Goal: Information Seeking & Learning: Learn about a topic

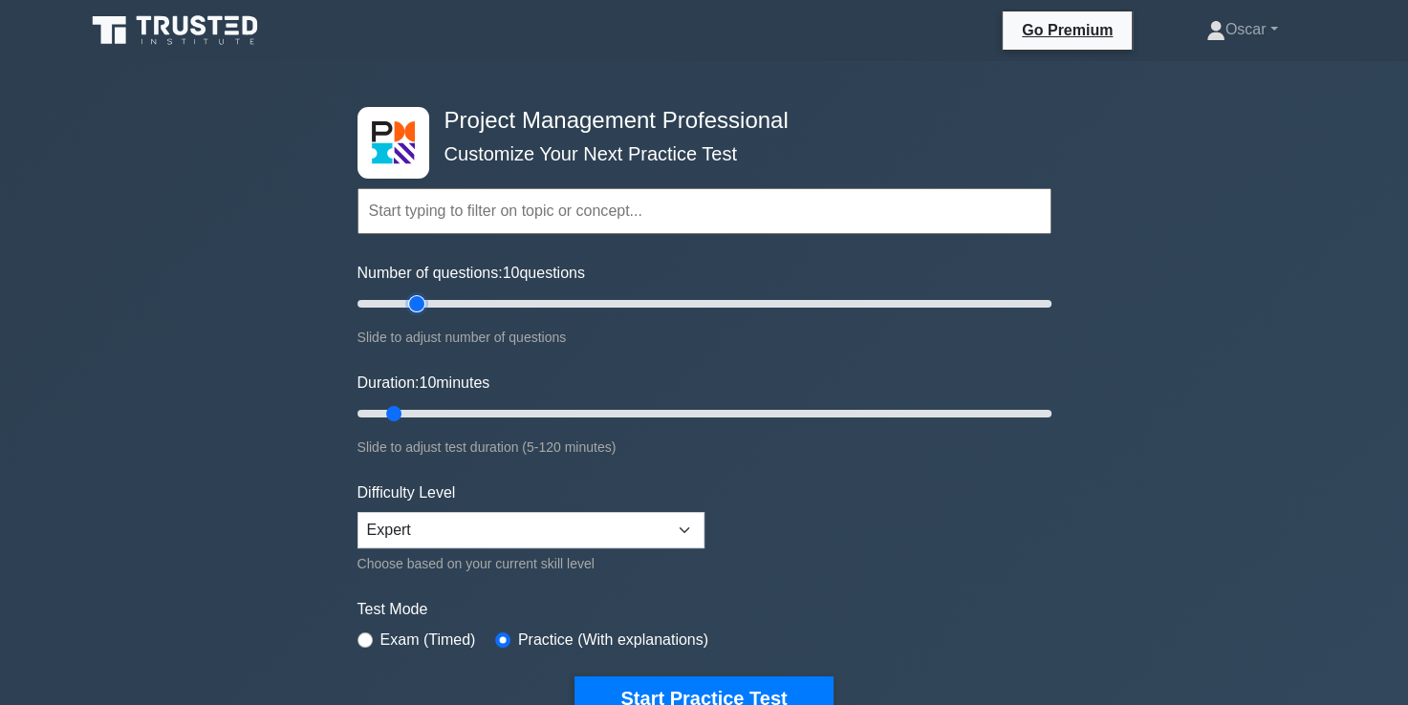
type input "20"
click at [420, 299] on input "Number of questions: 10 questions" at bounding box center [704, 303] width 694 height 23
type input "15"
click at [414, 411] on input "Duration: 10 minutes" at bounding box center [704, 413] width 694 height 23
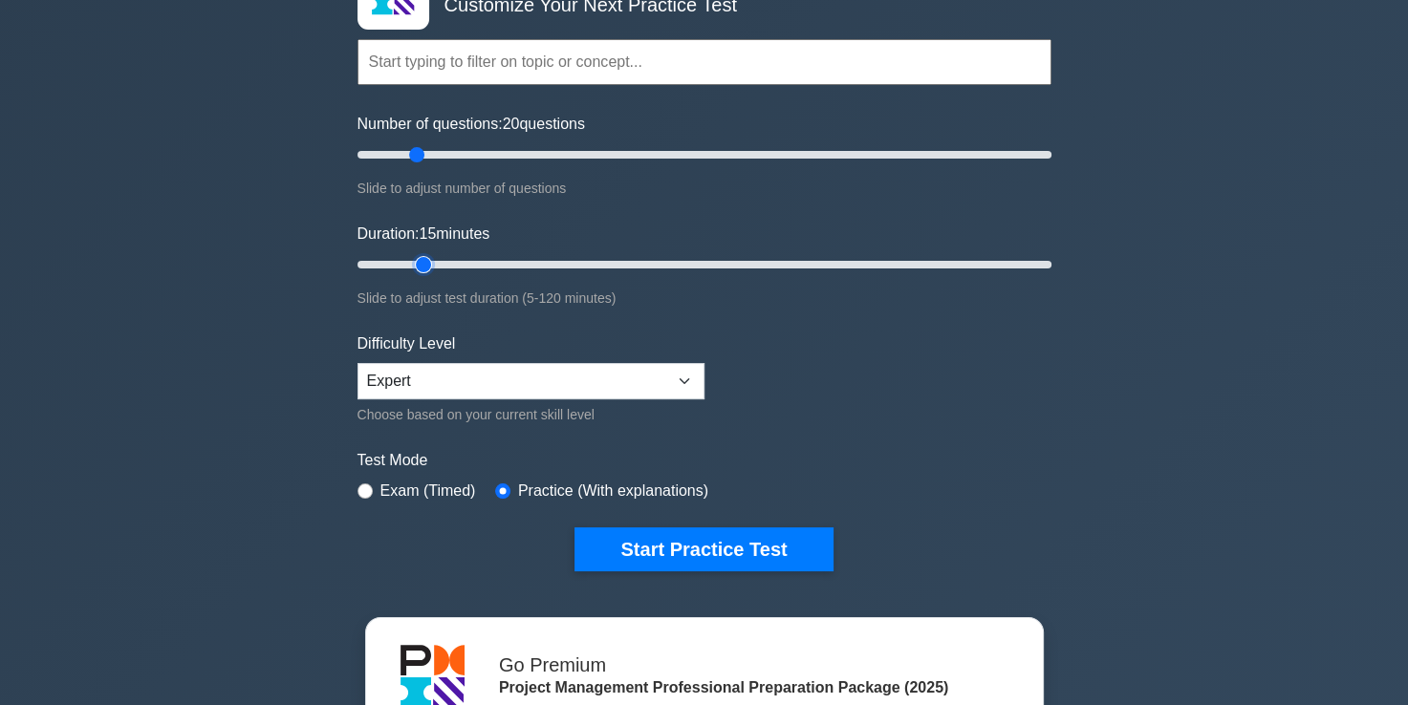
scroll to position [151, 0]
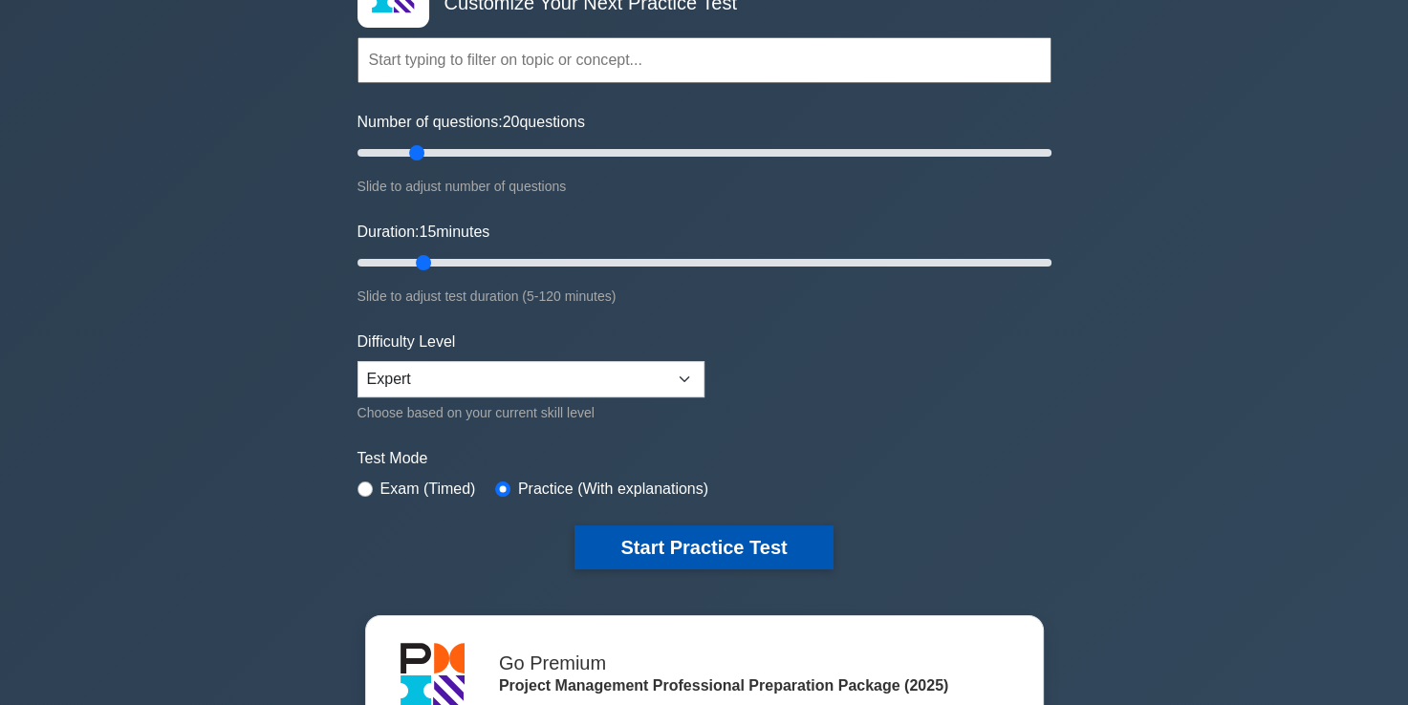
click at [696, 548] on button "Start Practice Test" at bounding box center [703, 548] width 258 height 44
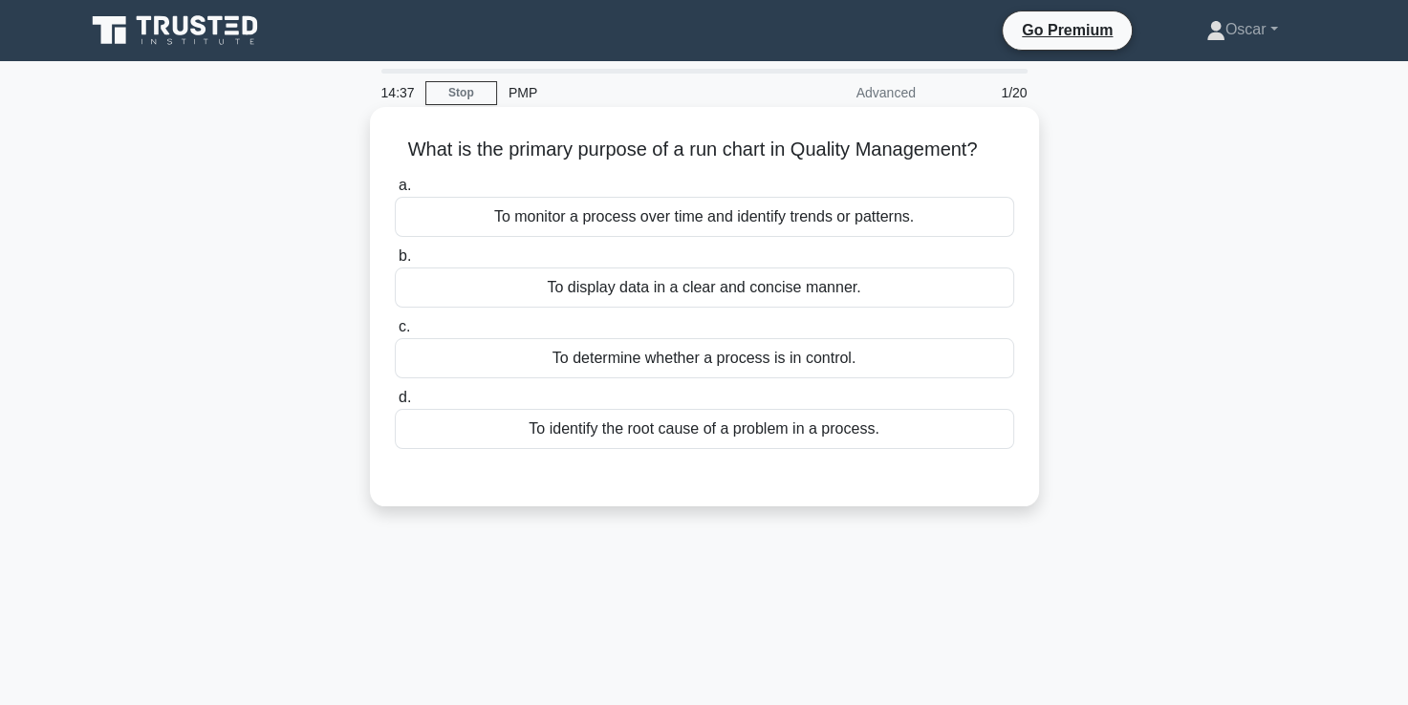
click at [706, 217] on div "To monitor a process over time and identify trends or patterns." at bounding box center [704, 217] width 619 height 40
click at [395, 192] on input "a. To monitor a process over time and identify trends or patterns." at bounding box center [395, 186] width 0 height 12
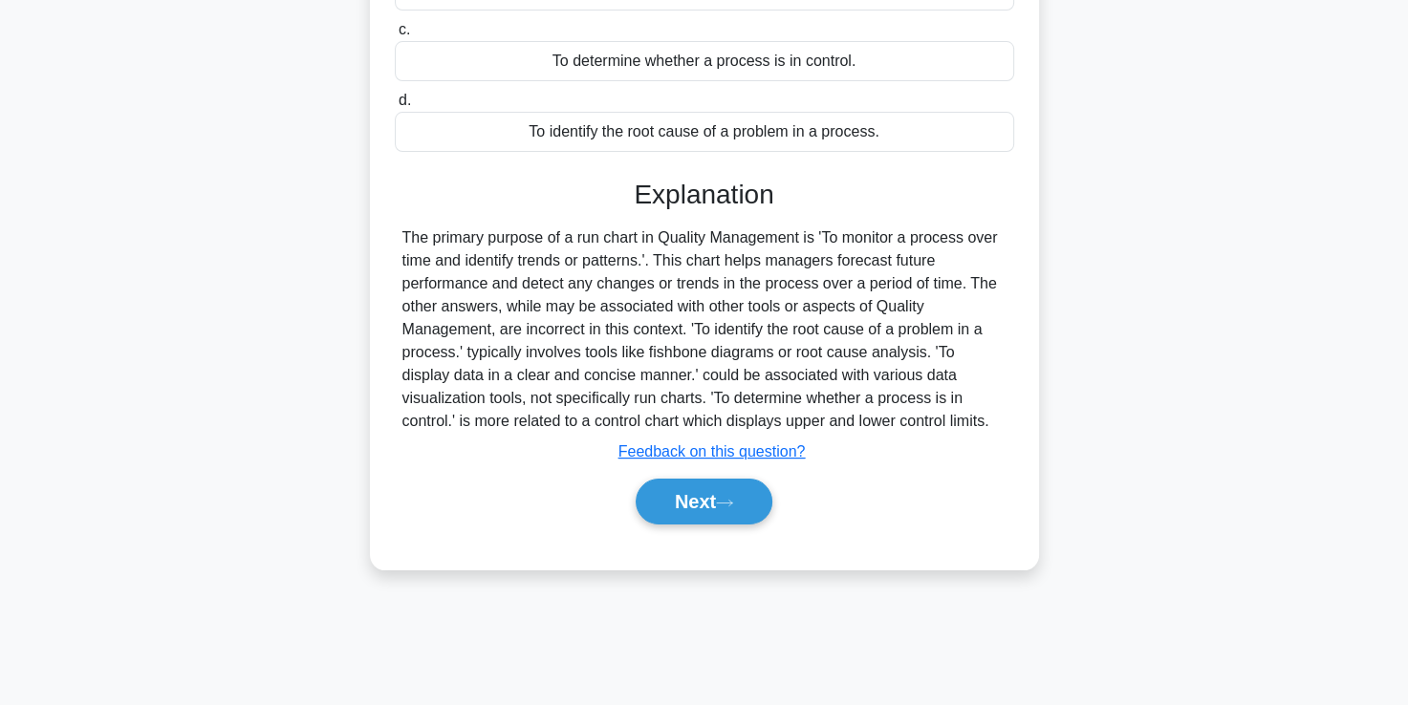
scroll to position [327, 0]
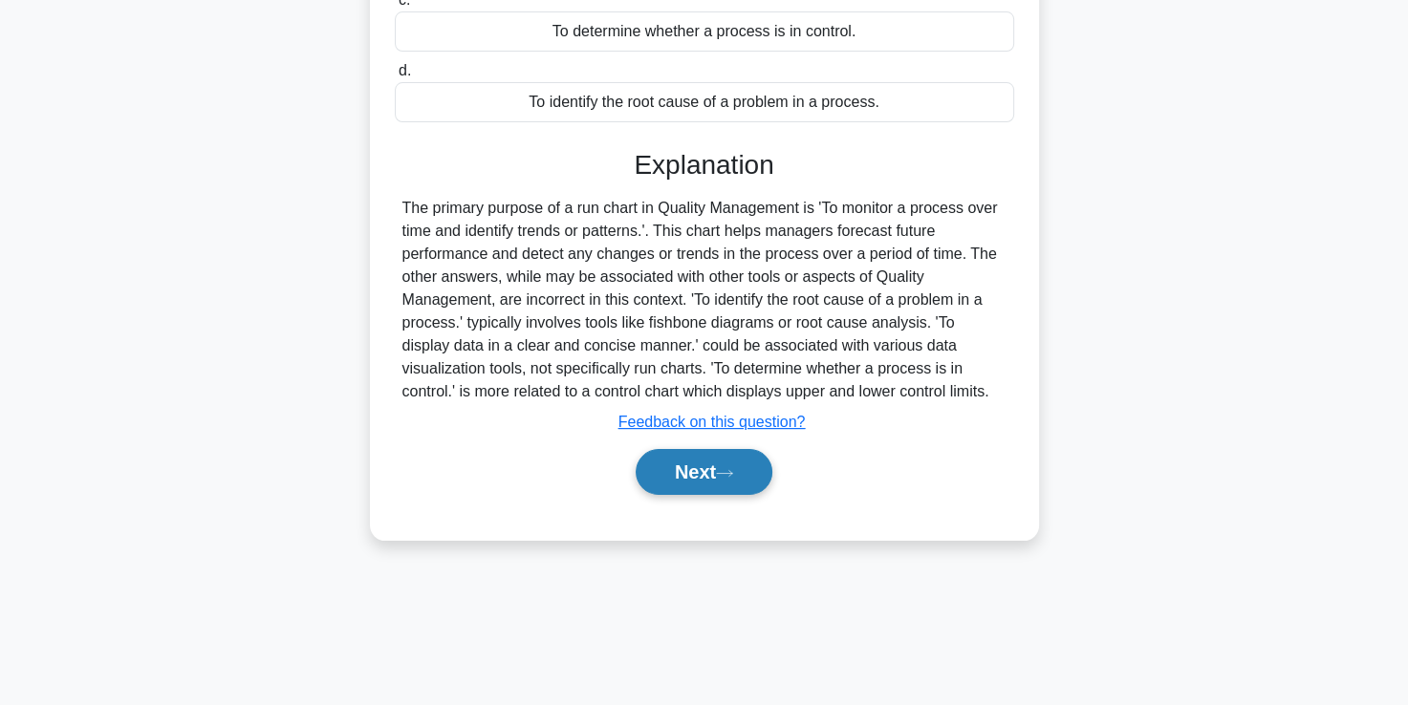
click at [677, 468] on button "Next" at bounding box center [703, 472] width 137 height 46
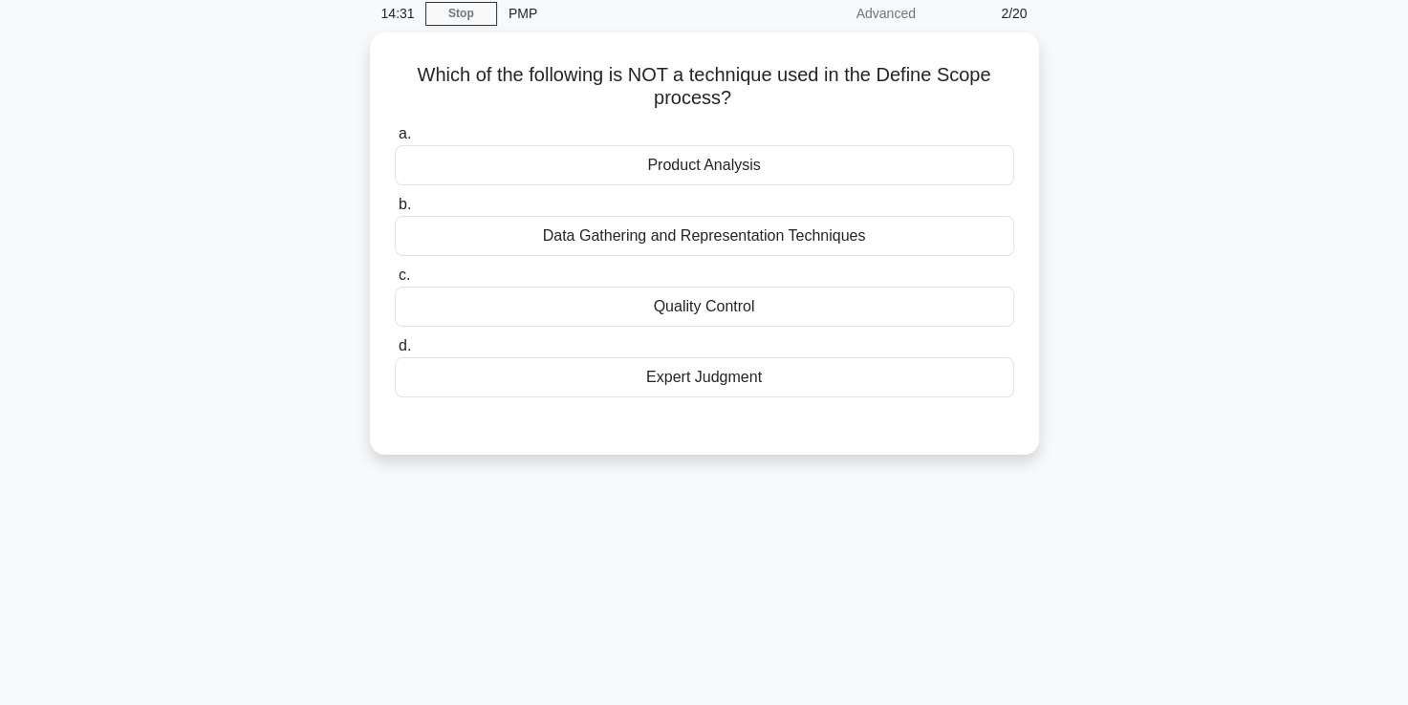
scroll to position [45, 0]
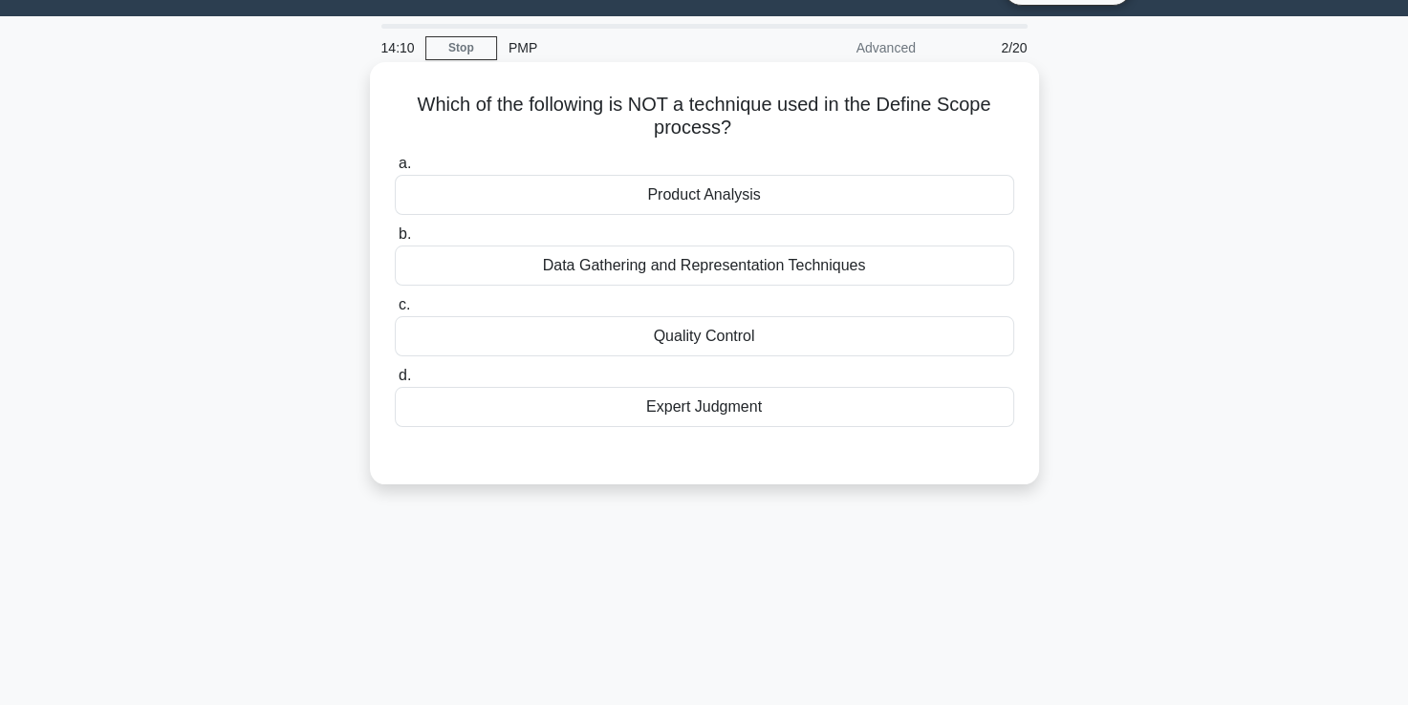
click at [745, 333] on div "Quality Control" at bounding box center [704, 336] width 619 height 40
click at [395, 312] on input "c. Quality Control" at bounding box center [395, 305] width 0 height 12
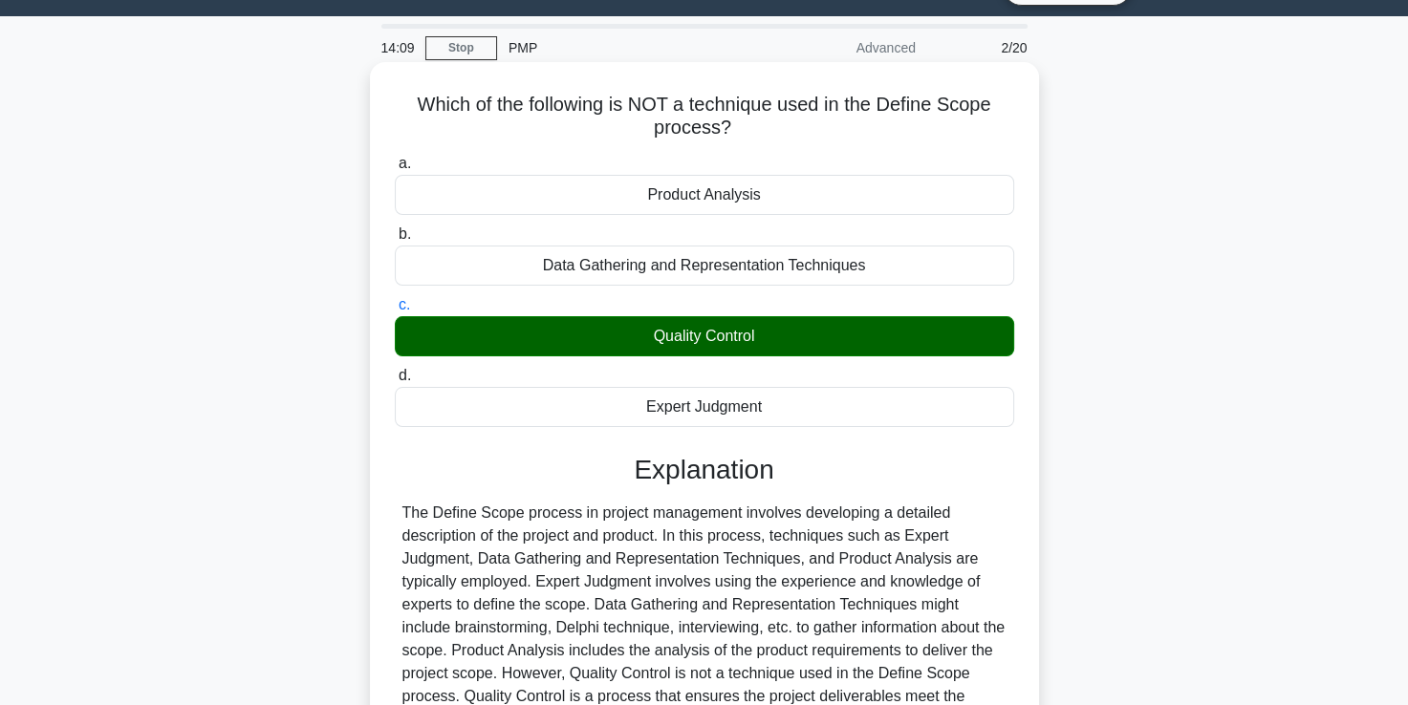
scroll to position [327, 0]
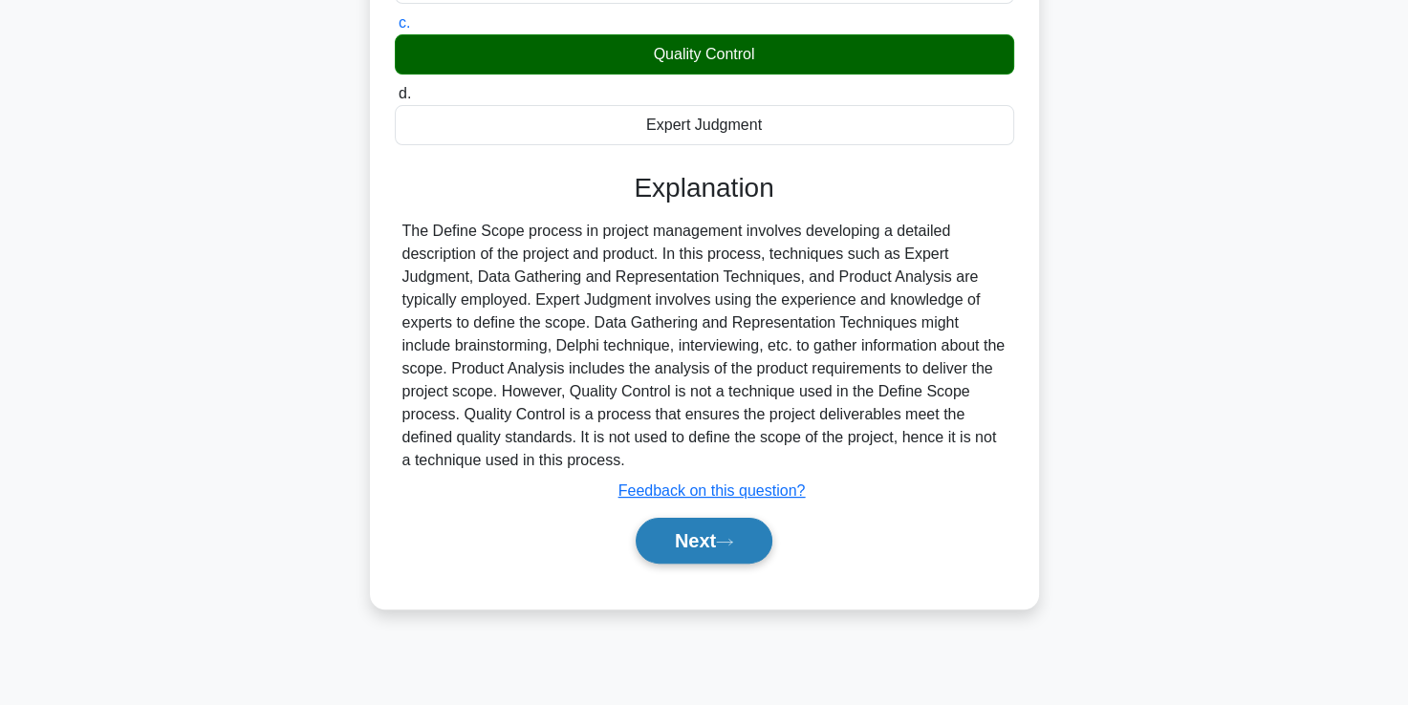
click at [721, 541] on button "Next" at bounding box center [703, 541] width 137 height 46
click at [696, 539] on button "Next" at bounding box center [703, 541] width 137 height 46
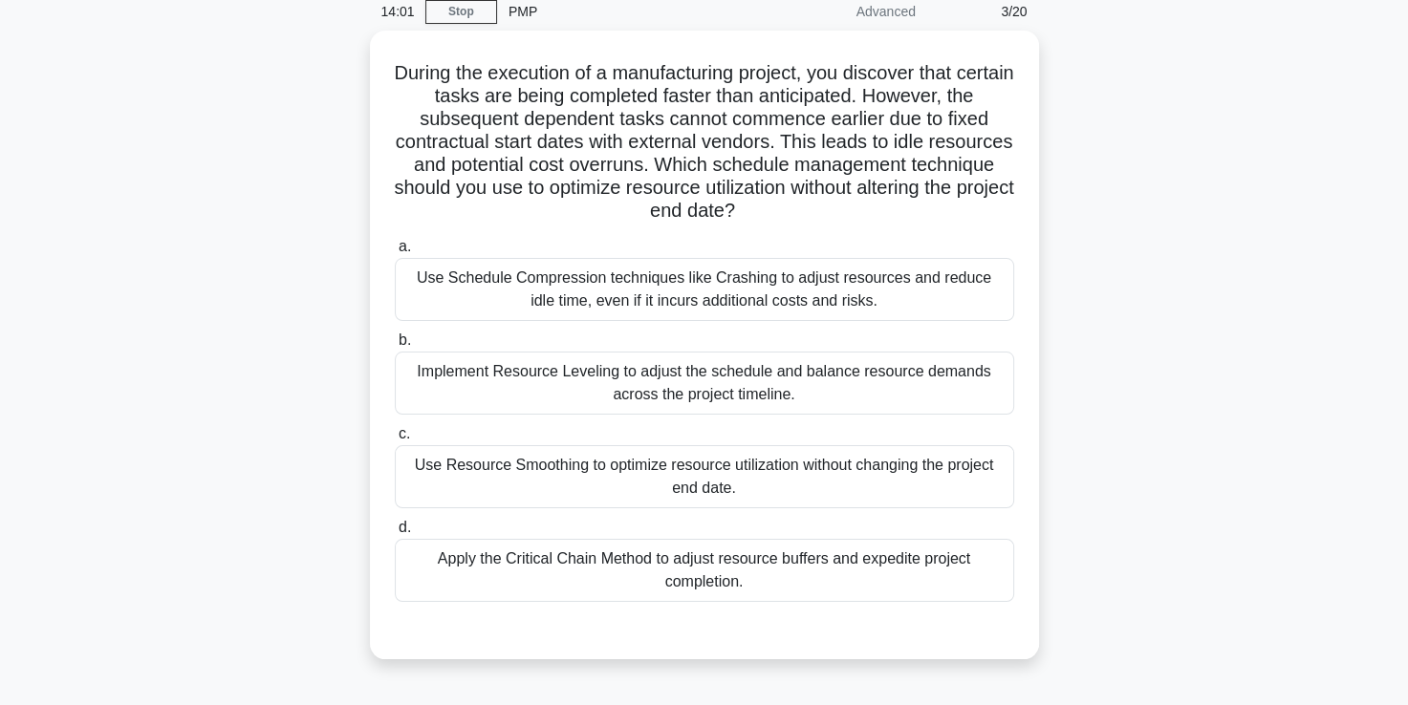
scroll to position [82, 0]
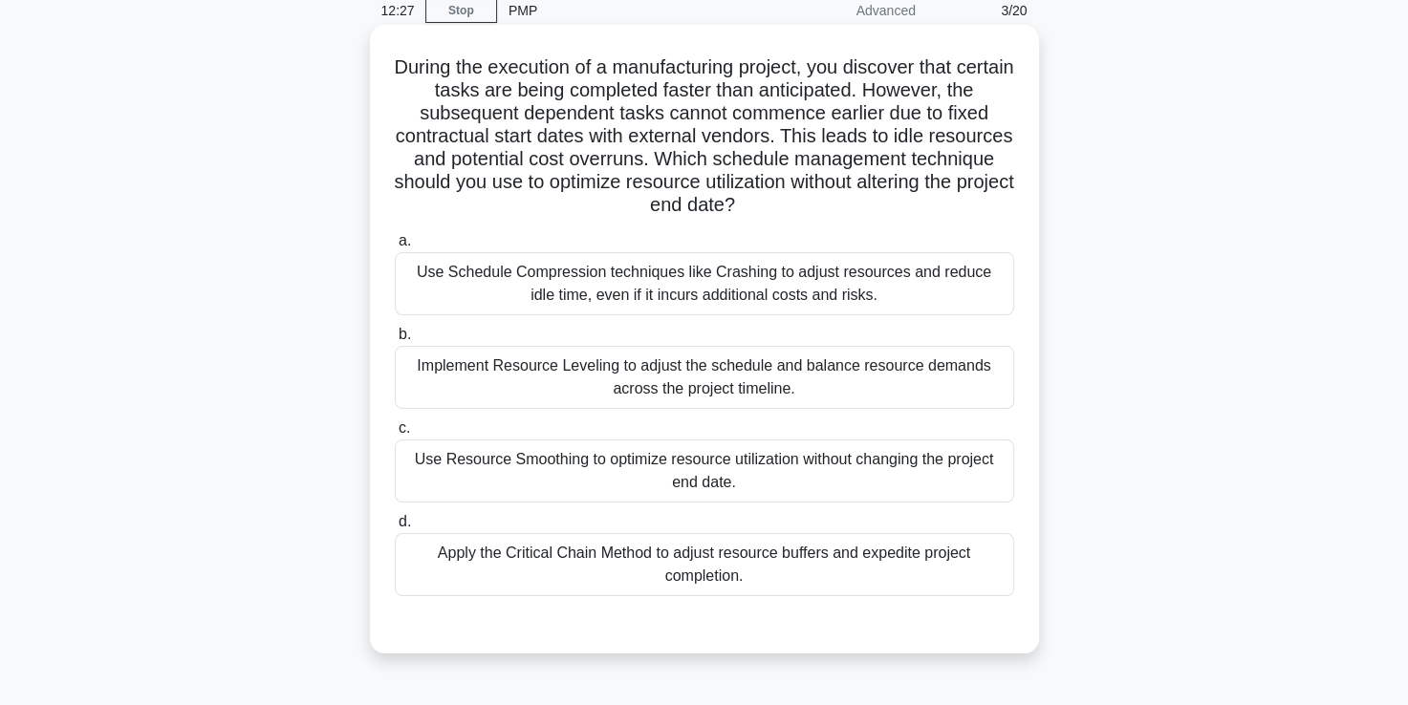
drag, startPoint x: 696, startPoint y: 539, endPoint x: 767, endPoint y: 485, distance: 89.4
click at [767, 485] on div "a. Use Schedule Compression techniques like Crashing to adjust resources and re…" at bounding box center [704, 413] width 642 height 375
drag, startPoint x: 767, startPoint y: 485, endPoint x: 684, endPoint y: 419, distance: 106.7
click at [684, 419] on label "c. Use Resource Smoothing to optimize resource utilization without changing the…" at bounding box center [704, 460] width 619 height 86
click at [395, 422] on input "c. Use Resource Smoothing to optimize resource utilization without changing the…" at bounding box center [395, 428] width 0 height 12
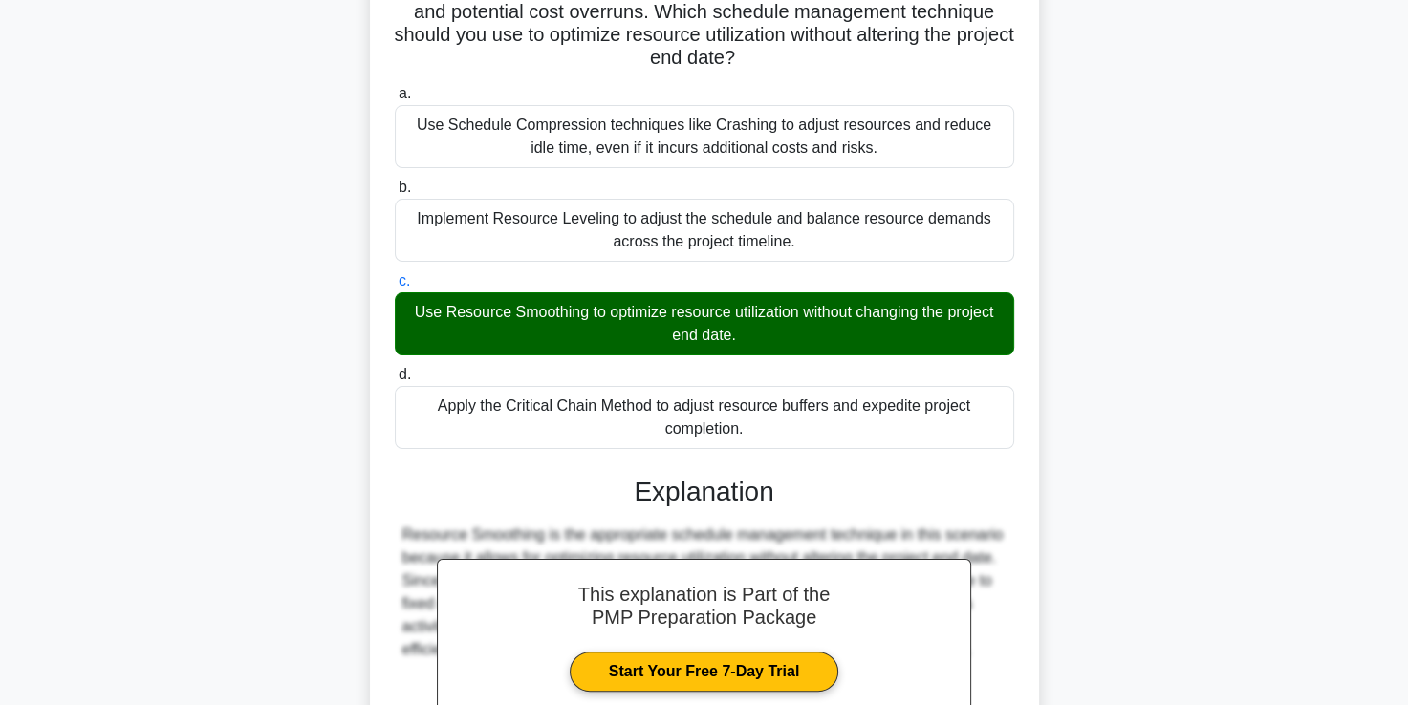
scroll to position [448, 0]
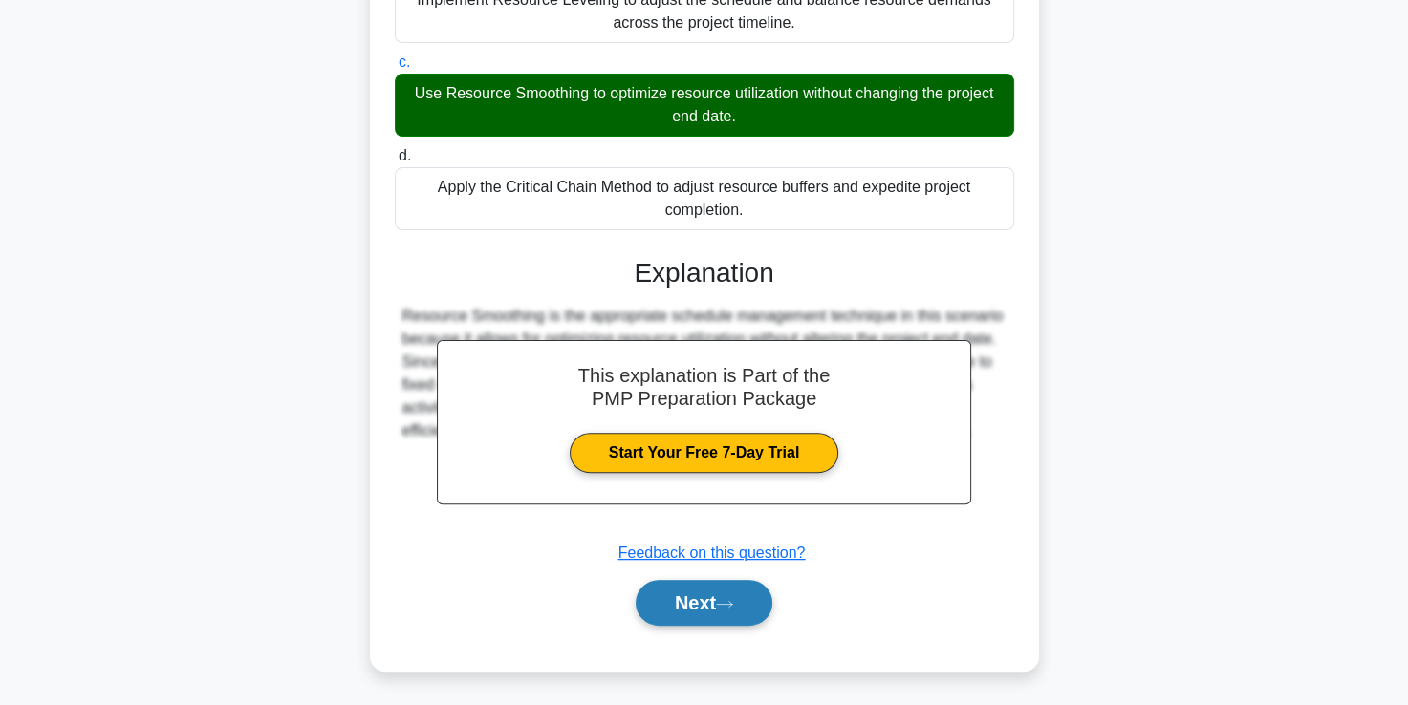
click at [688, 605] on button "Next" at bounding box center [703, 603] width 137 height 46
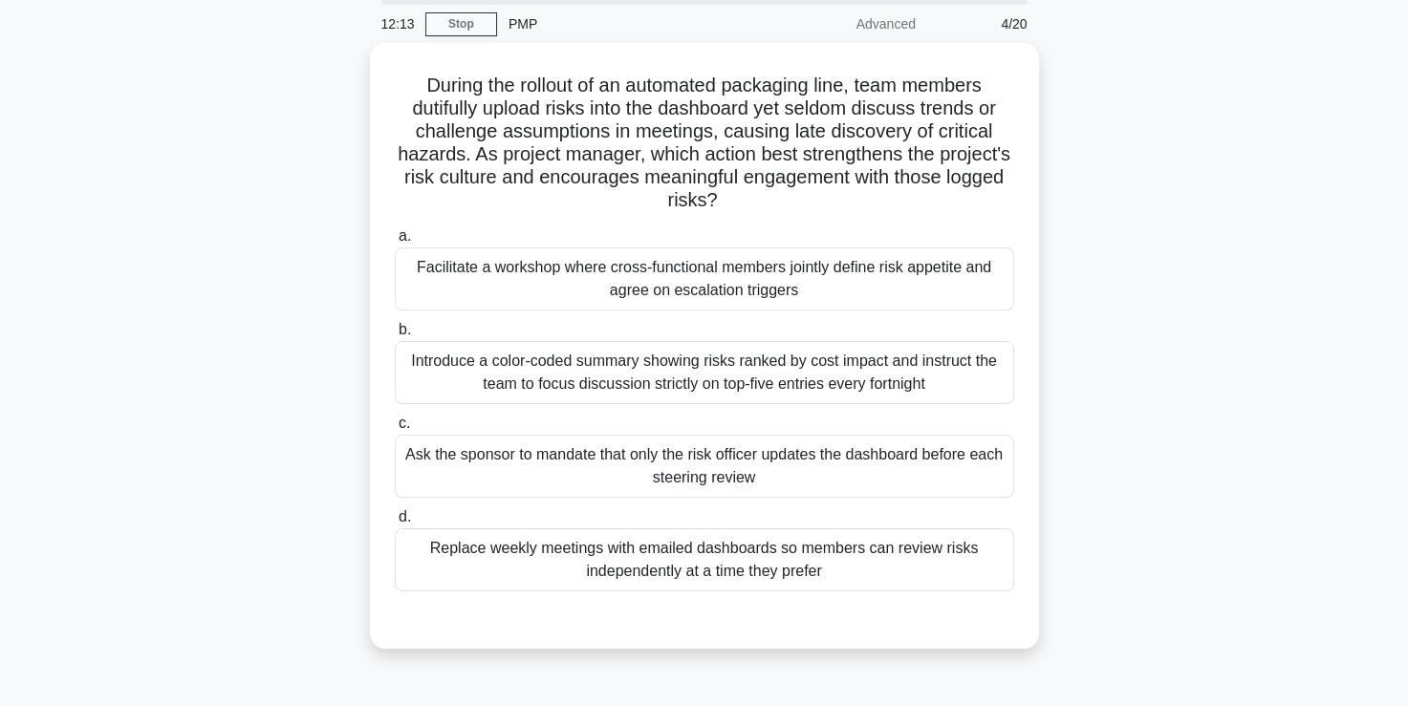
scroll to position [65, 0]
click at [616, 289] on div "Facilitate a workshop where cross-functional members jointly define risk appeti…" at bounding box center [704, 278] width 619 height 63
click at [395, 242] on input "a. Facilitate a workshop where cross-functional members jointly define risk app…" at bounding box center [395, 235] width 0 height 12
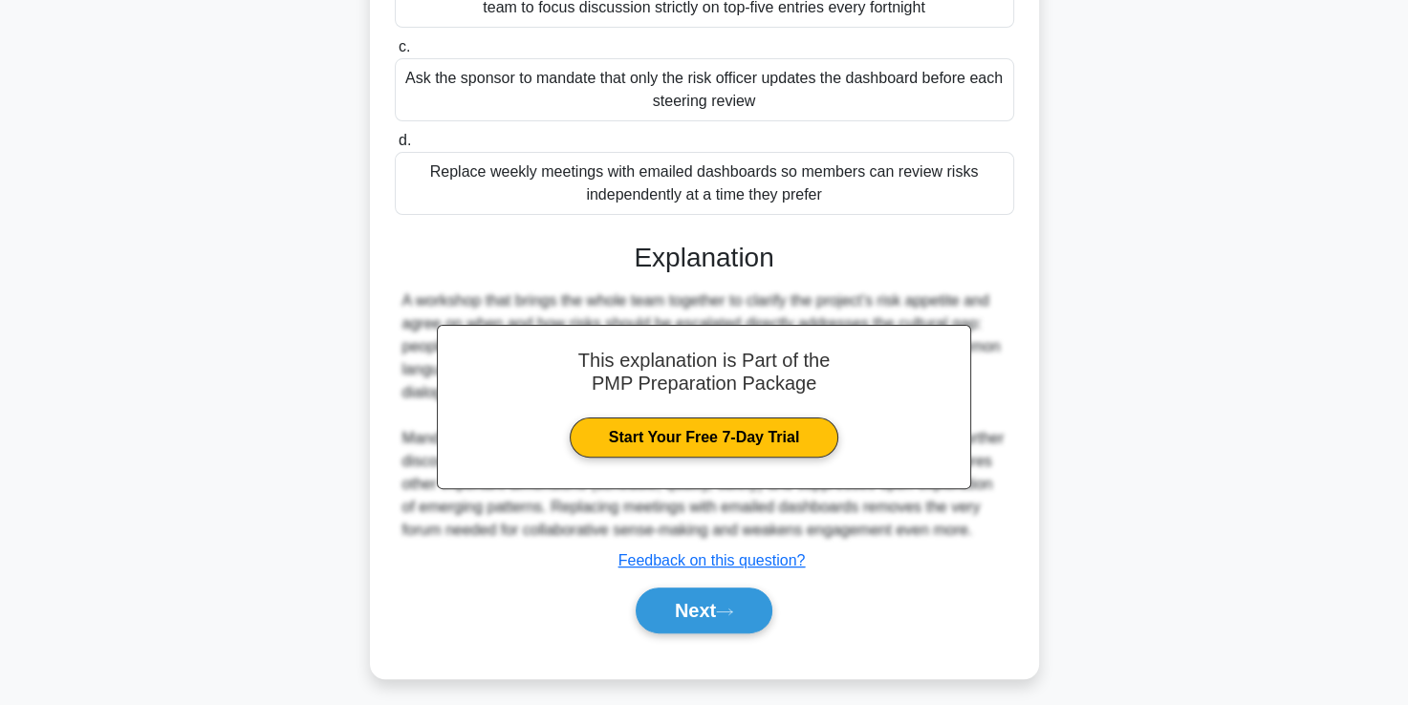
scroll to position [447, 0]
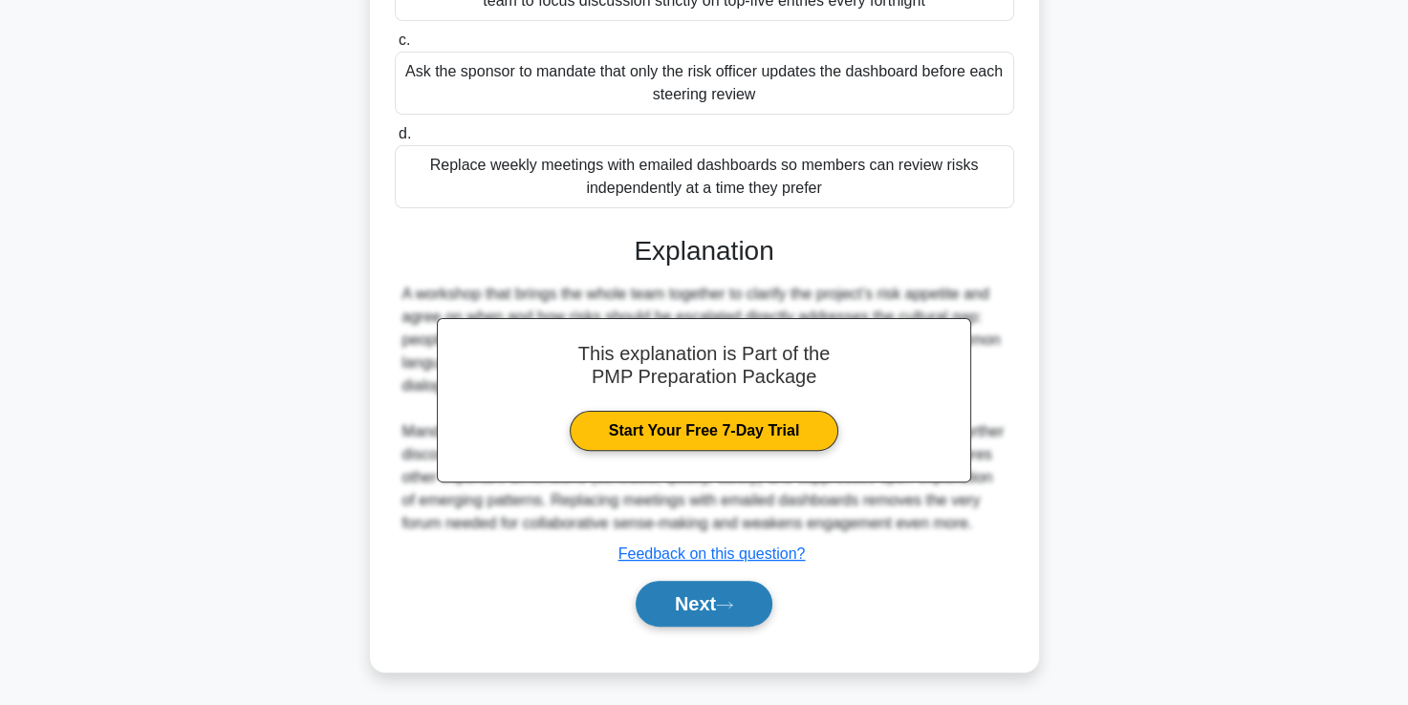
click at [698, 627] on button "Next" at bounding box center [703, 604] width 137 height 46
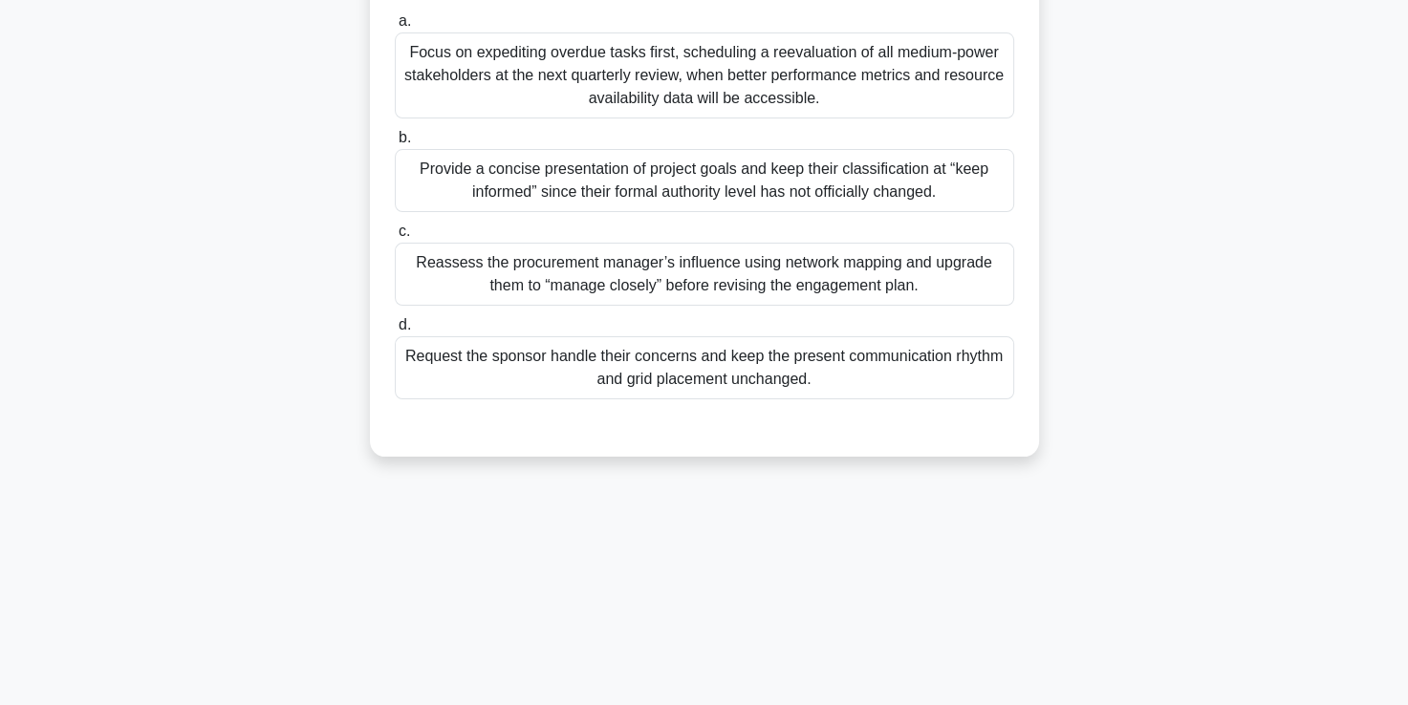
scroll to position [327, 0]
click at [712, 273] on div "Reassess the procurement manager’s influence using network mapping and upgrade …" at bounding box center [704, 272] width 619 height 63
click at [395, 236] on input "c. Reassess the procurement manager’s influence using network mapping and upgra…" at bounding box center [395, 230] width 0 height 12
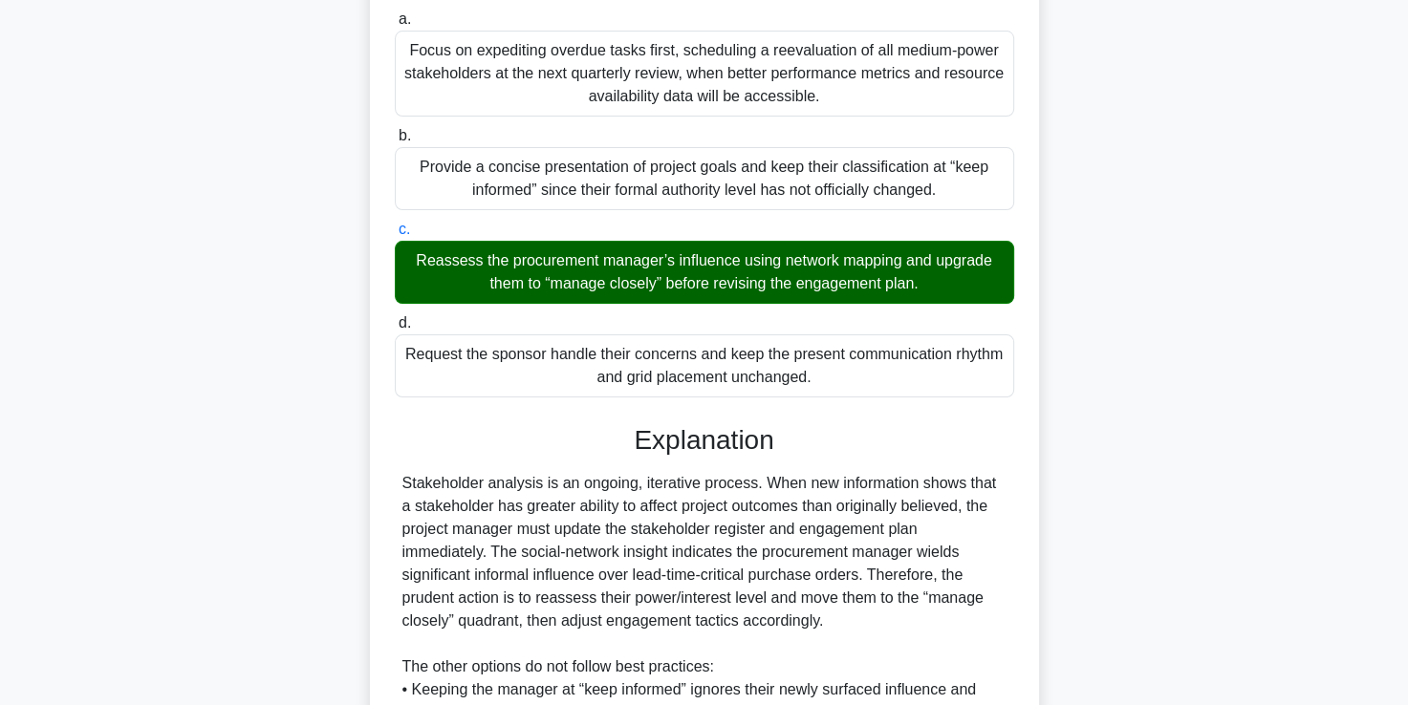
scroll to position [609, 0]
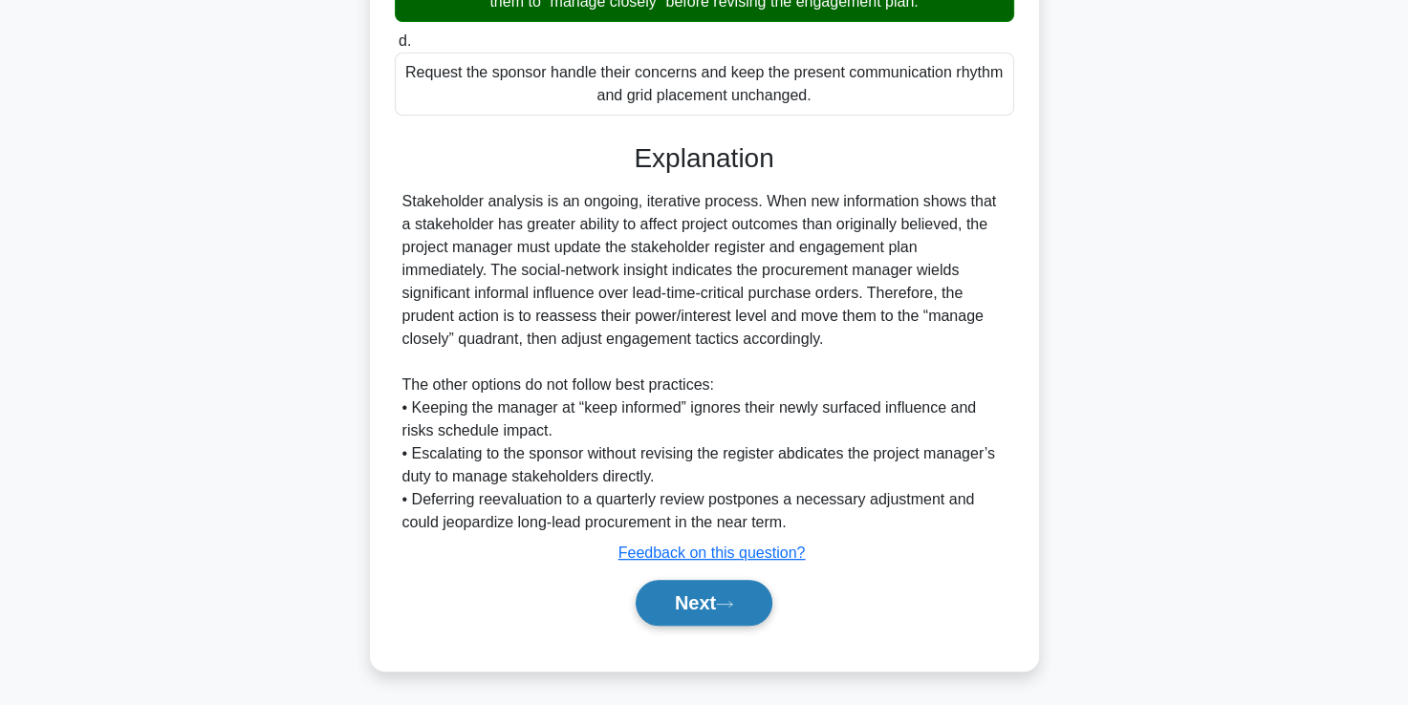
click at [701, 610] on button "Next" at bounding box center [703, 603] width 137 height 46
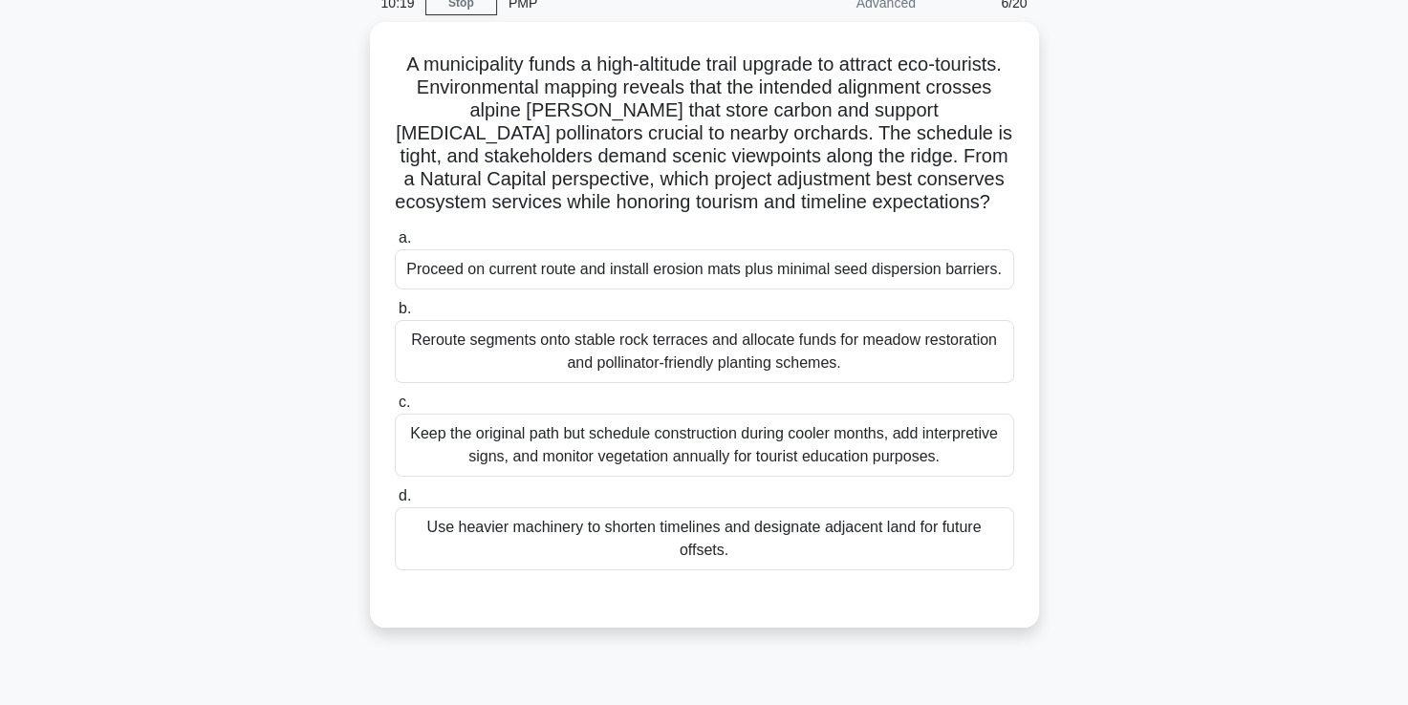
scroll to position [89, 0]
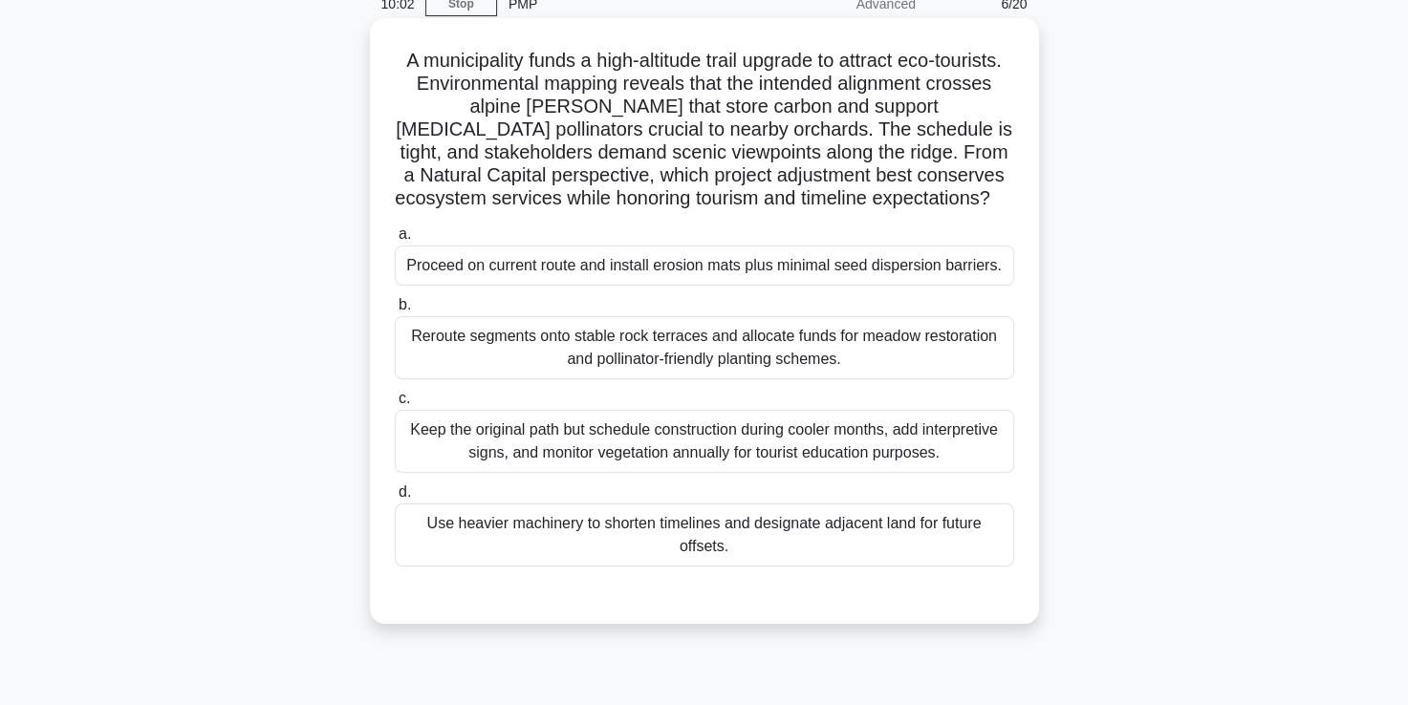
click at [654, 379] on div "Reroute segments onto stable rock terraces and allocate funds for meadow restor…" at bounding box center [704, 347] width 619 height 63
click at [395, 312] on input "b. Reroute segments onto stable rock terraces and allocate funds for meadow res…" at bounding box center [395, 305] width 0 height 12
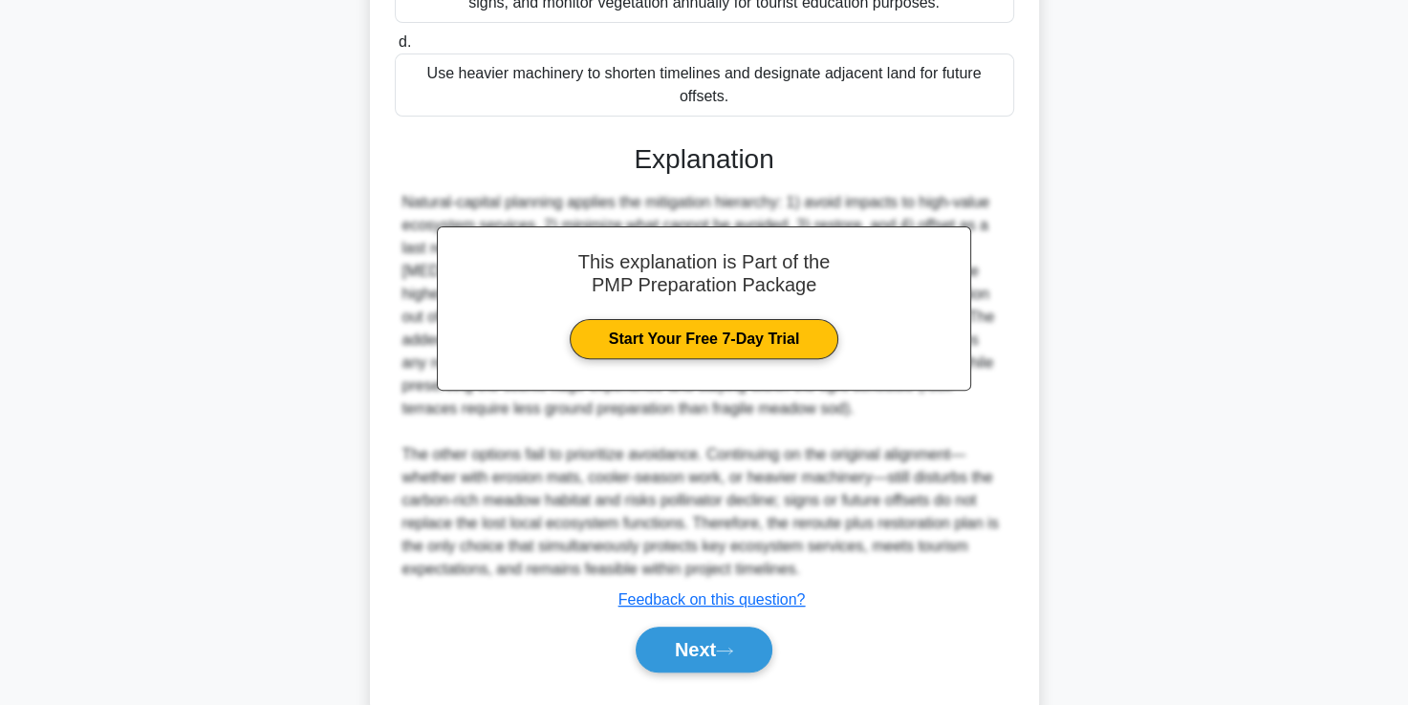
scroll to position [609, 0]
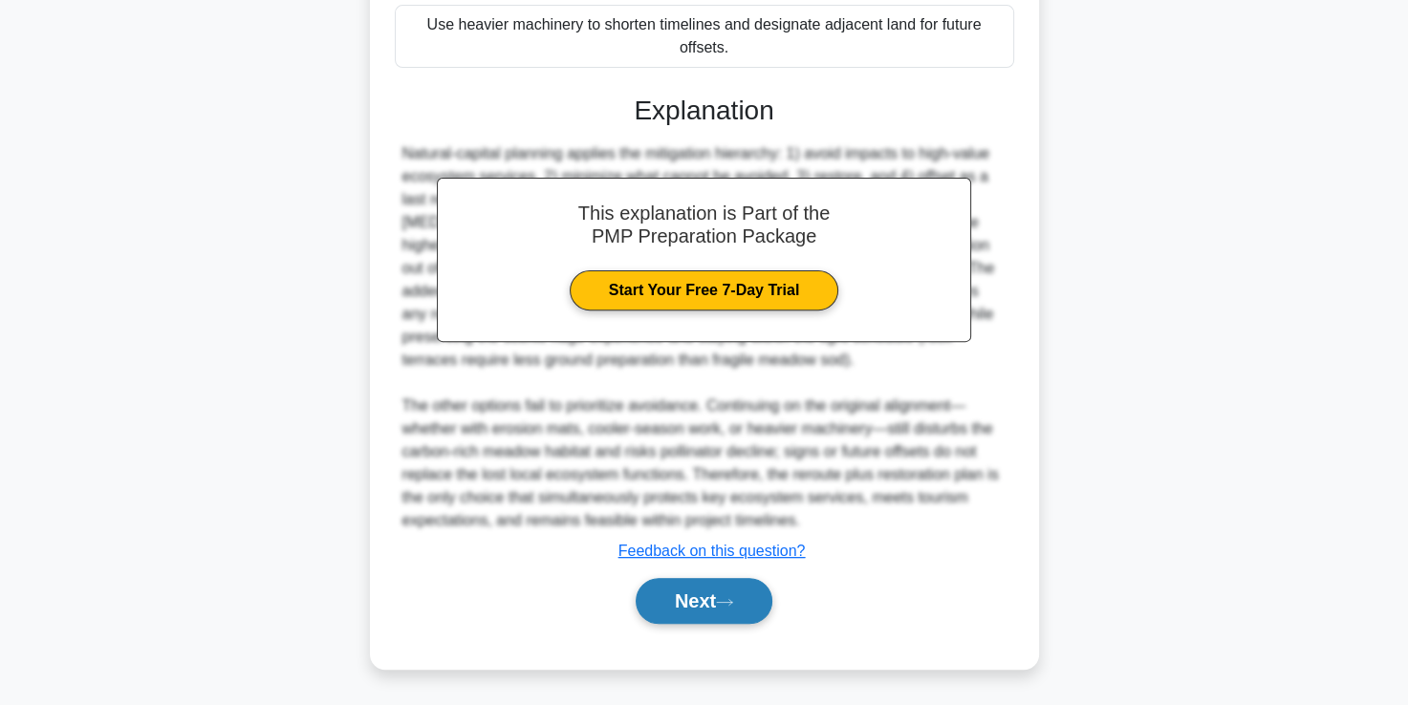
click at [687, 605] on button "Next" at bounding box center [703, 601] width 137 height 46
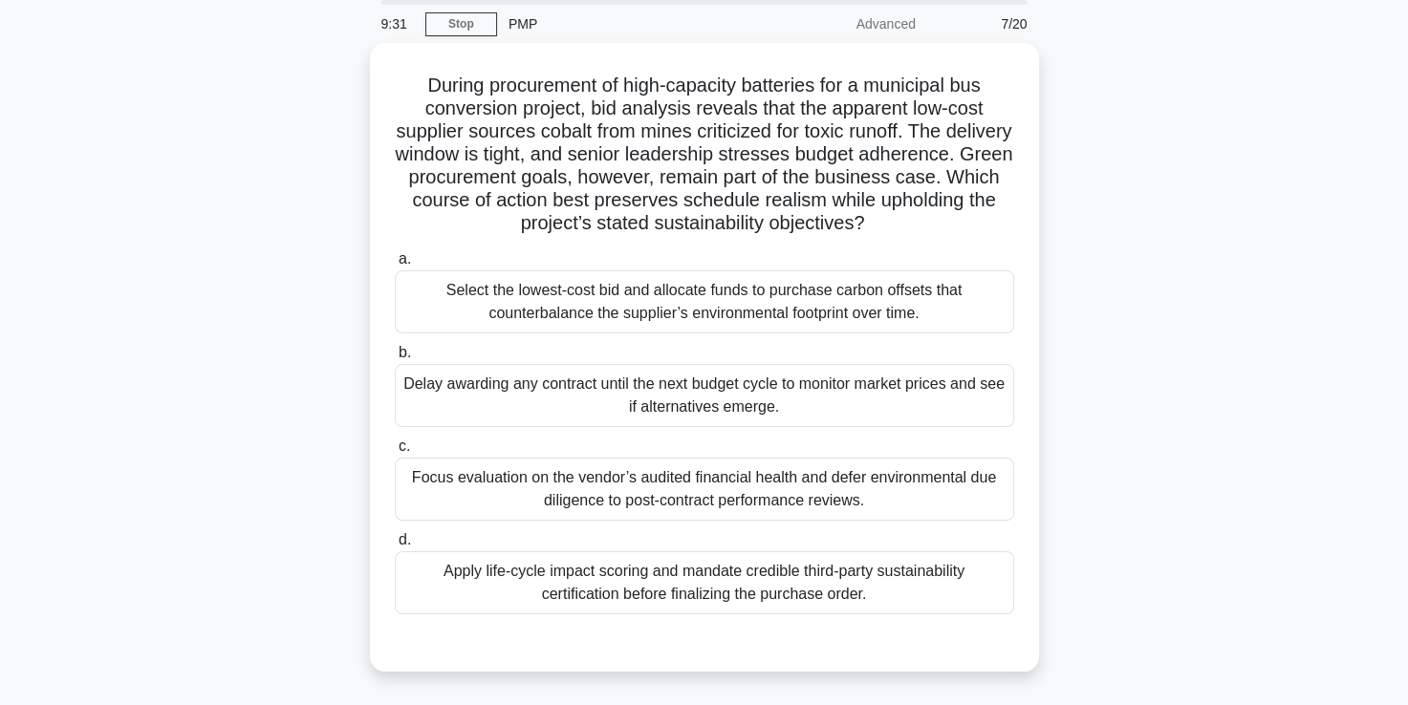
scroll to position [68, 0]
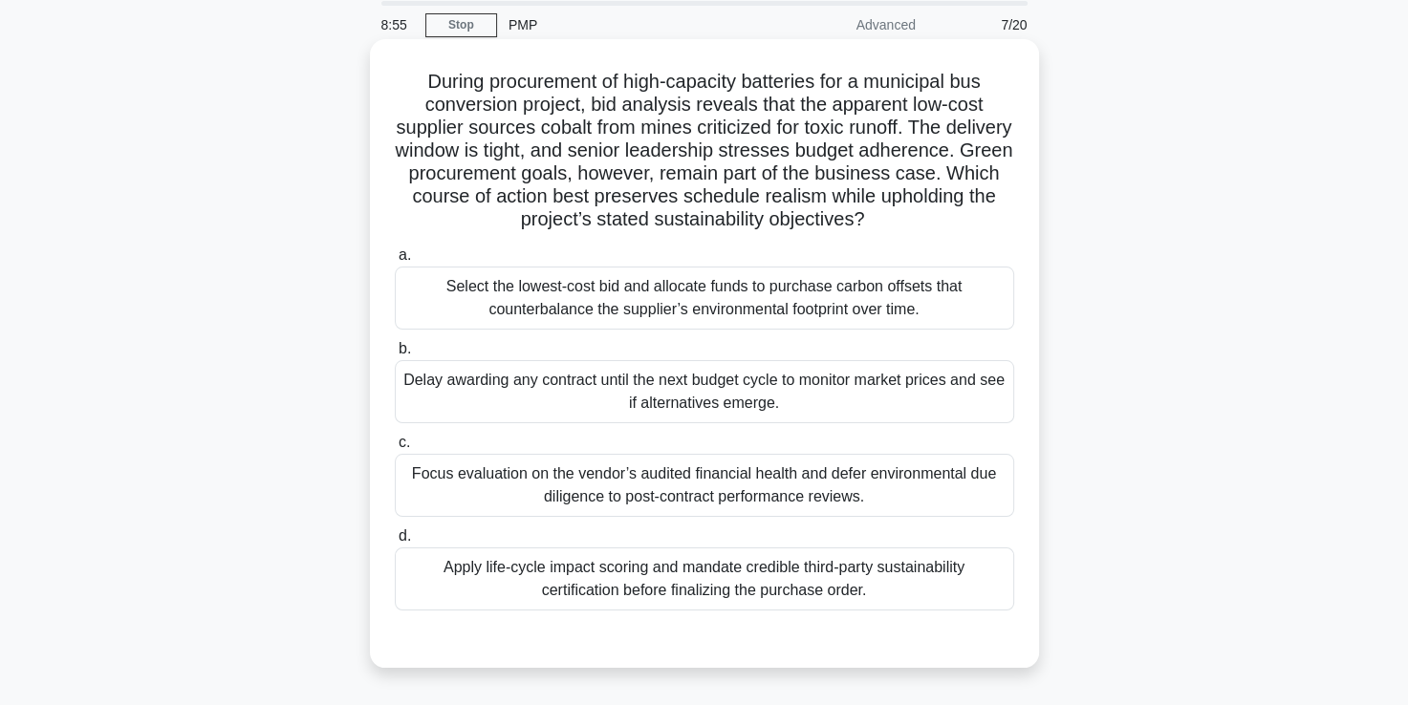
click at [687, 600] on div "Apply life-cycle impact scoring and mandate credible third-party sustainability…" at bounding box center [704, 579] width 619 height 63
click at [395, 543] on input "d. Apply life-cycle impact scoring and mandate credible third-party sustainabil…" at bounding box center [395, 536] width 0 height 12
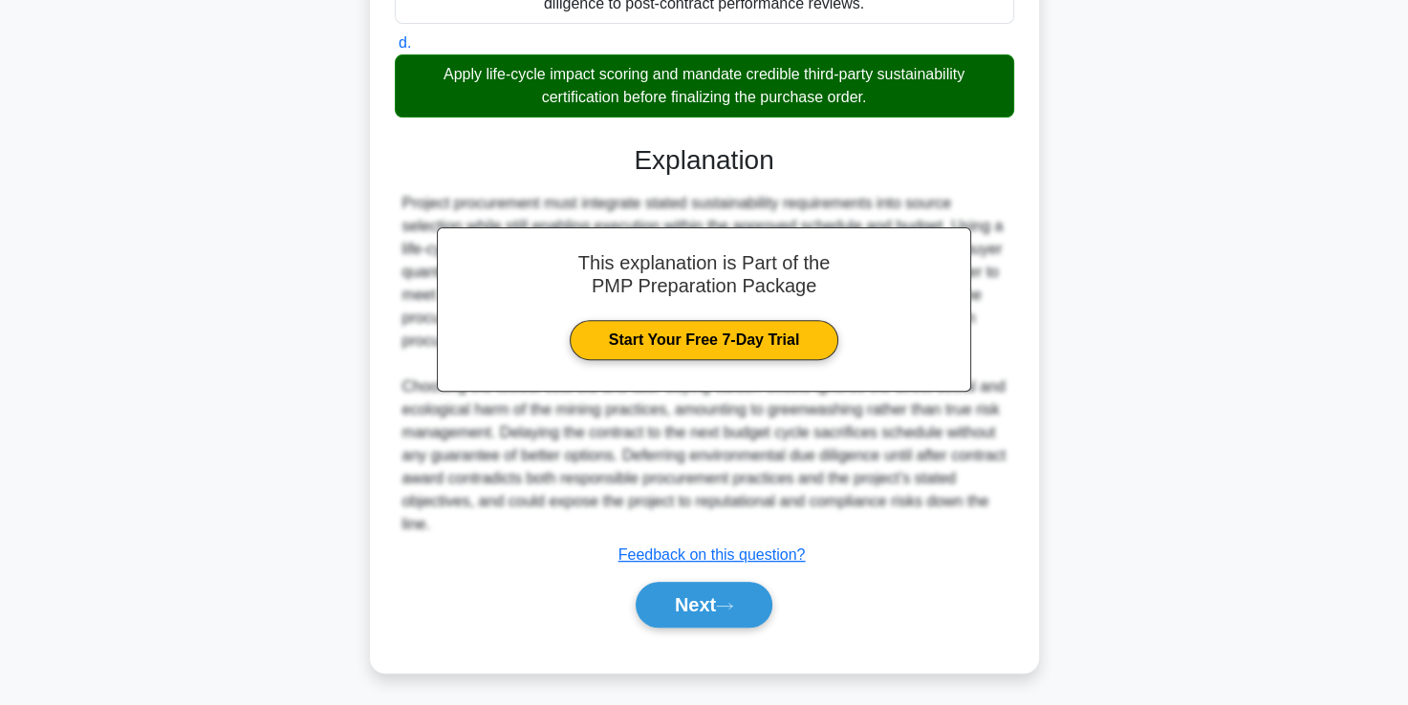
scroll to position [563, 0]
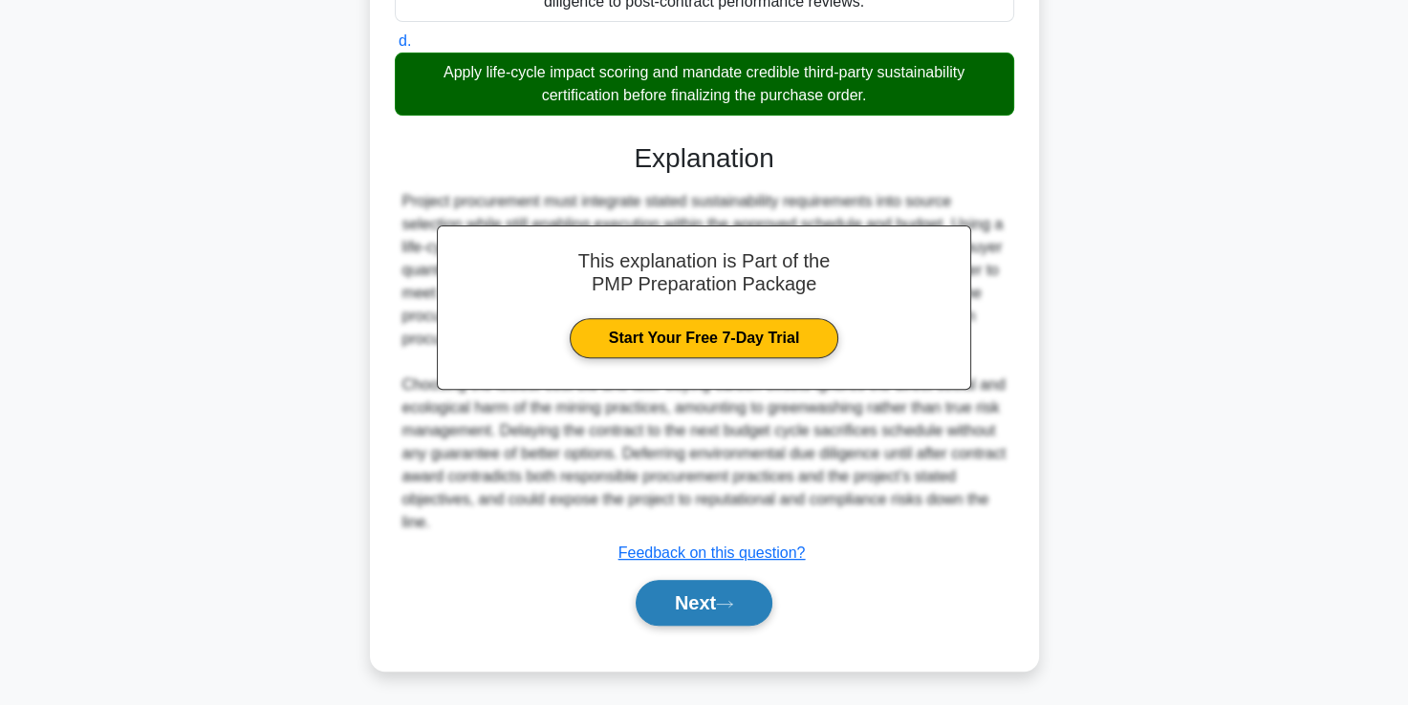
click at [699, 609] on button "Next" at bounding box center [703, 603] width 137 height 46
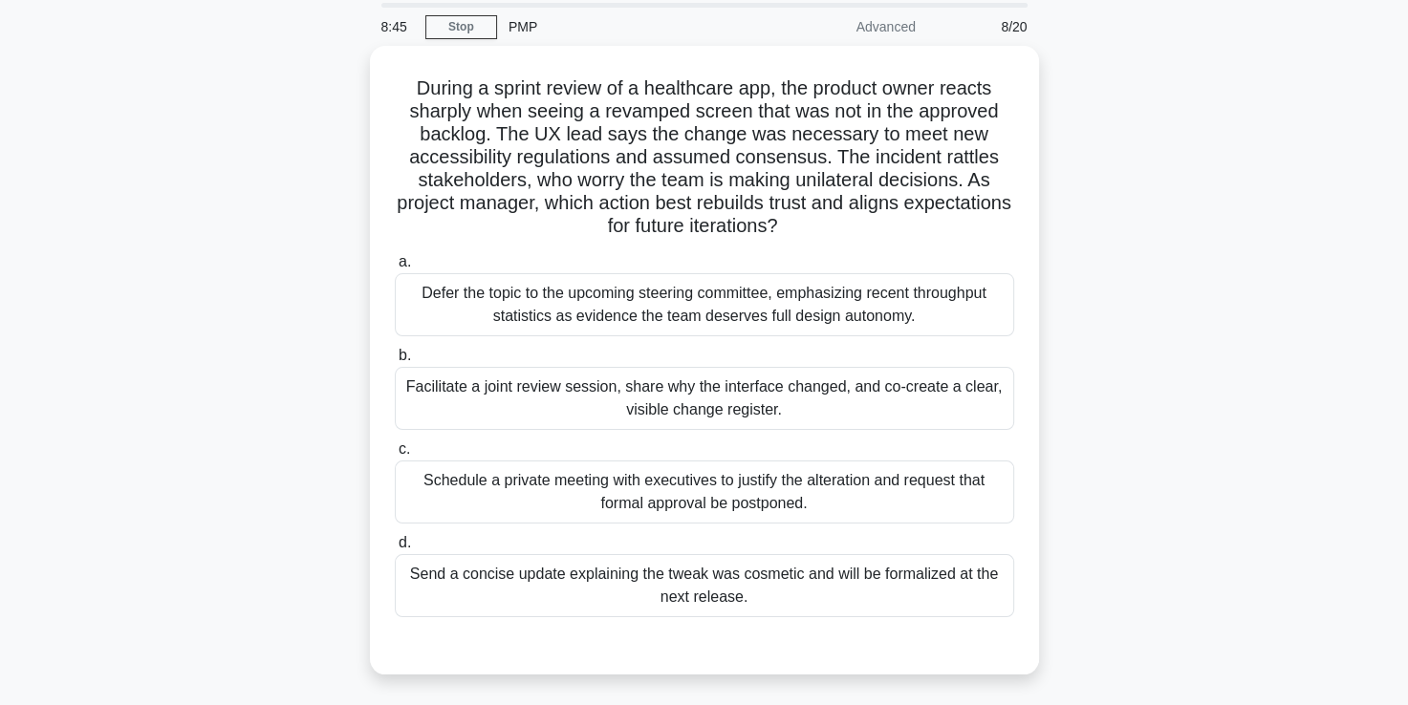
scroll to position [65, 0]
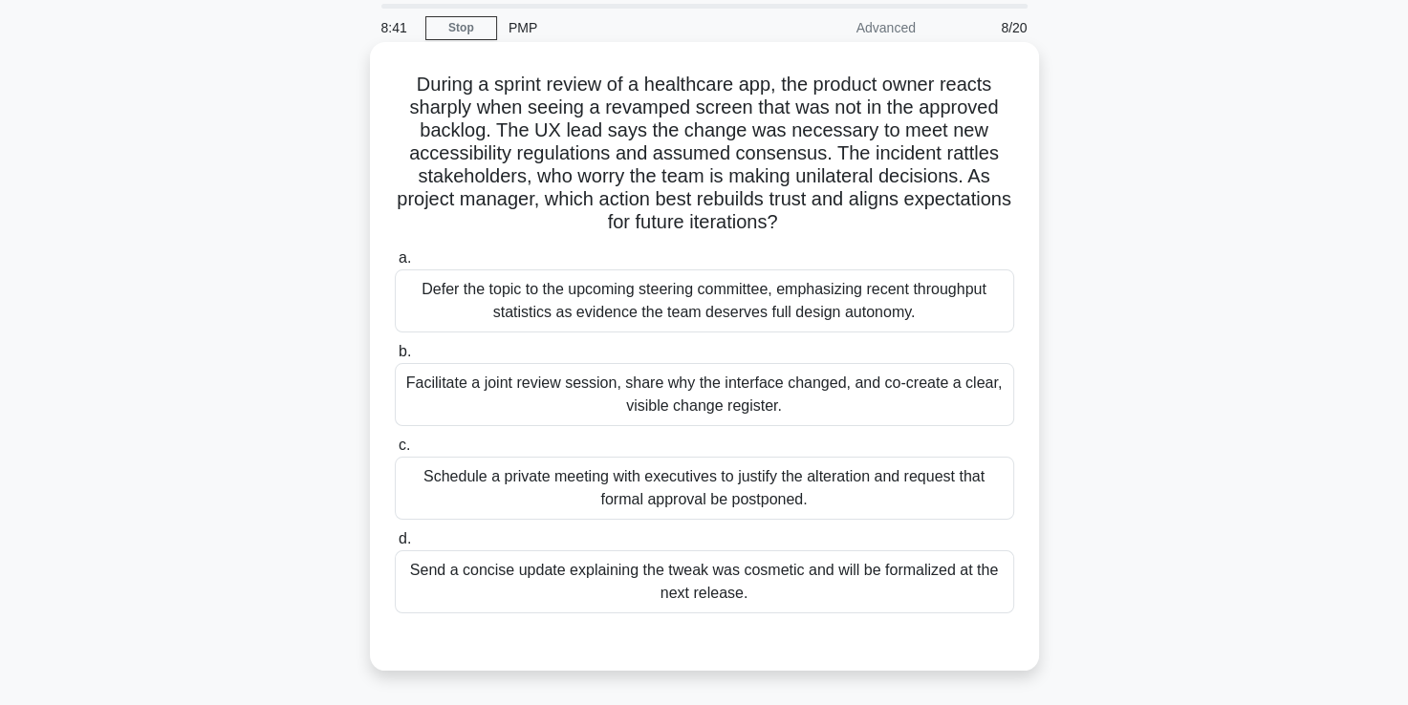
click at [624, 401] on div "Facilitate a joint review session, share why the interface changed, and co-crea…" at bounding box center [704, 394] width 619 height 63
click at [395, 358] on input "b. Facilitate a joint review session, share why the interface changed, and co-c…" at bounding box center [395, 352] width 0 height 12
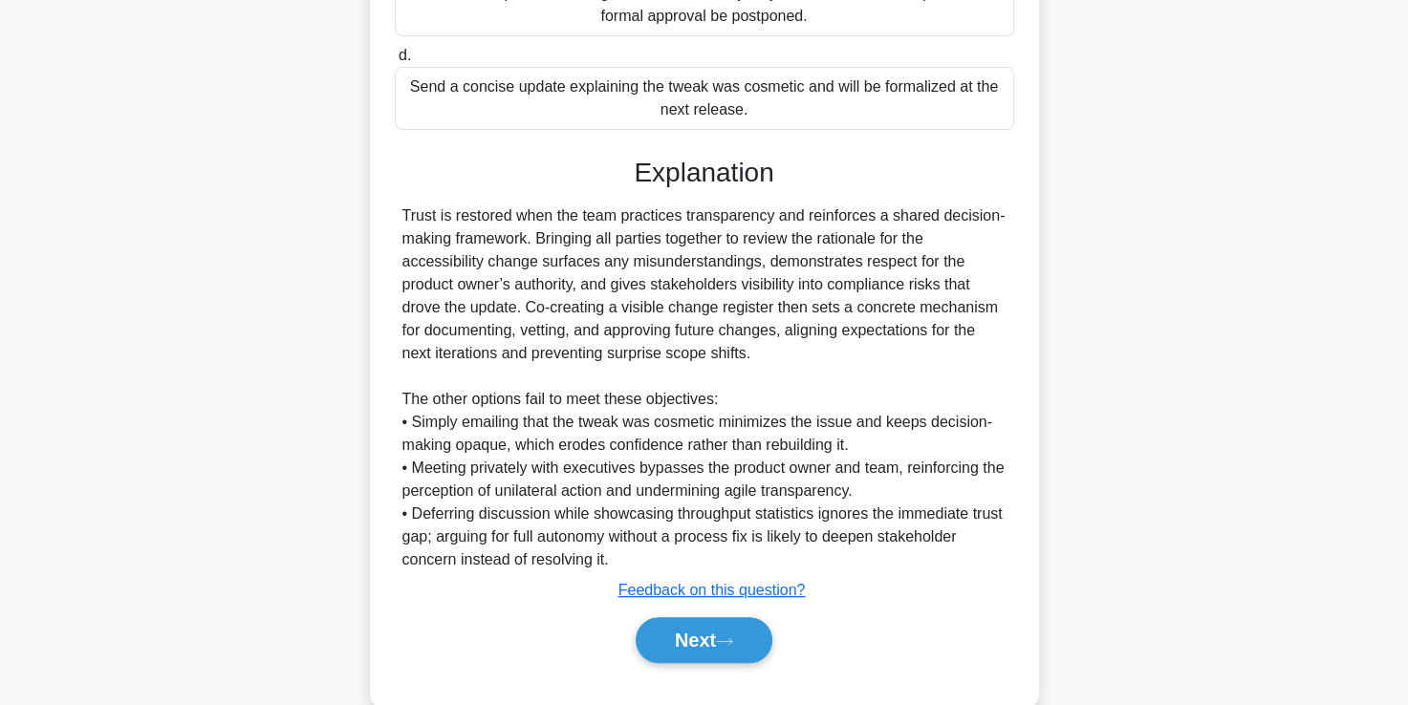
scroll to position [566, 0]
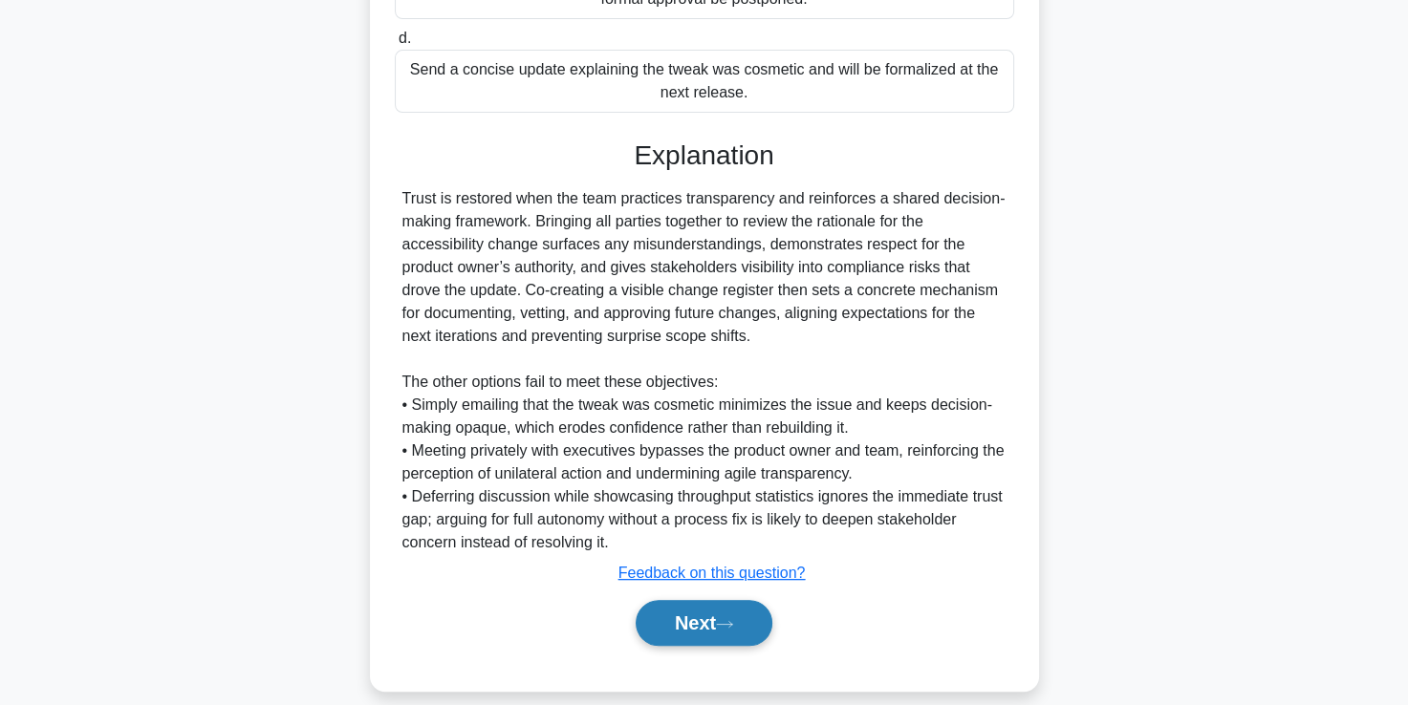
click at [657, 613] on button "Next" at bounding box center [703, 623] width 137 height 46
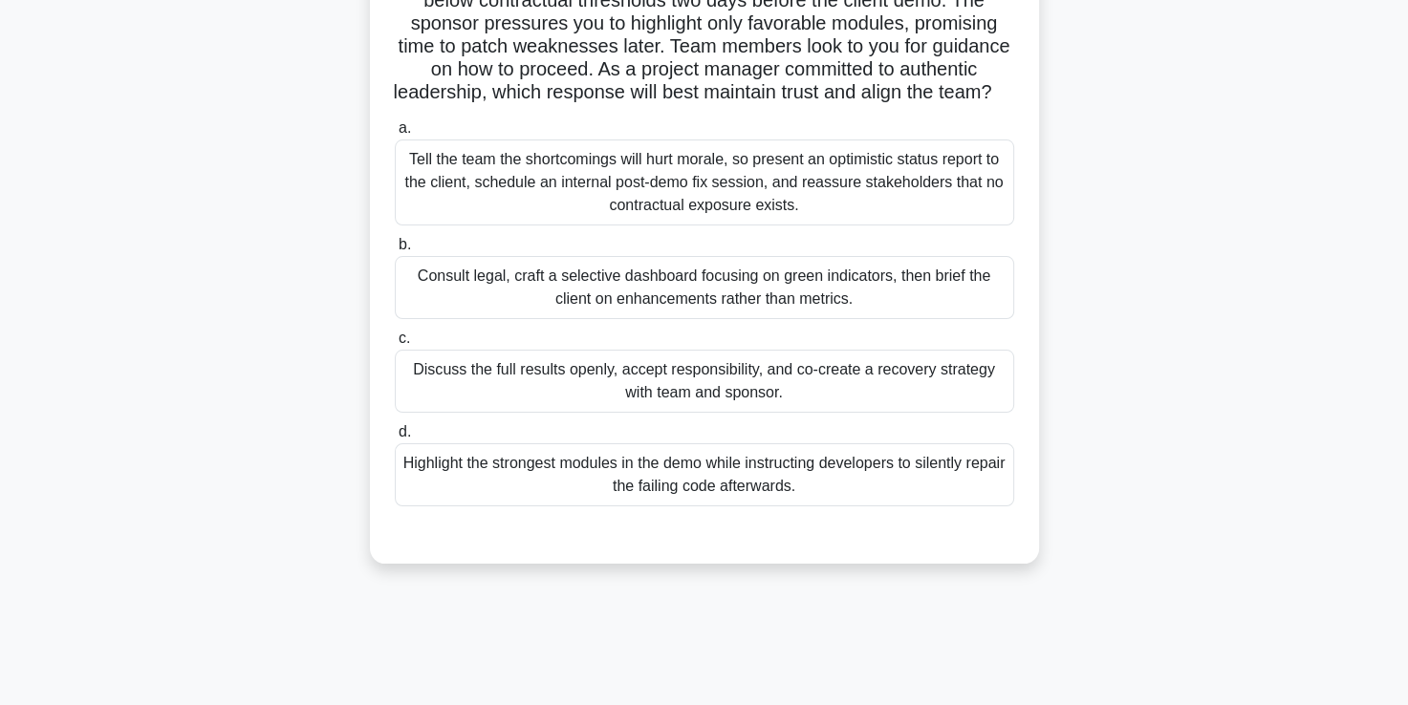
scroll to position [182, 0]
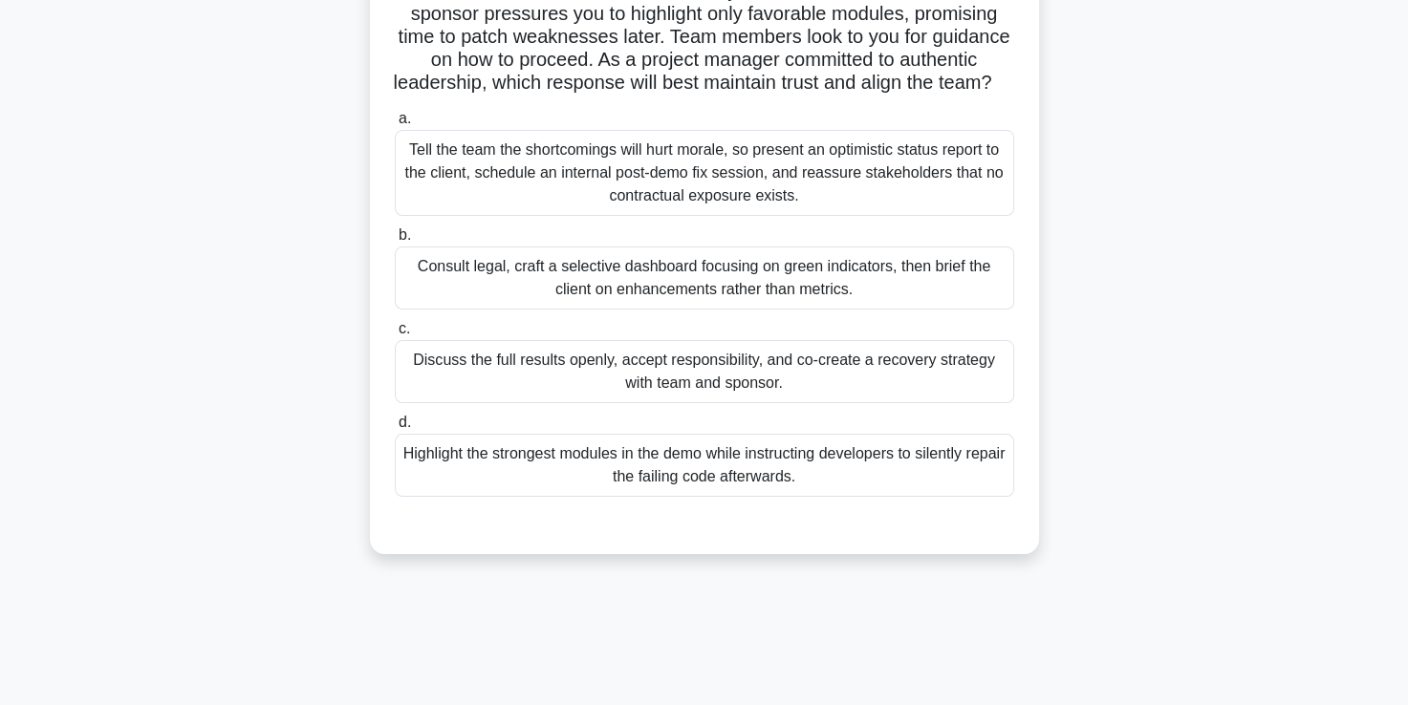
click at [669, 400] on div "Discuss the full results openly, accept responsibility, and co-create a recover…" at bounding box center [704, 371] width 619 height 63
click at [395, 335] on input "c. Discuss the full results openly, accept responsibility, and co-create a reco…" at bounding box center [395, 329] width 0 height 12
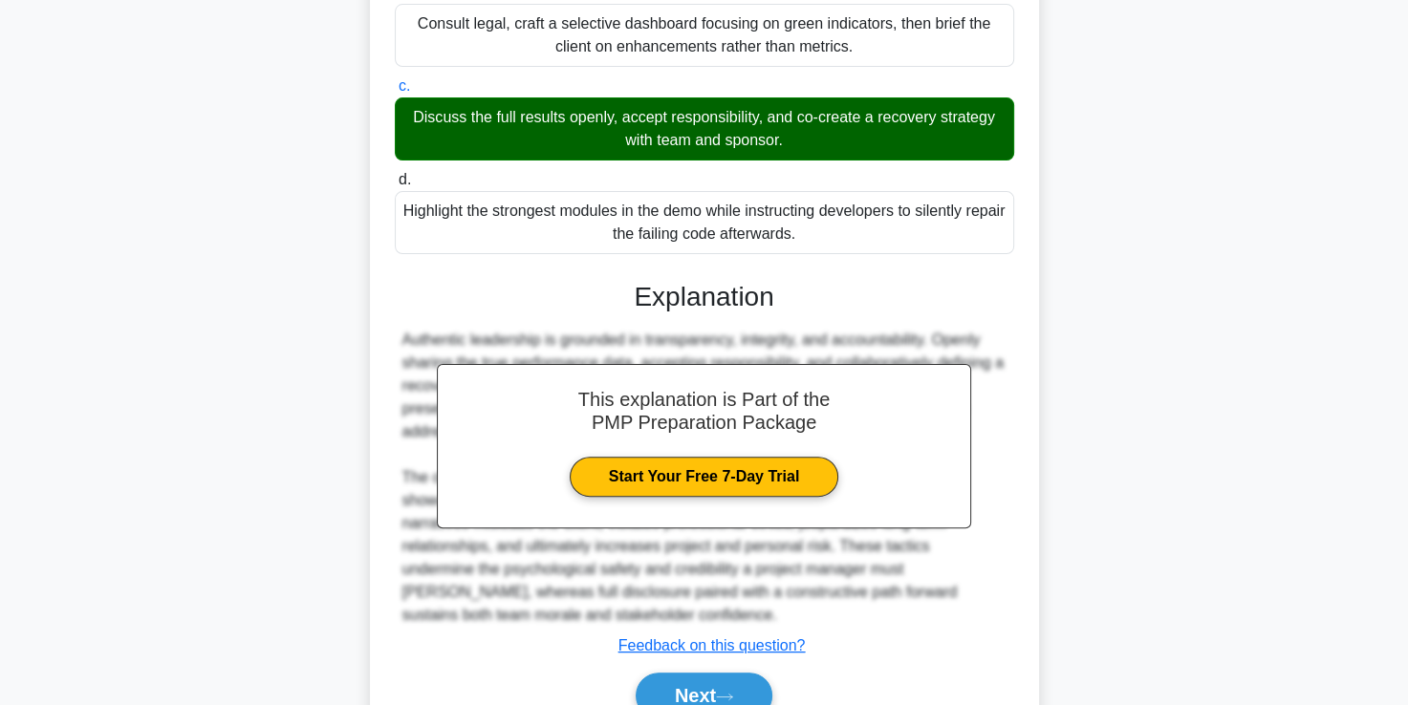
scroll to position [540, 0]
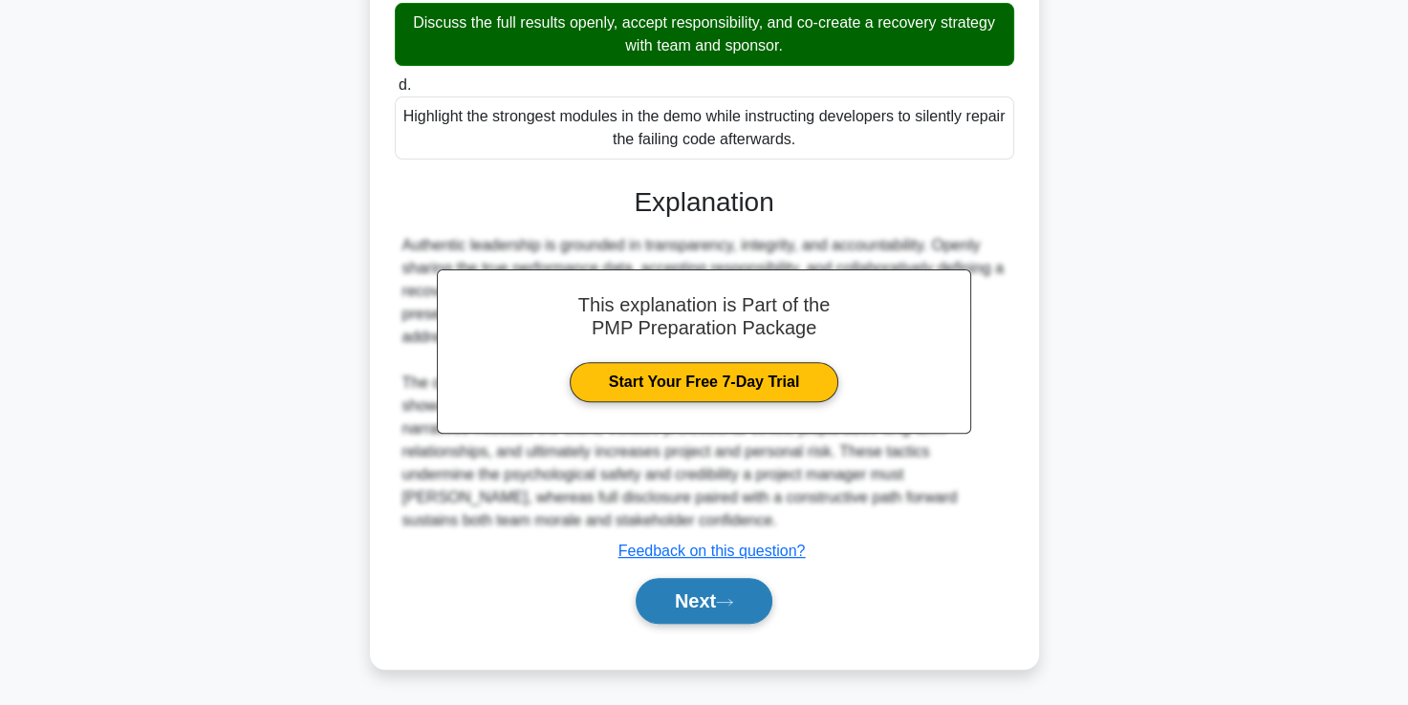
click at [675, 591] on button "Next" at bounding box center [703, 601] width 137 height 46
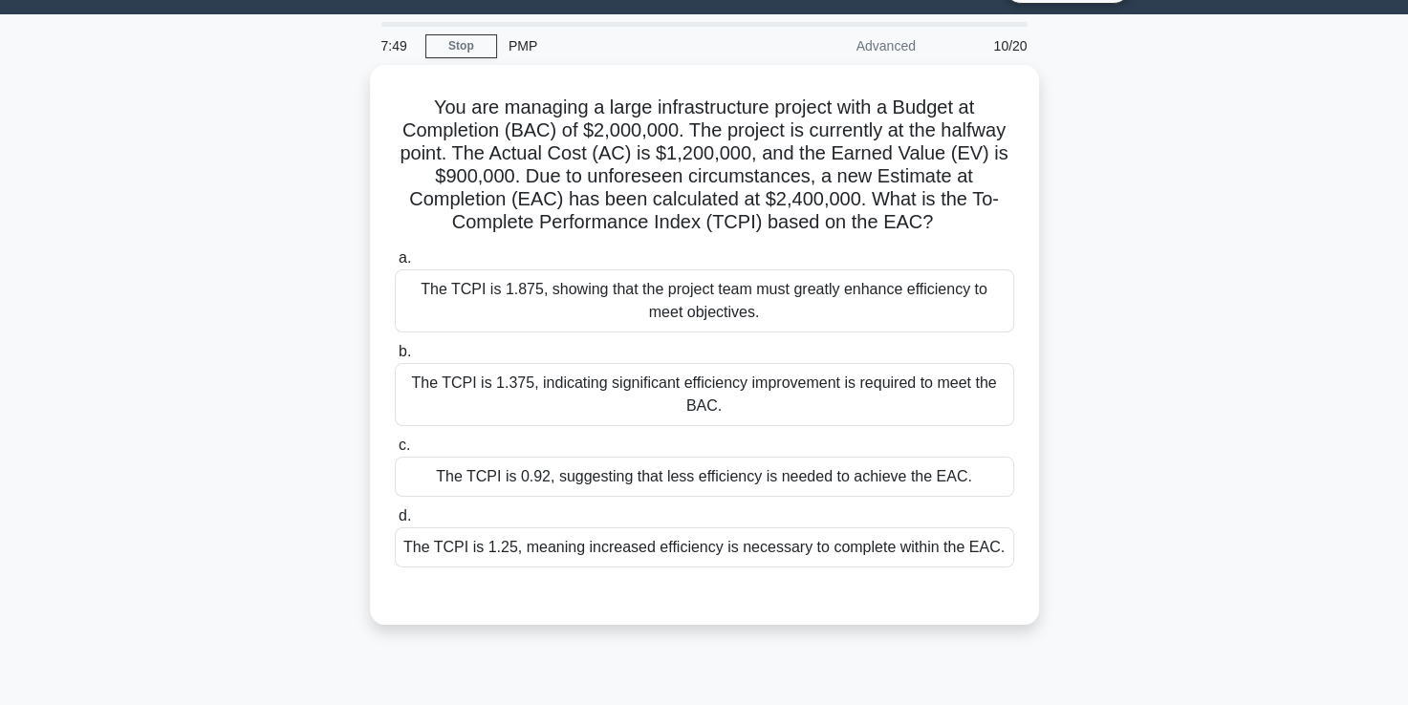
scroll to position [43, 0]
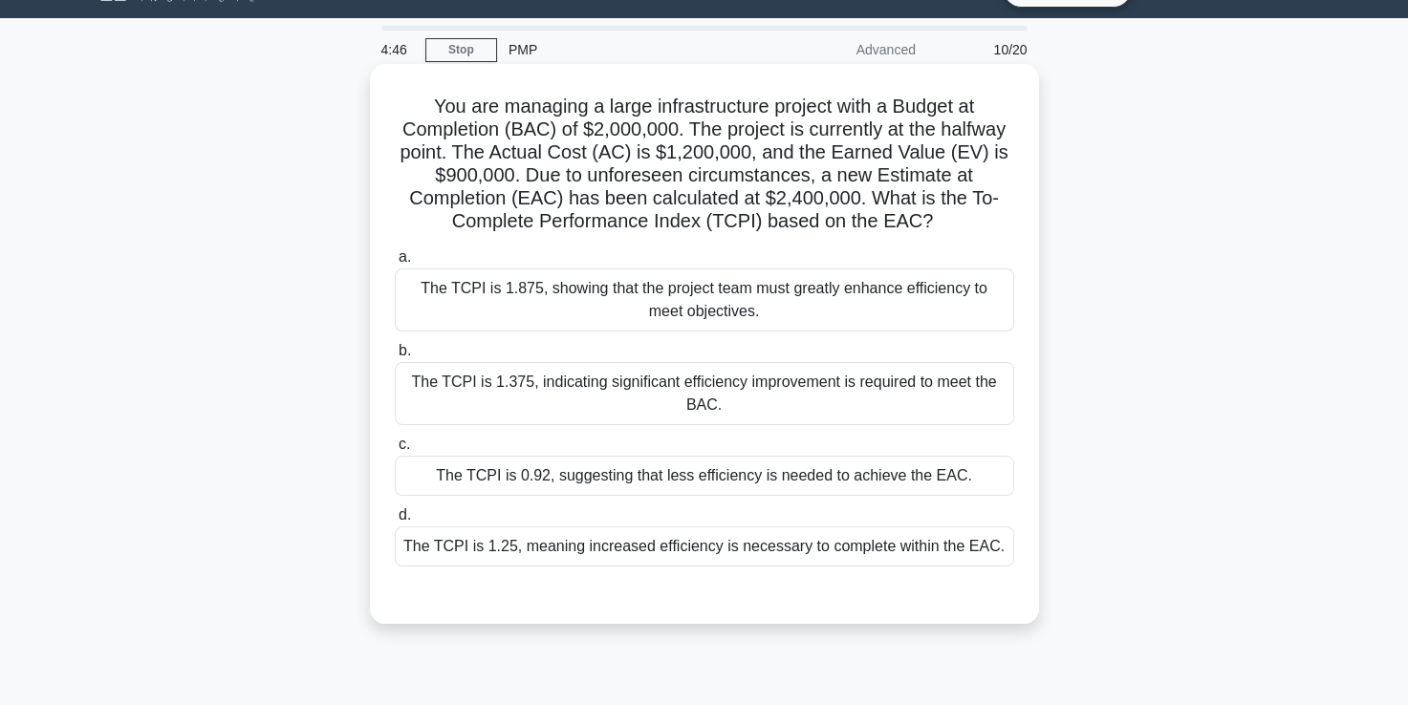
click at [578, 400] on div "The TCPI is 1.375, indicating significant efficiency improvement is required to…" at bounding box center [704, 393] width 619 height 63
click at [395, 357] on input "b. The TCPI is 1.375, indicating significant efficiency improvement is required…" at bounding box center [395, 351] width 0 height 12
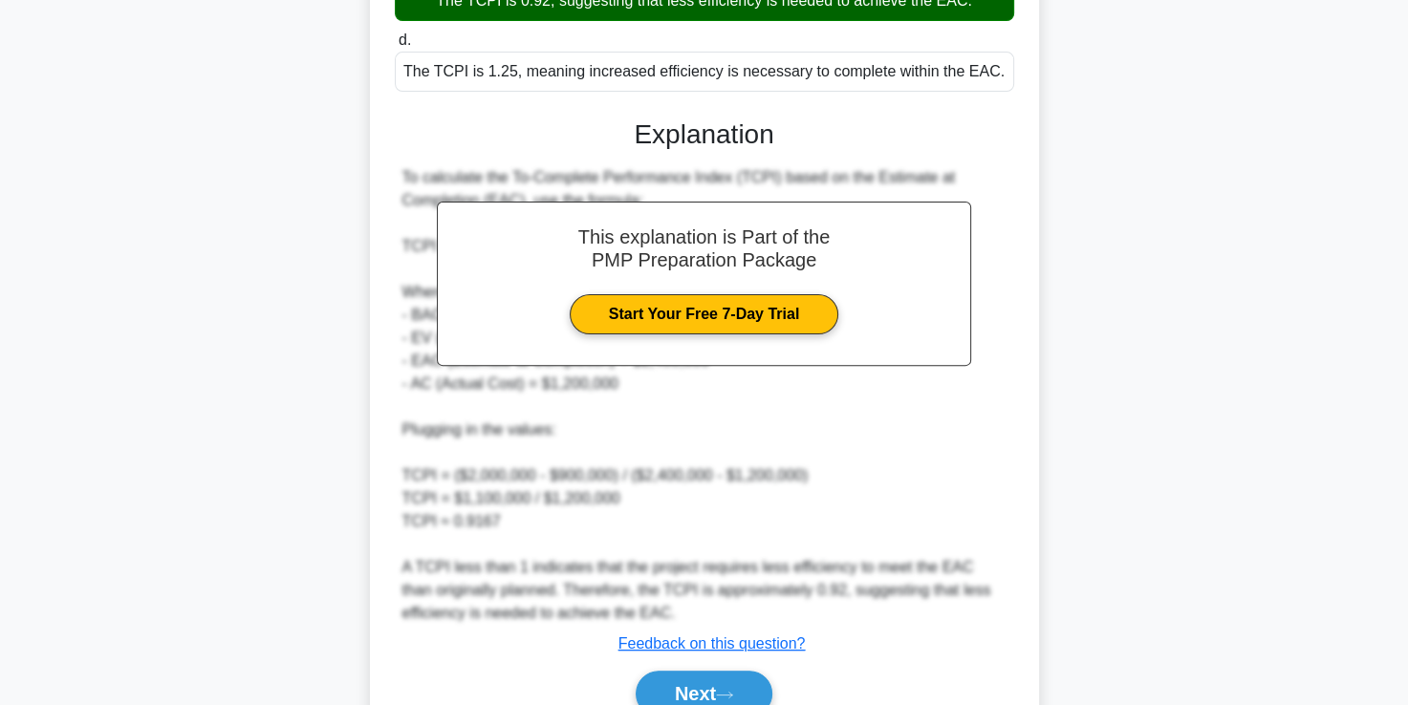
scroll to position [611, 0]
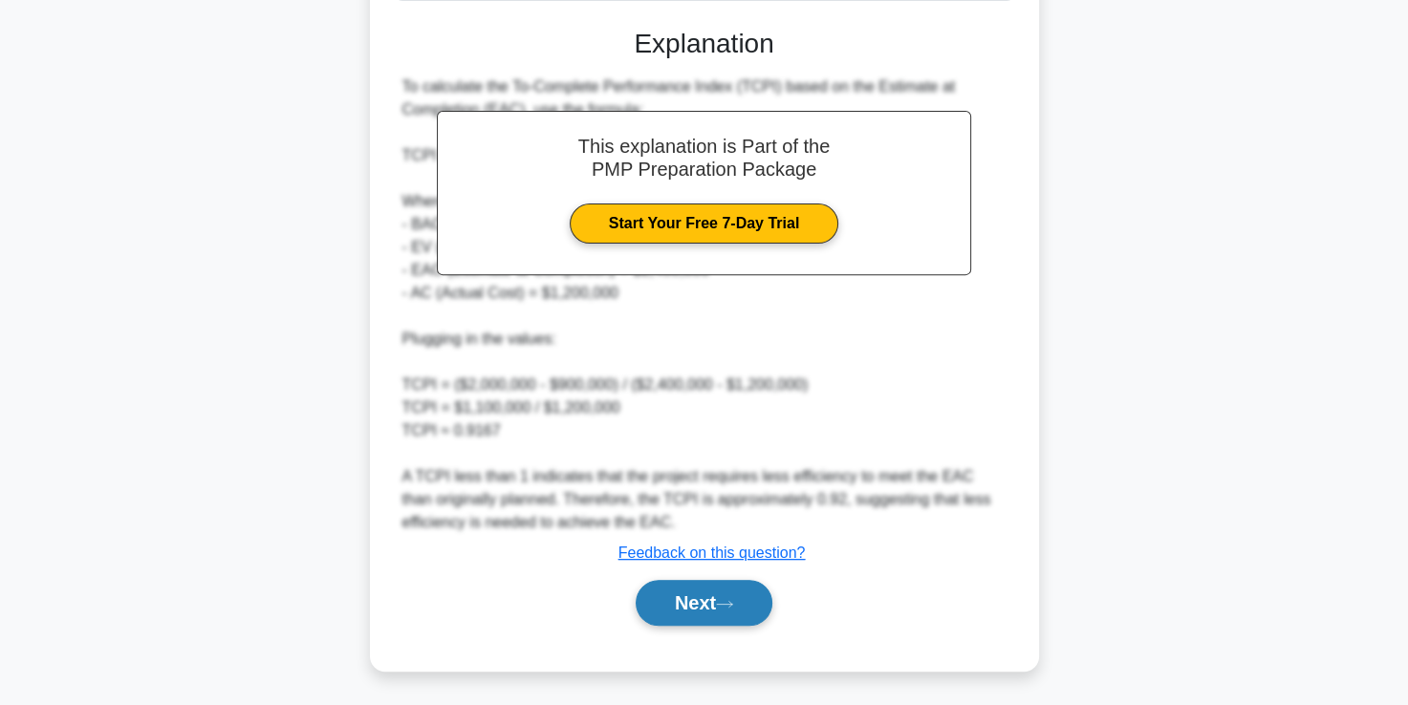
click at [677, 602] on button "Next" at bounding box center [703, 603] width 137 height 46
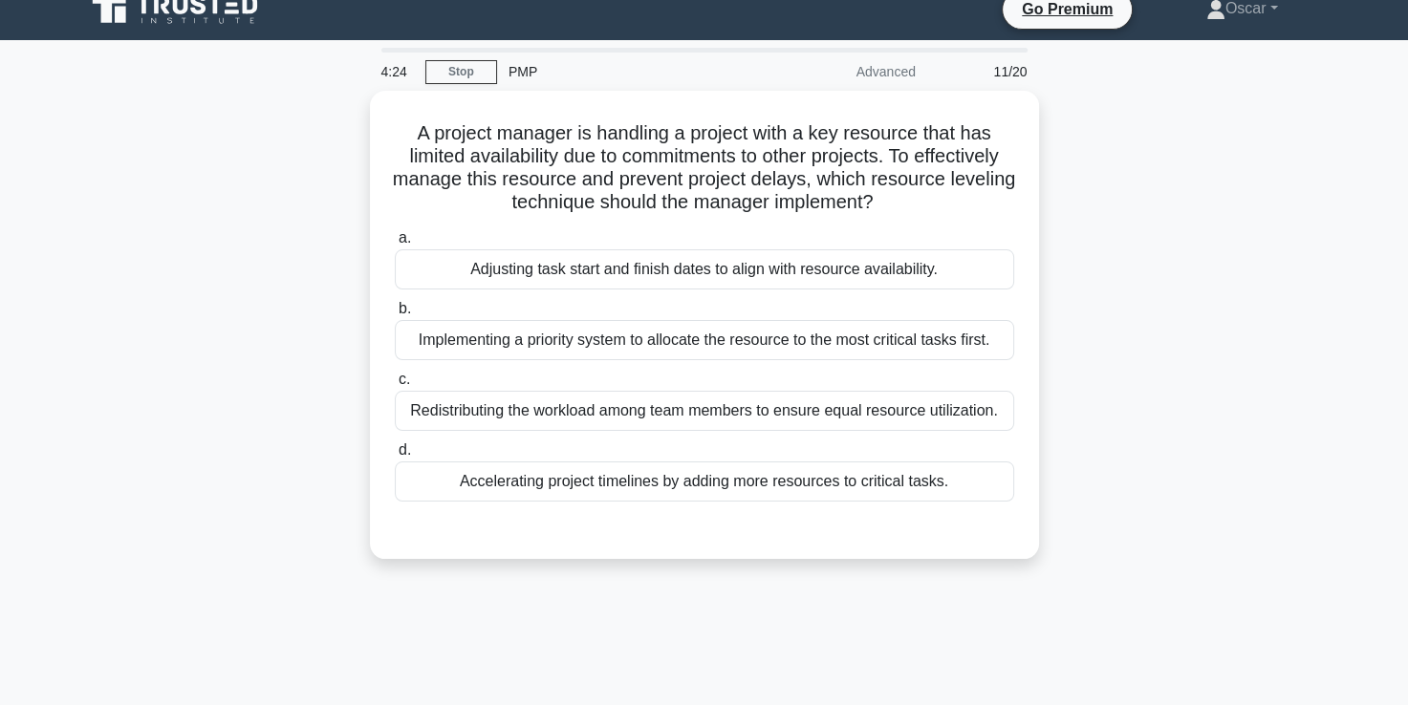
scroll to position [22, 0]
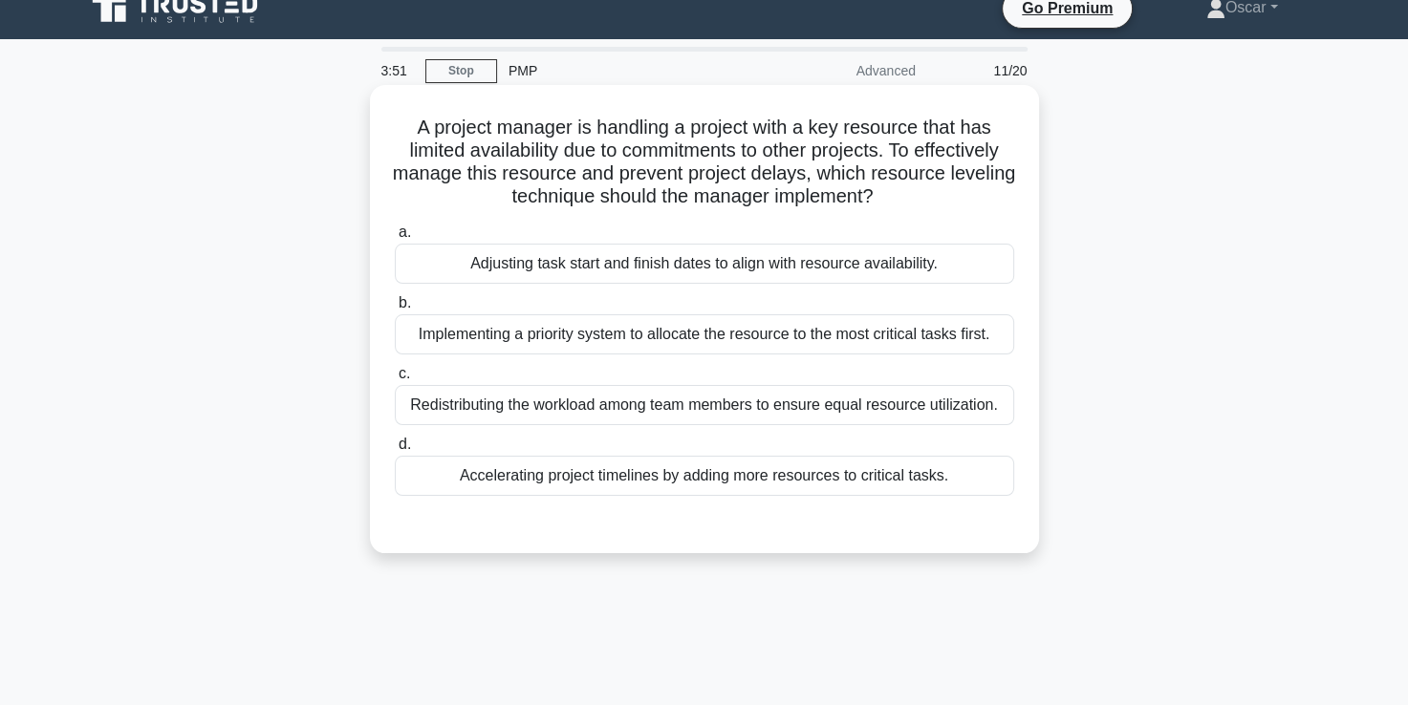
click at [596, 271] on div "Adjusting task start and finish dates to align with resource availability." at bounding box center [704, 264] width 619 height 40
click at [395, 239] on input "a. Adjusting task start and finish dates to align with resource availability." at bounding box center [395, 232] width 0 height 12
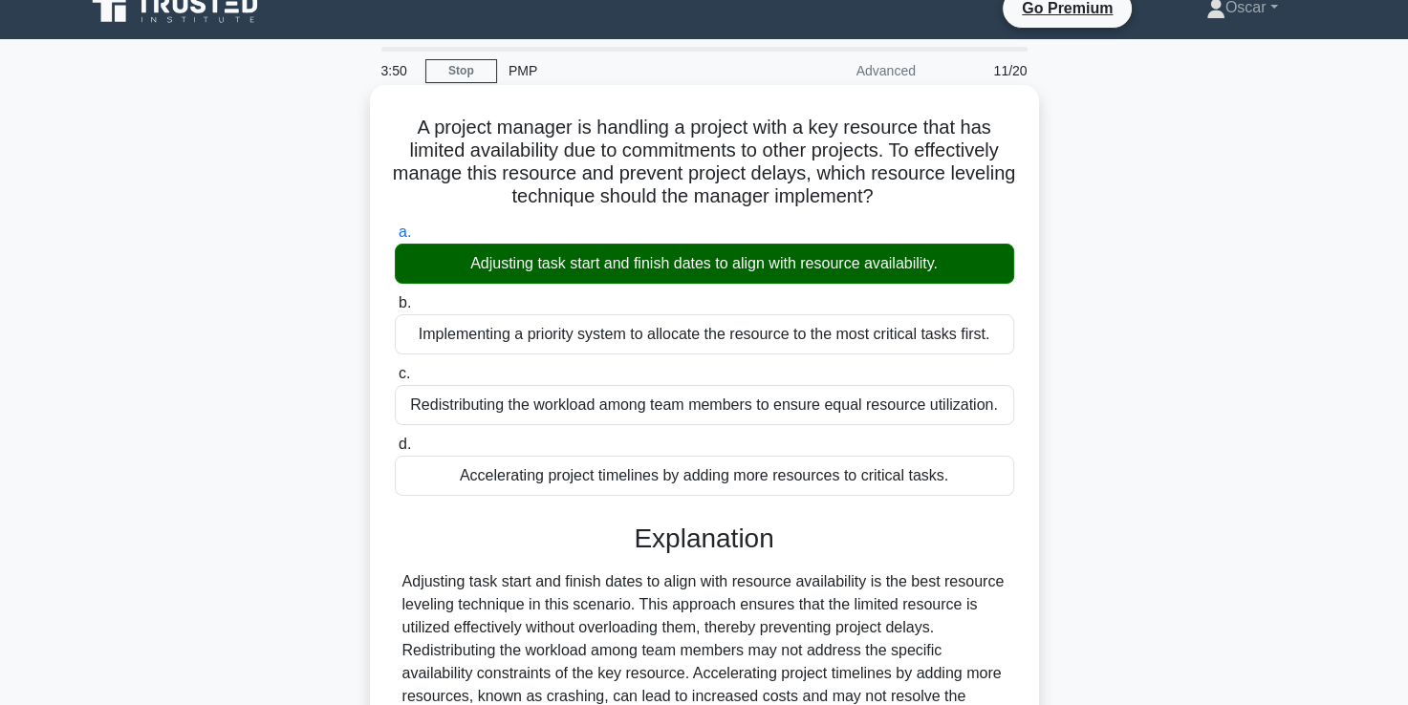
scroll to position [327, 0]
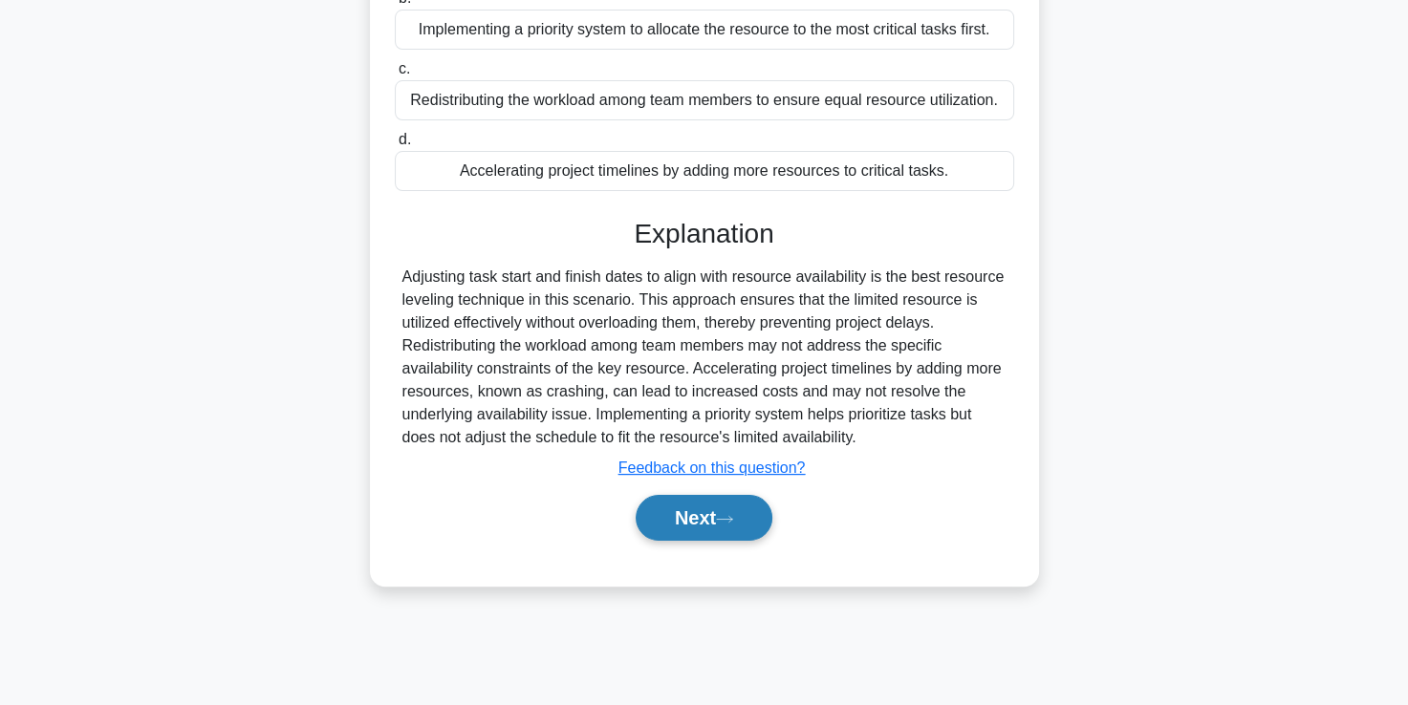
click at [663, 529] on button "Next" at bounding box center [703, 518] width 137 height 46
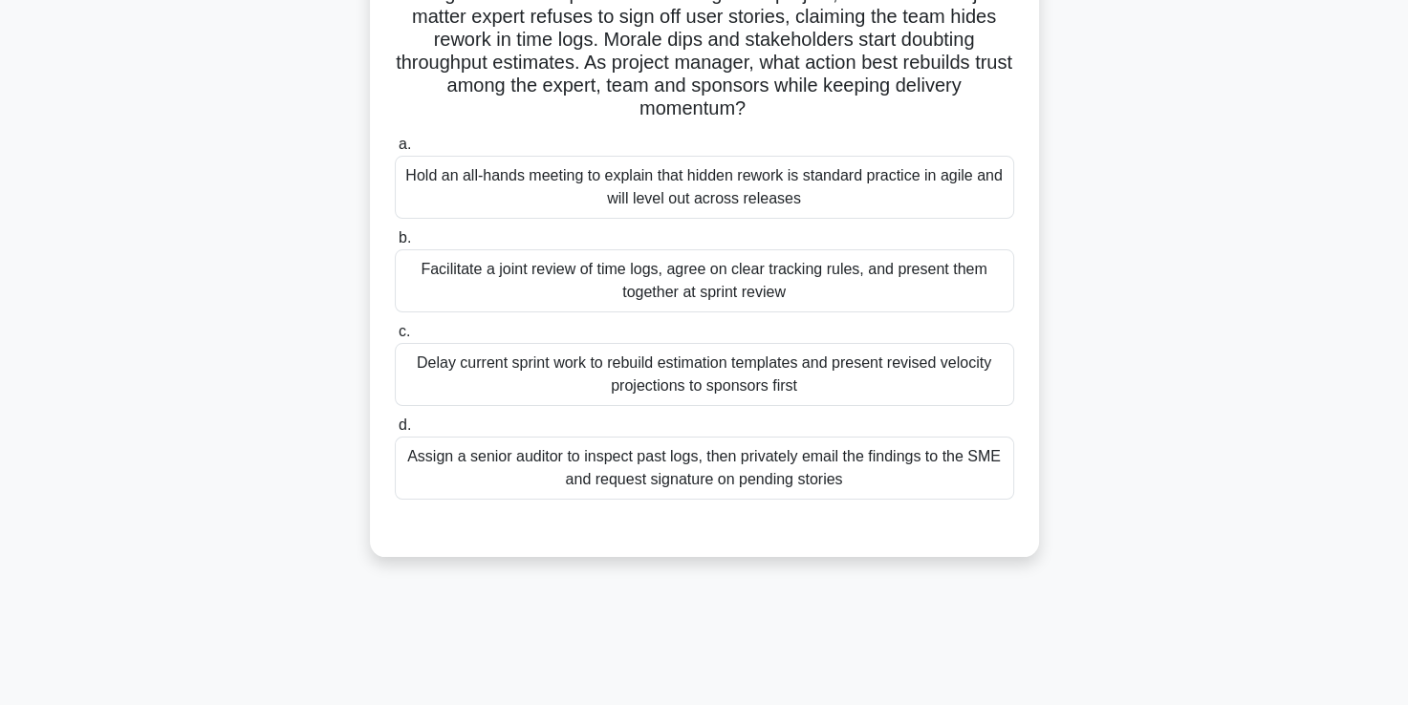
scroll to position [159, 0]
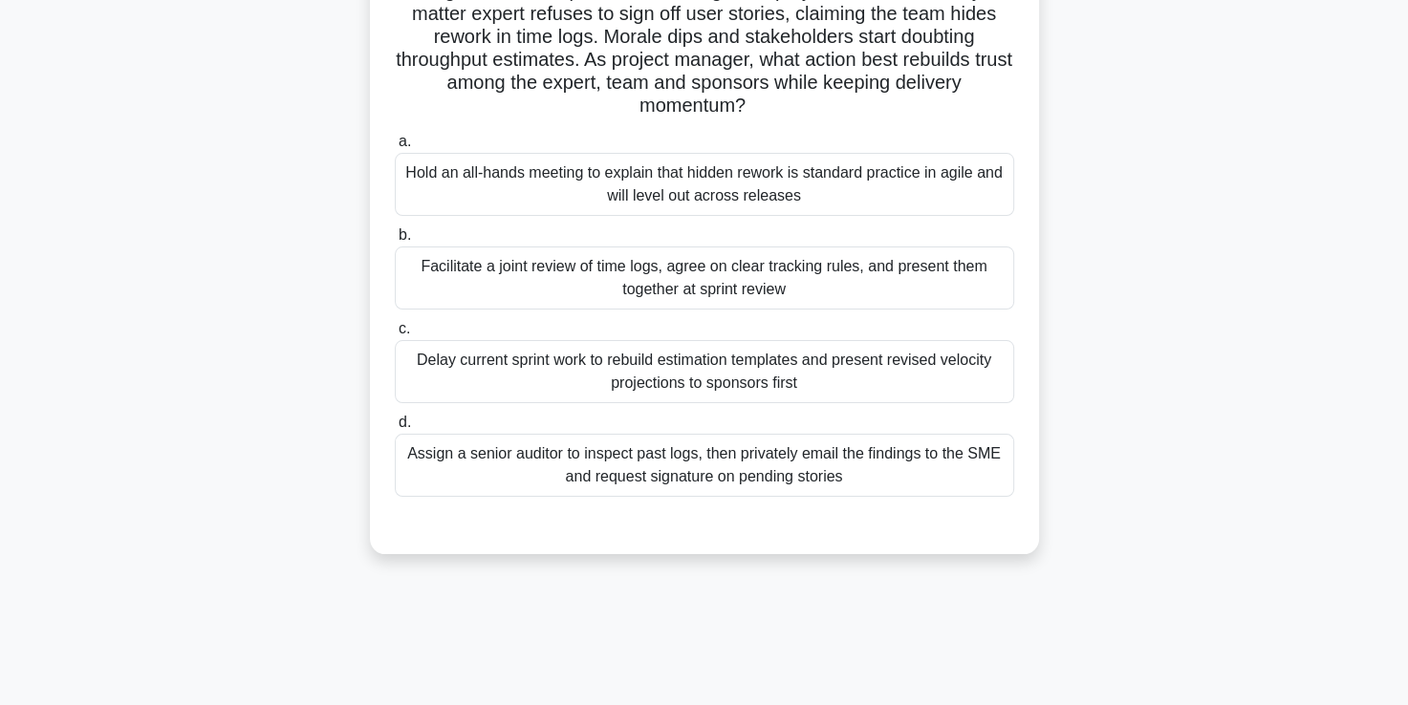
click at [622, 277] on div "Facilitate a joint review of time logs, agree on clear tracking rules, and pres…" at bounding box center [704, 278] width 619 height 63
click at [395, 242] on input "b. Facilitate a joint review of time logs, agree on clear tracking rules, and p…" at bounding box center [395, 235] width 0 height 12
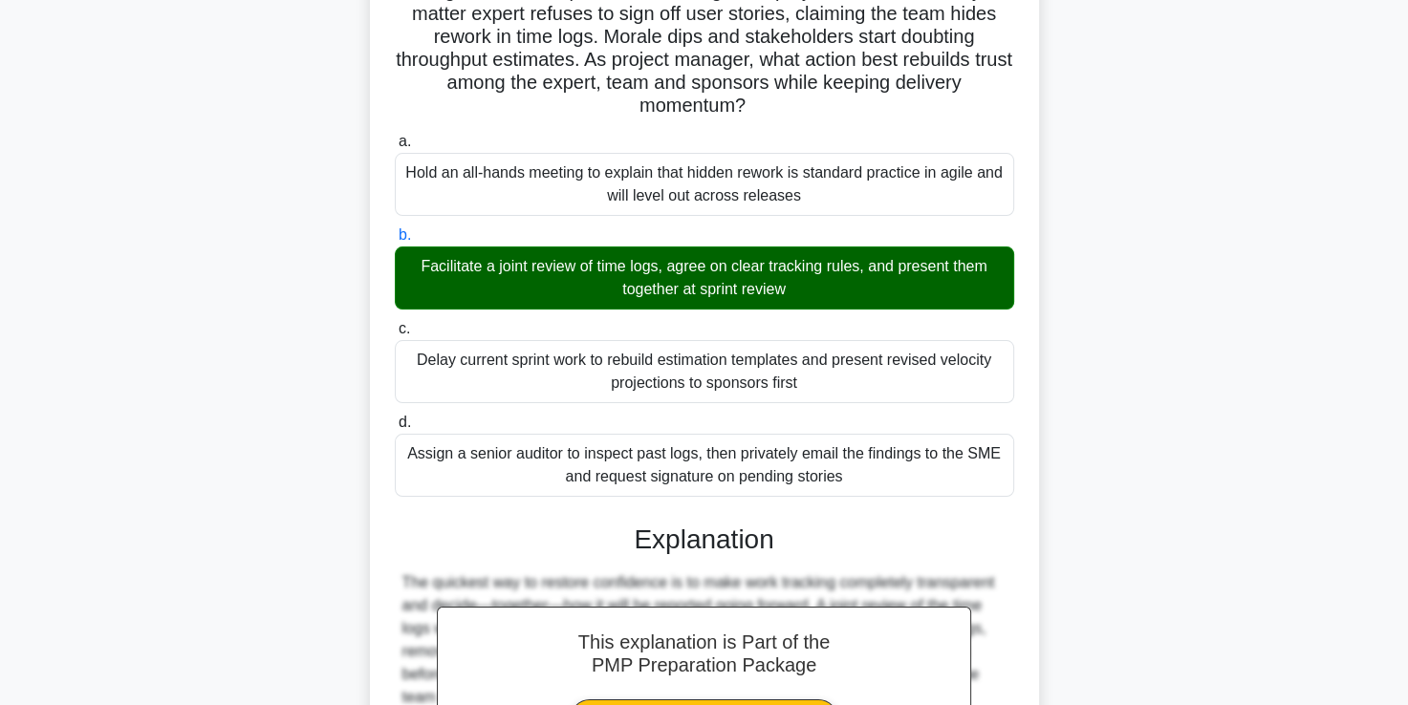
scroll to position [494, 0]
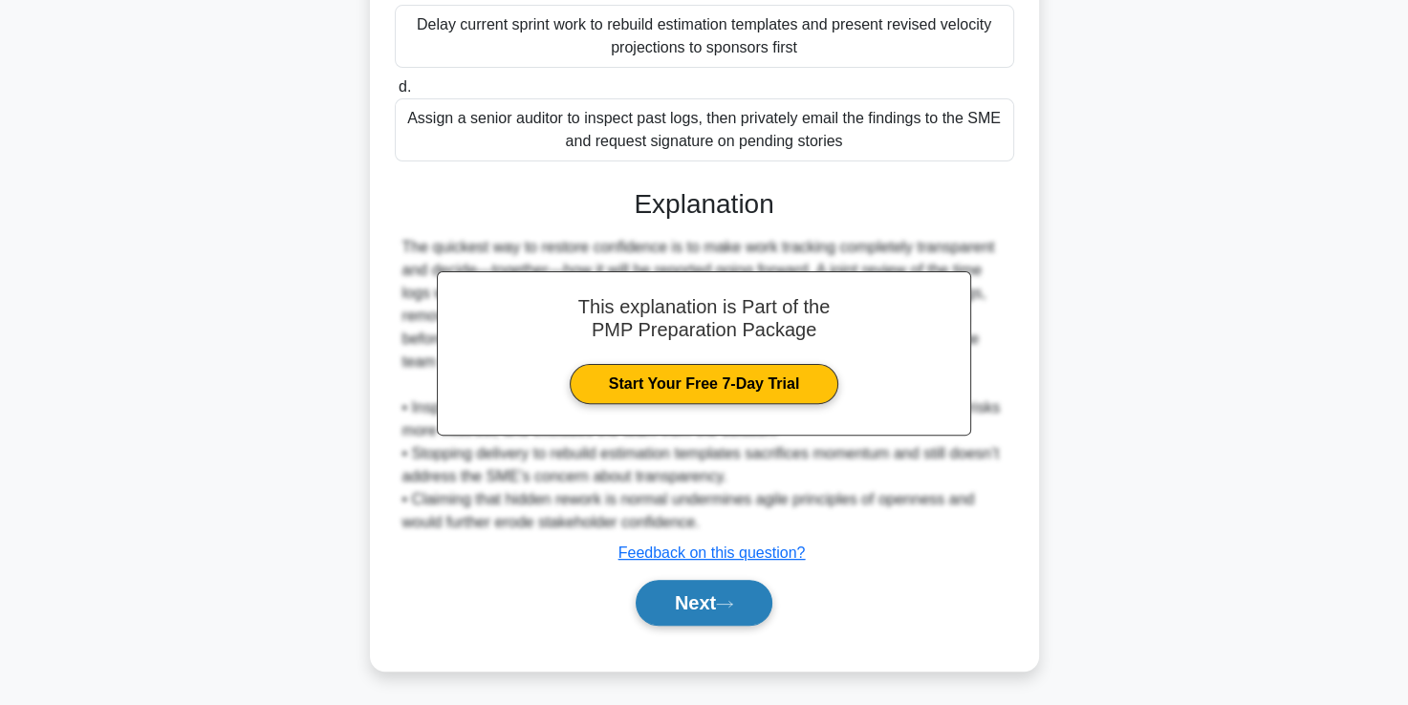
click at [698, 599] on button "Next" at bounding box center [703, 603] width 137 height 46
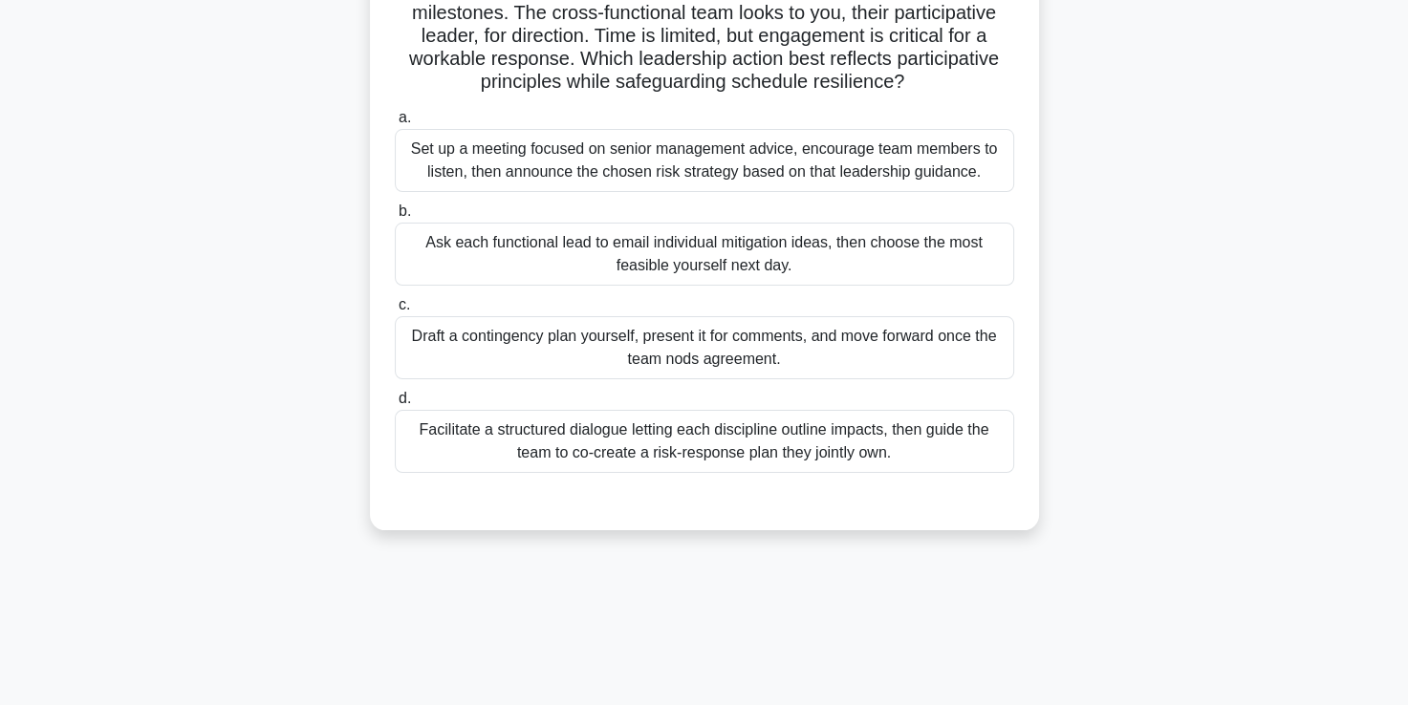
scroll to position [183, 0]
click at [627, 460] on div "Facilitate a structured dialogue letting each discipline outline impacts, then …" at bounding box center [704, 441] width 619 height 63
click at [395, 405] on input "d. Facilitate a structured dialogue letting each discipline outline impacts, th…" at bounding box center [395, 399] width 0 height 12
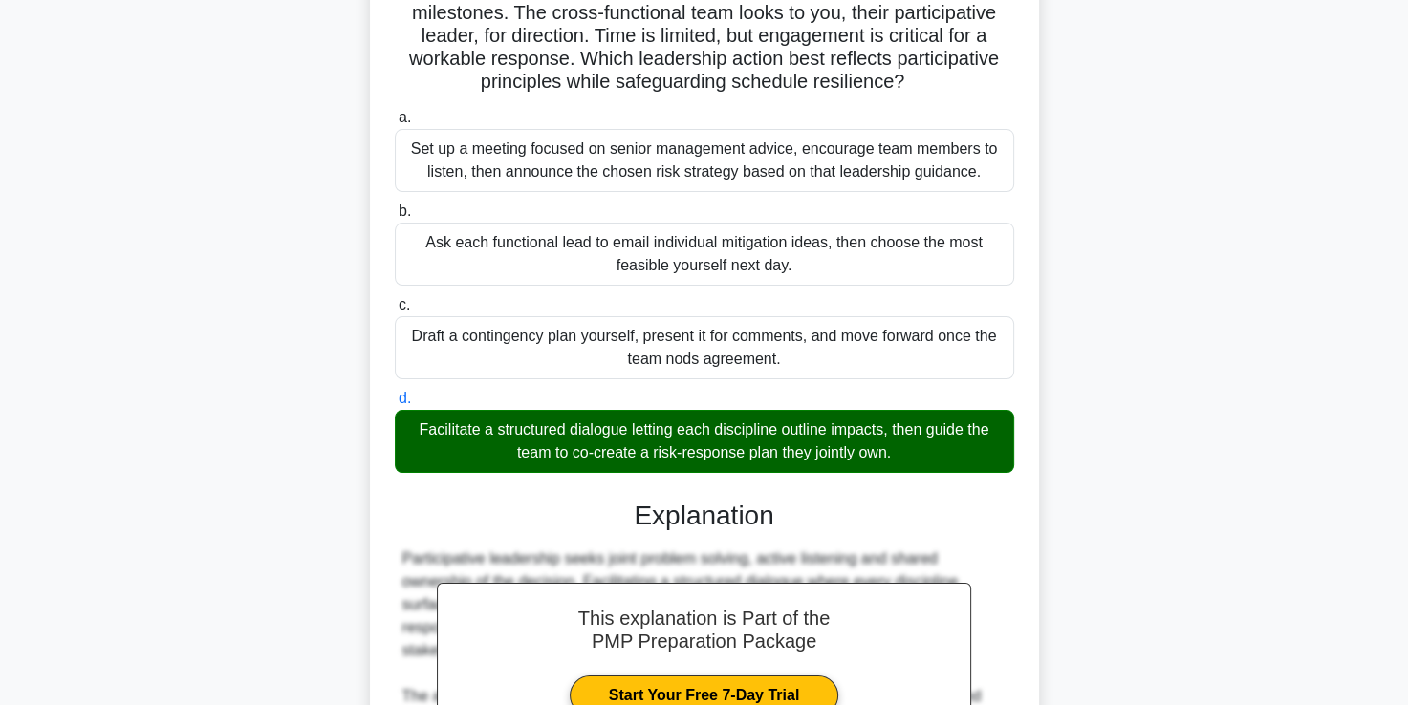
scroll to position [471, 0]
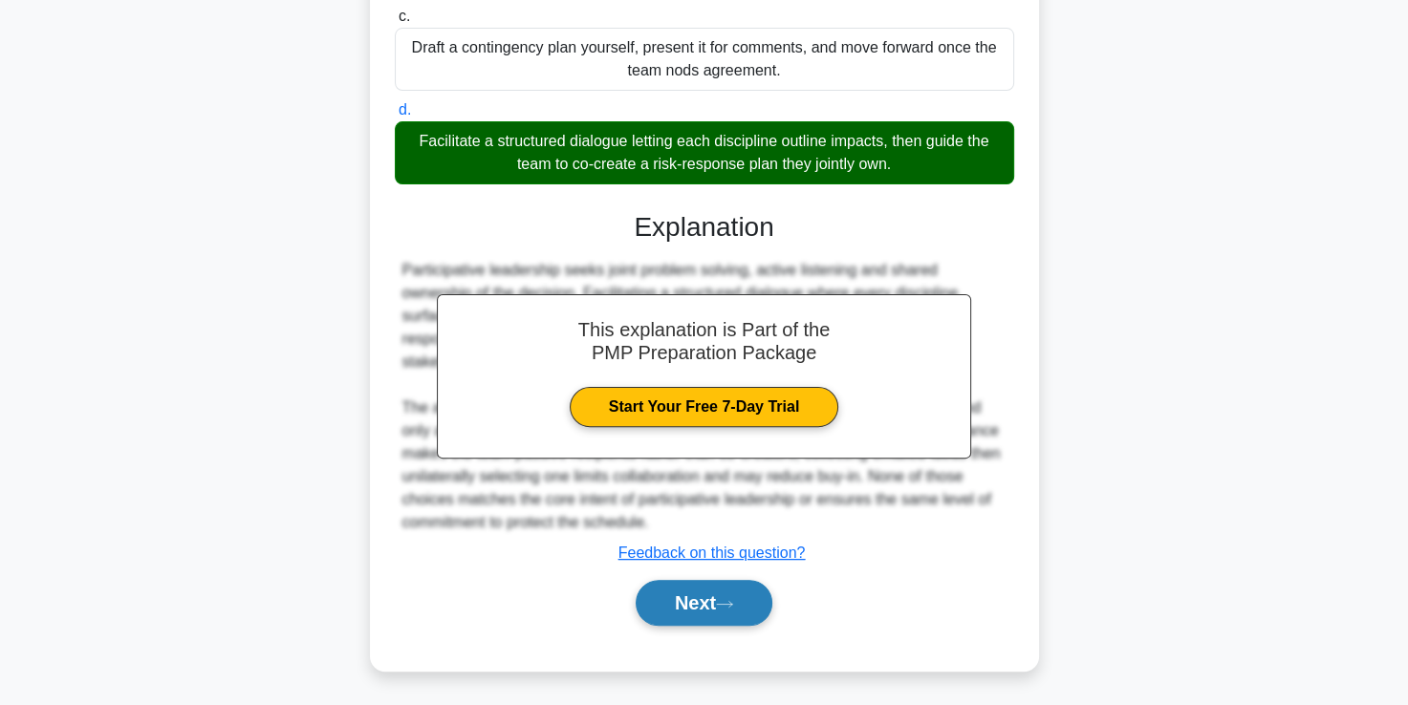
click at [684, 612] on button "Next" at bounding box center [703, 603] width 137 height 46
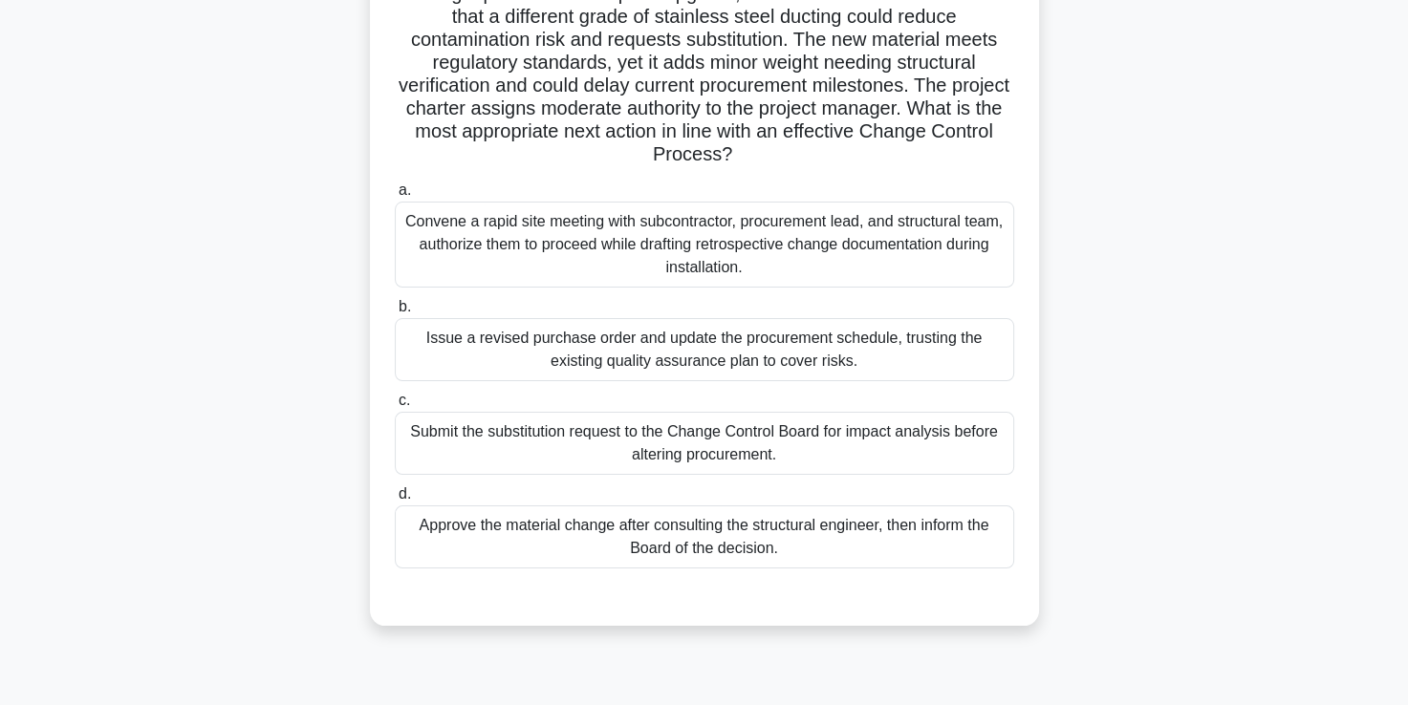
scroll to position [164, 0]
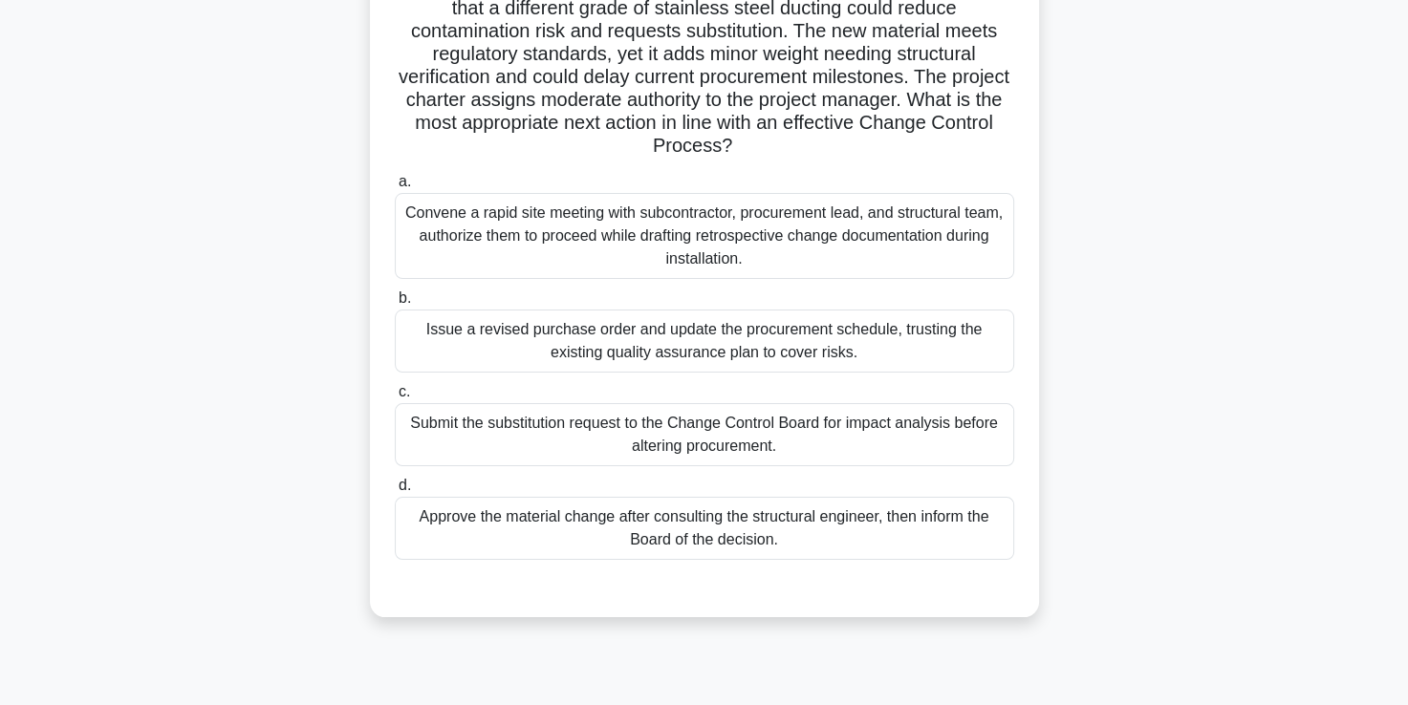
click at [634, 426] on div "Submit the substitution request to the Change Control Board for impact analysis…" at bounding box center [704, 434] width 619 height 63
click at [395, 398] on input "c. Submit the substitution request to the Change Control Board for impact analy…" at bounding box center [395, 392] width 0 height 12
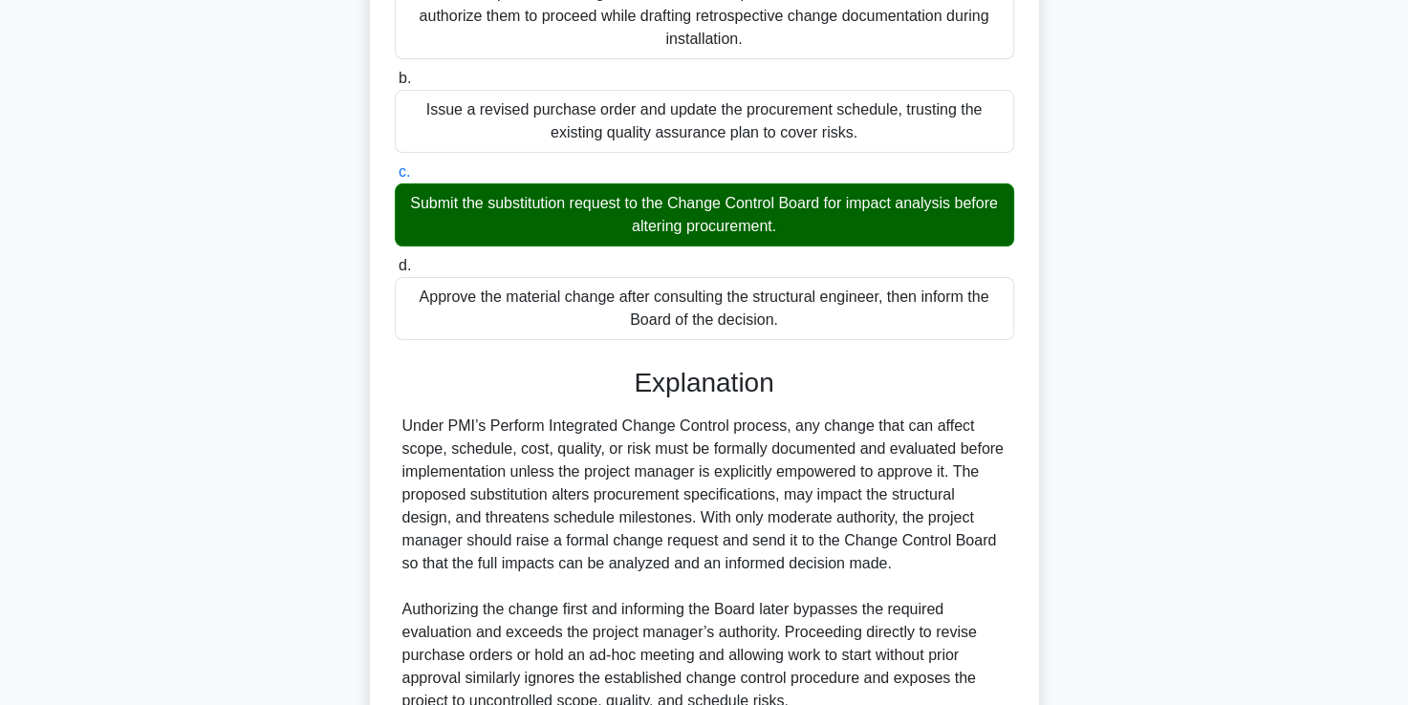
scroll to position [563, 0]
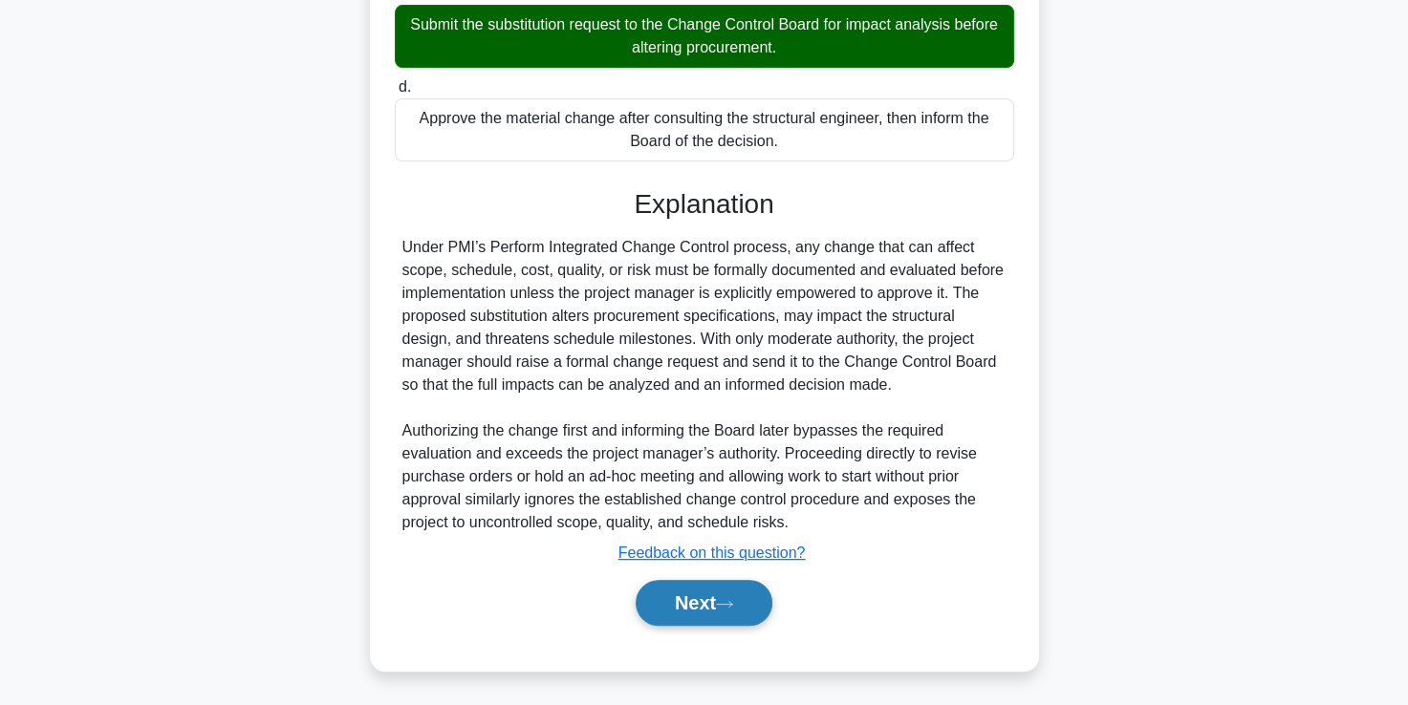
click at [677, 610] on button "Next" at bounding box center [703, 603] width 137 height 46
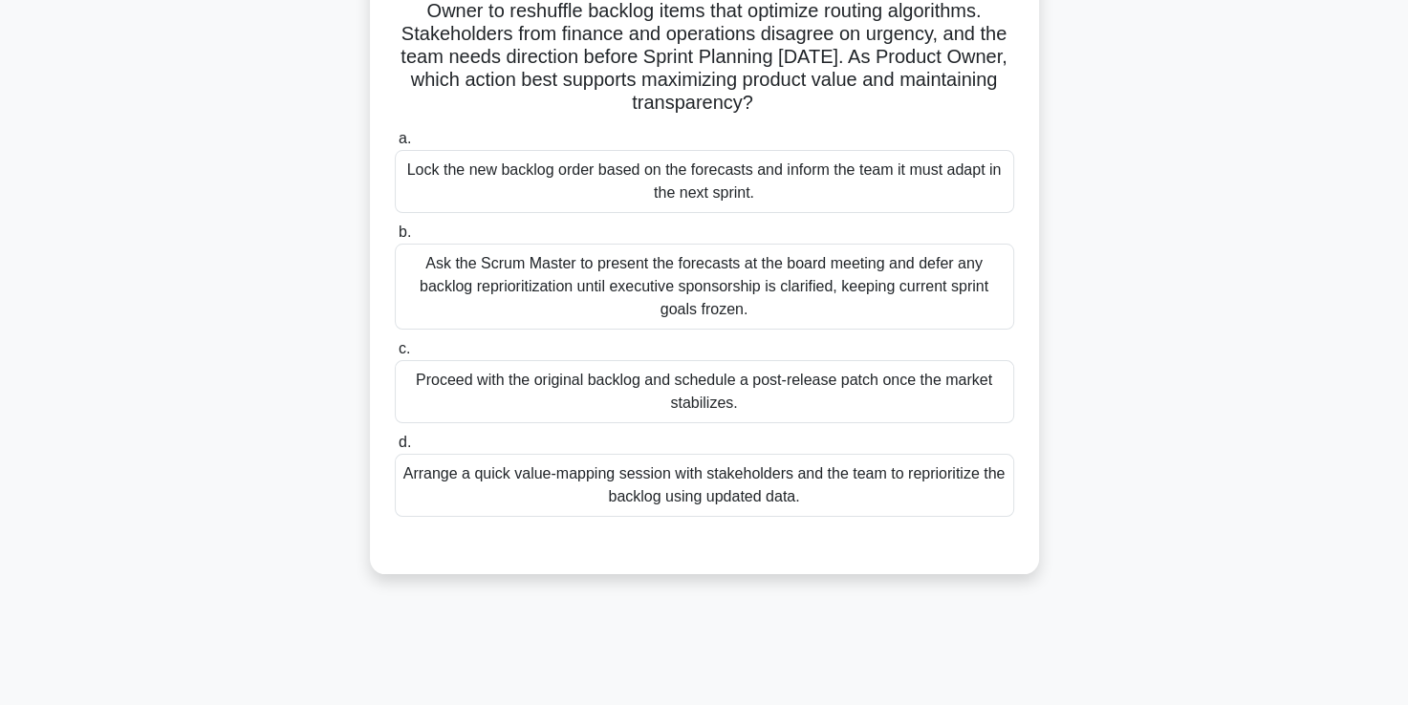
scroll to position [183, 0]
click at [654, 476] on div "Arrange a quick value-mapping session with stakeholders and the team to reprior…" at bounding box center [704, 486] width 619 height 63
click at [395, 450] on input "d. Arrange a quick value-mapping session with stakeholders and the team to repr…" at bounding box center [395, 444] width 0 height 12
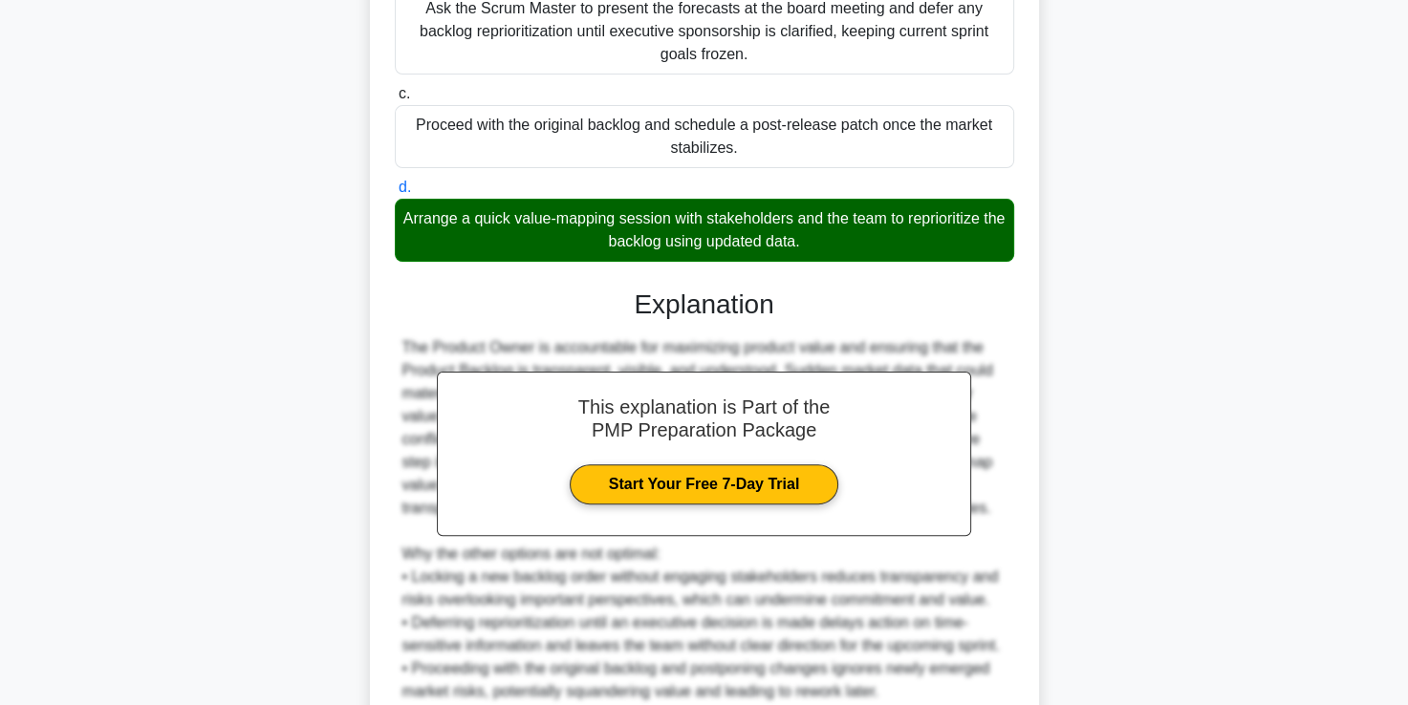
scroll to position [609, 0]
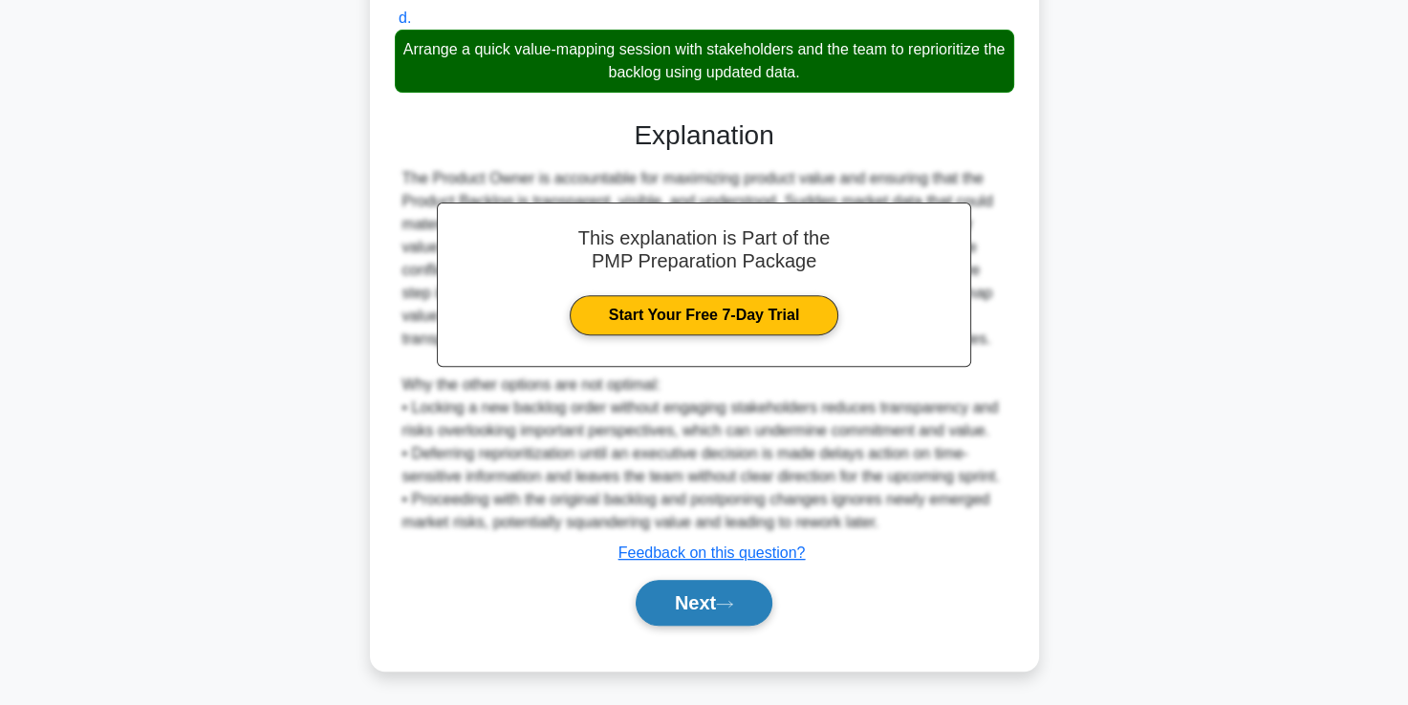
click at [683, 605] on button "Next" at bounding box center [703, 603] width 137 height 46
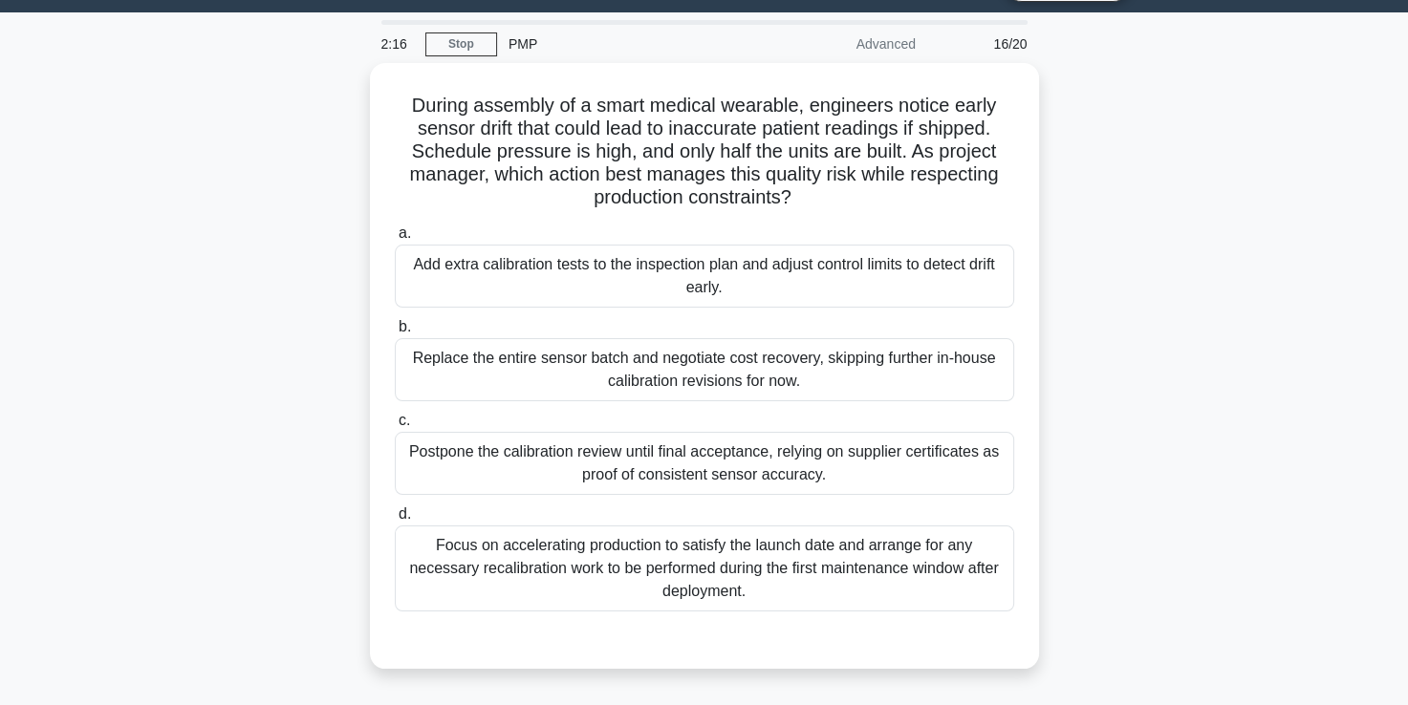
scroll to position [48, 0]
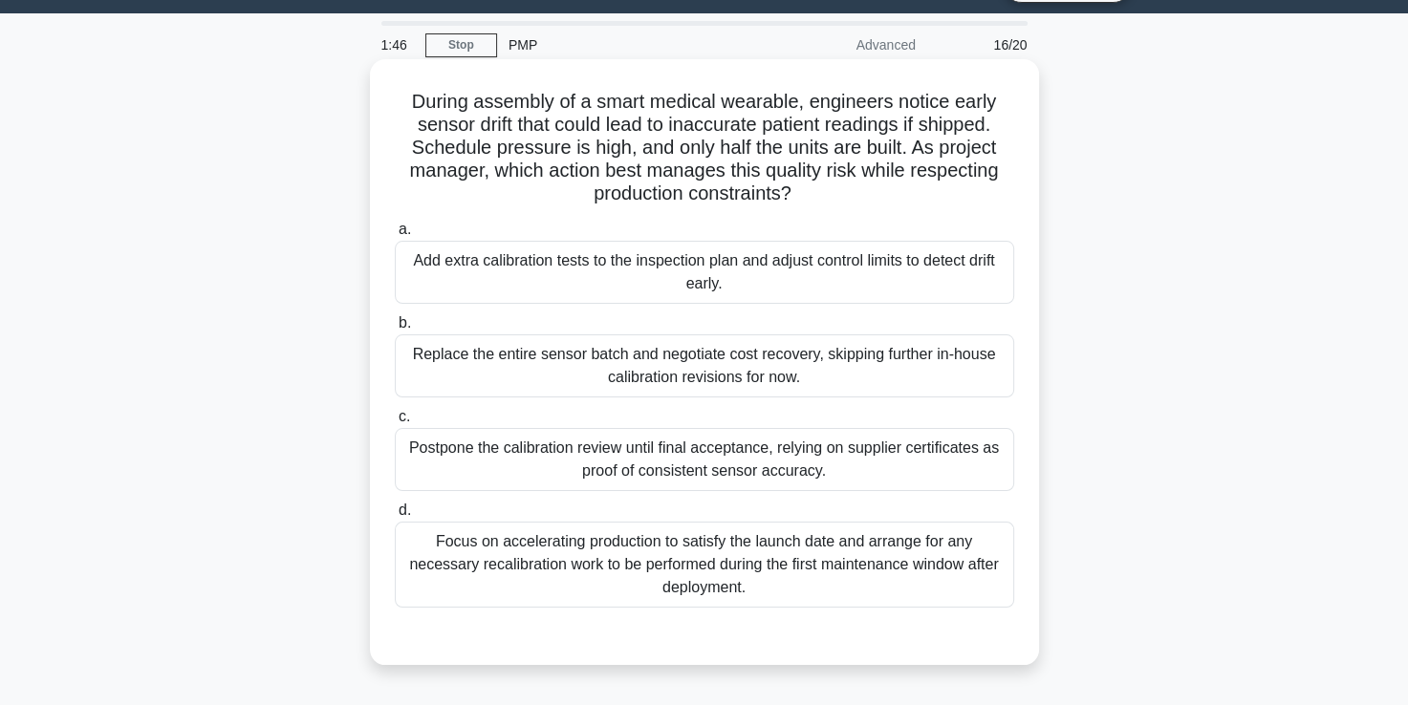
click at [531, 278] on div "Add extra calibration tests to the inspection plan and adjust control limits to…" at bounding box center [704, 272] width 619 height 63
click at [395, 236] on input "a. Add extra calibration tests to the inspection plan and adjust control limits…" at bounding box center [395, 230] width 0 height 12
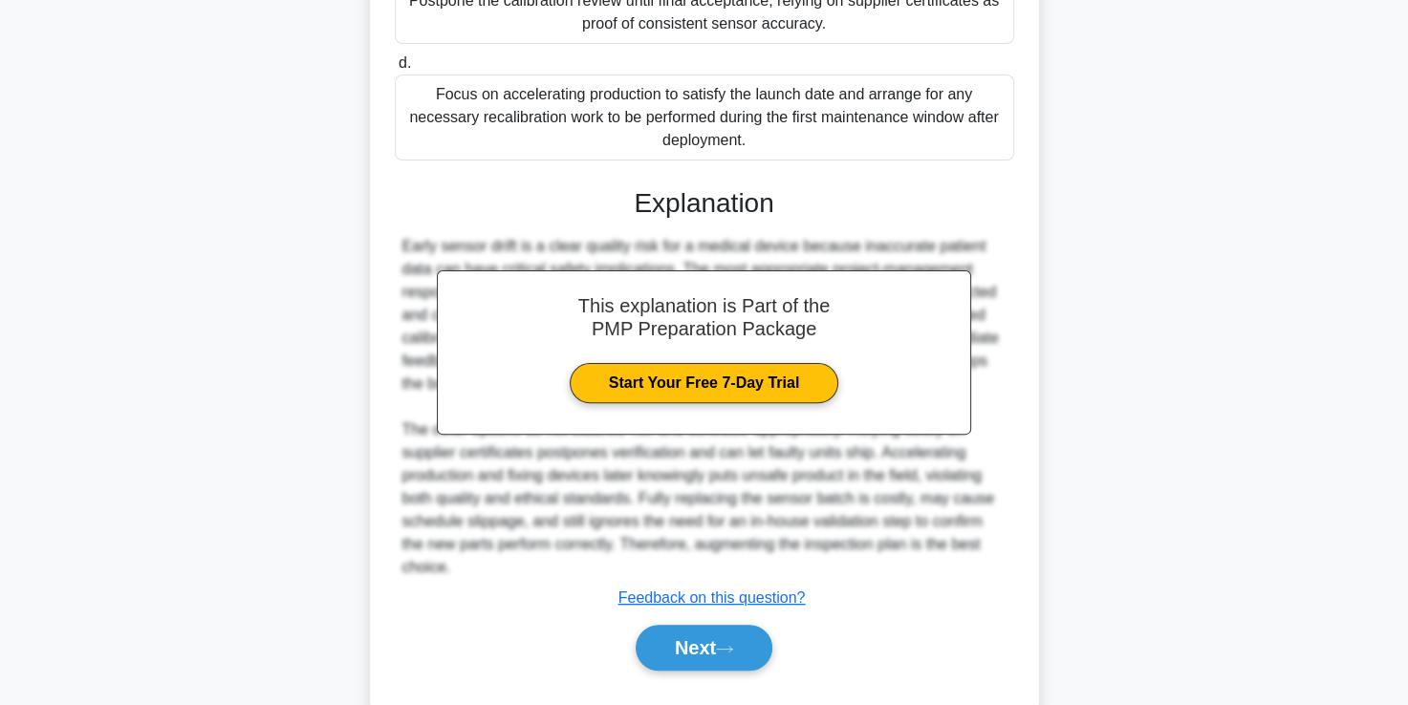
scroll to position [496, 0]
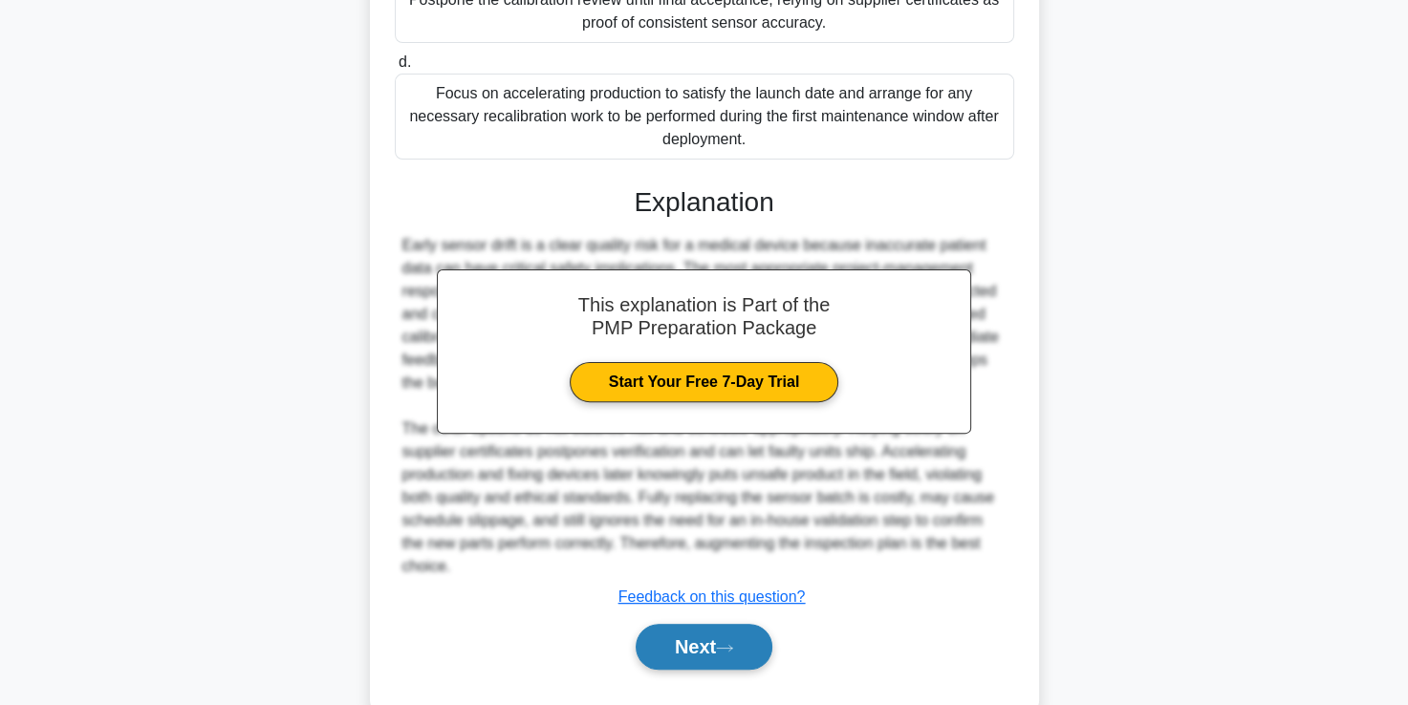
click at [673, 648] on button "Next" at bounding box center [703, 647] width 137 height 46
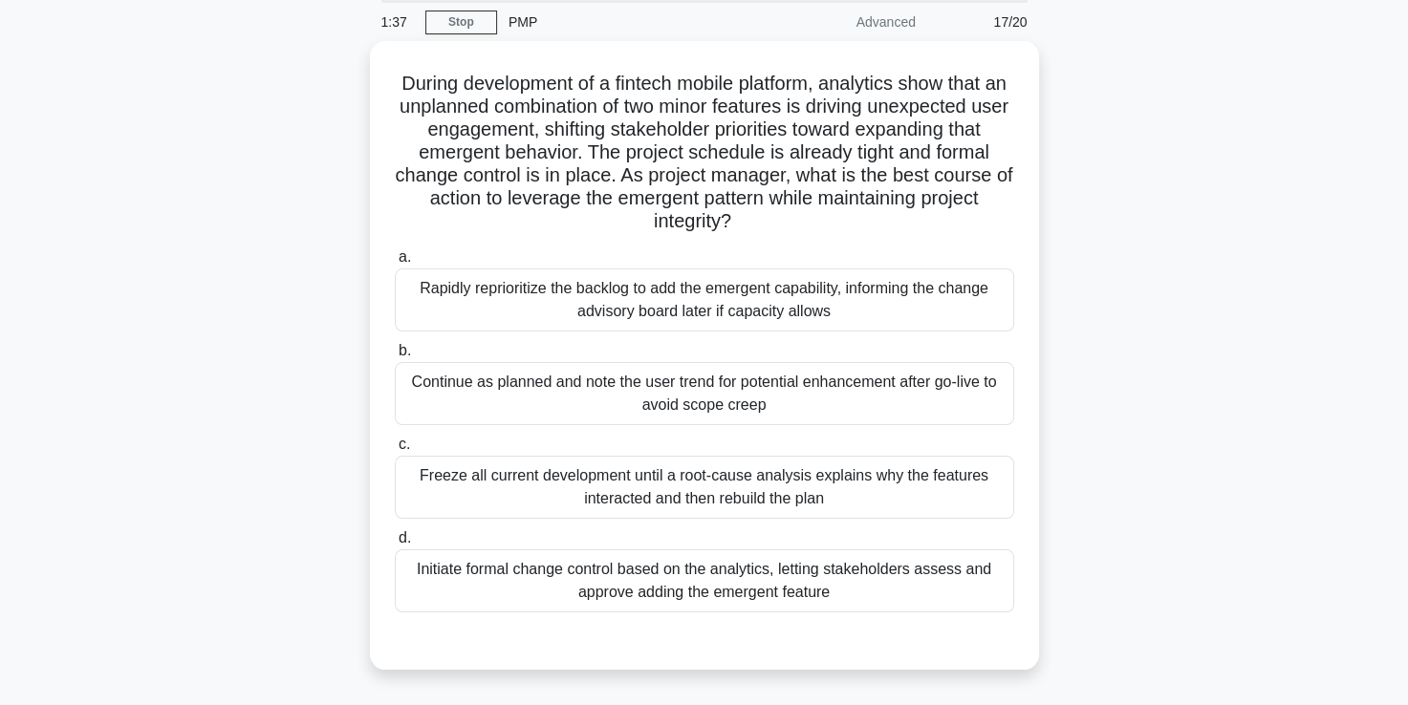
scroll to position [75, 0]
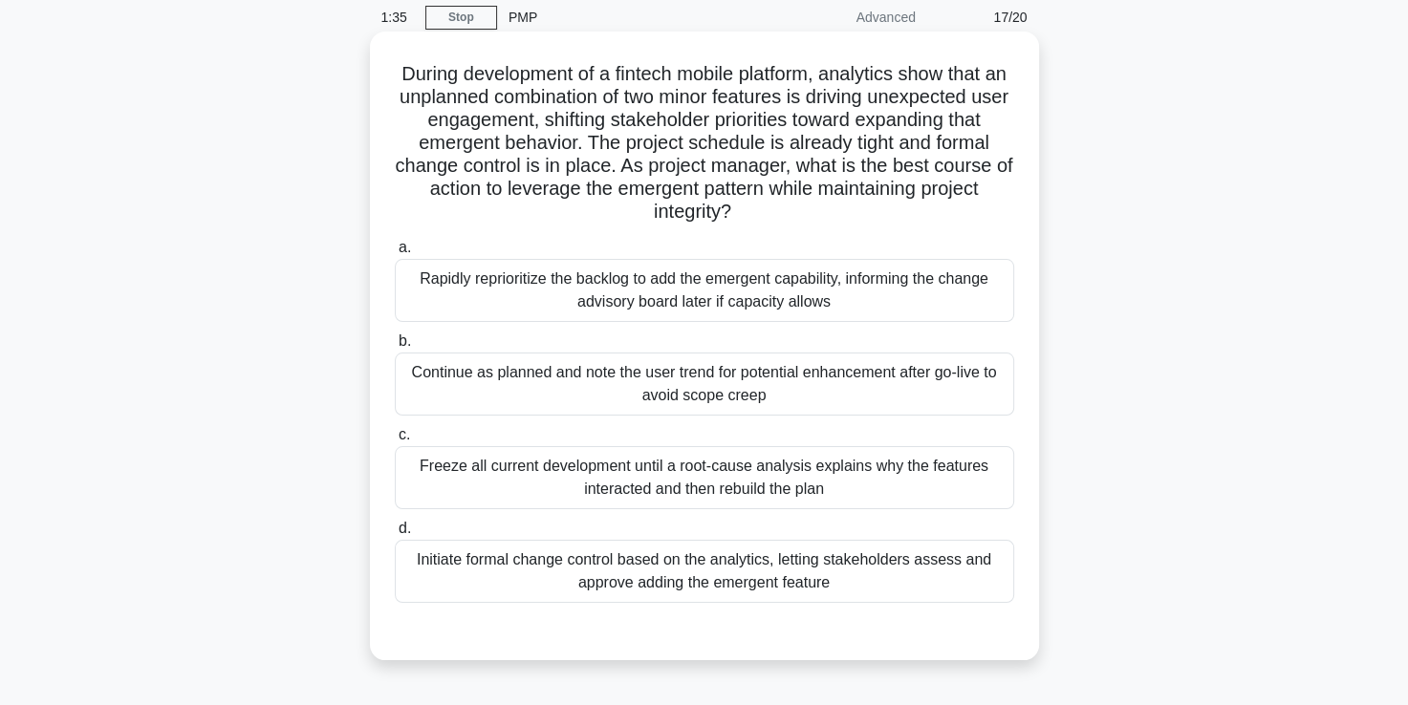
click at [612, 556] on div "Initiate formal change control based on the analytics, letting stakeholders ass…" at bounding box center [704, 571] width 619 height 63
click at [395, 535] on input "d. Initiate formal change control based on the analytics, letting stakeholders …" at bounding box center [395, 529] width 0 height 12
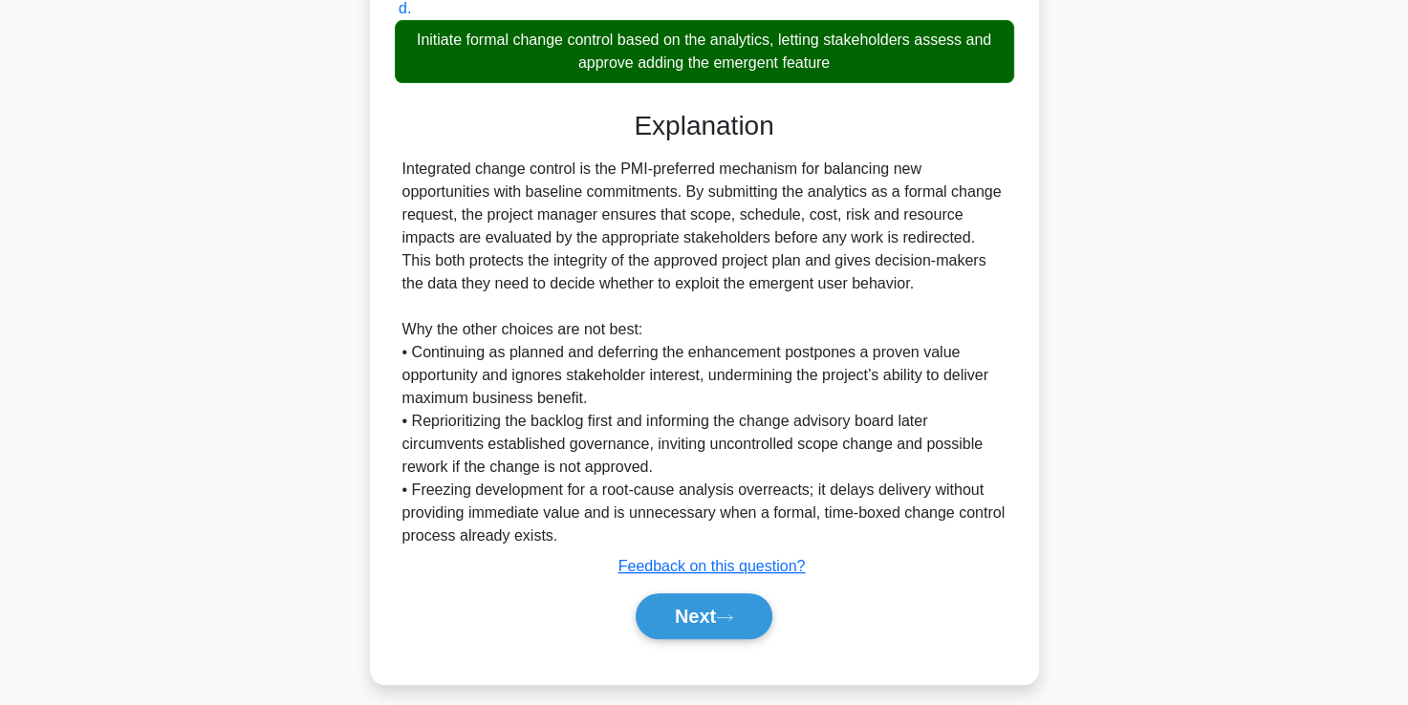
scroll to position [609, 0]
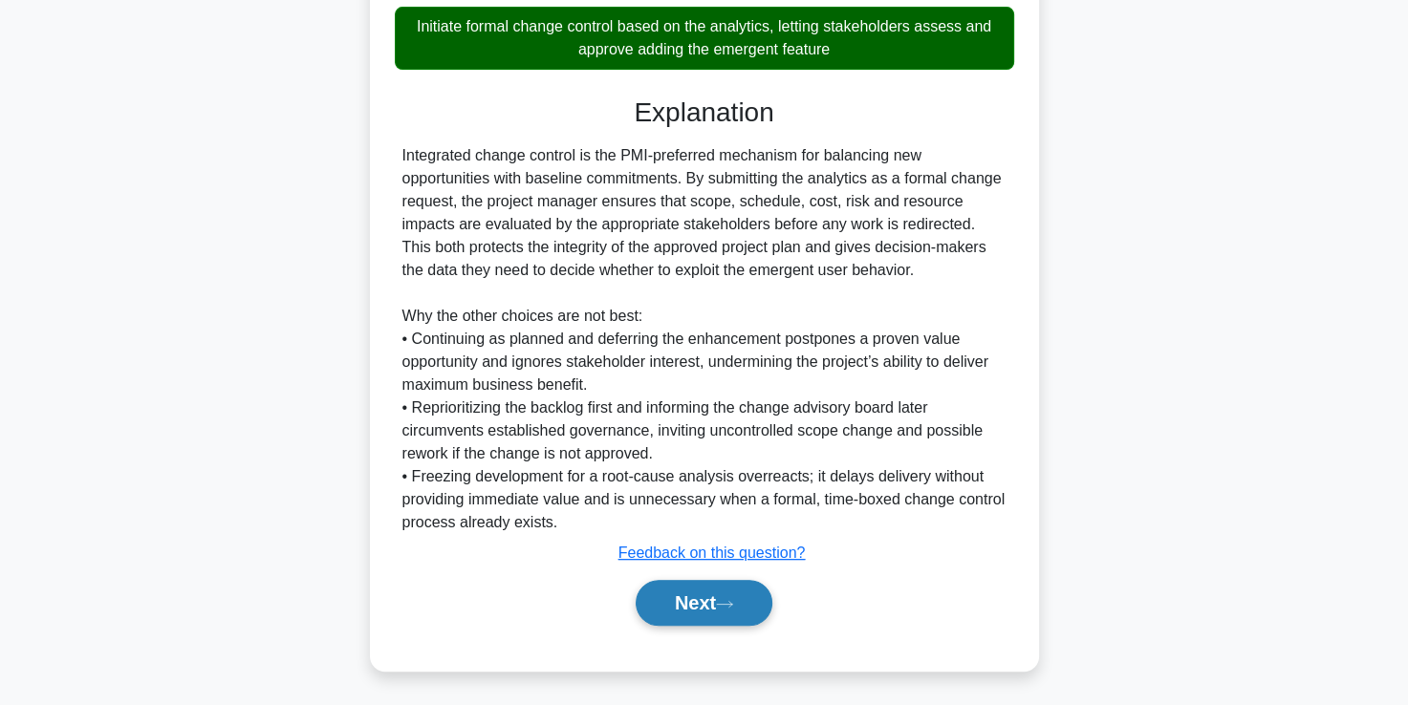
click at [668, 599] on button "Next" at bounding box center [703, 603] width 137 height 46
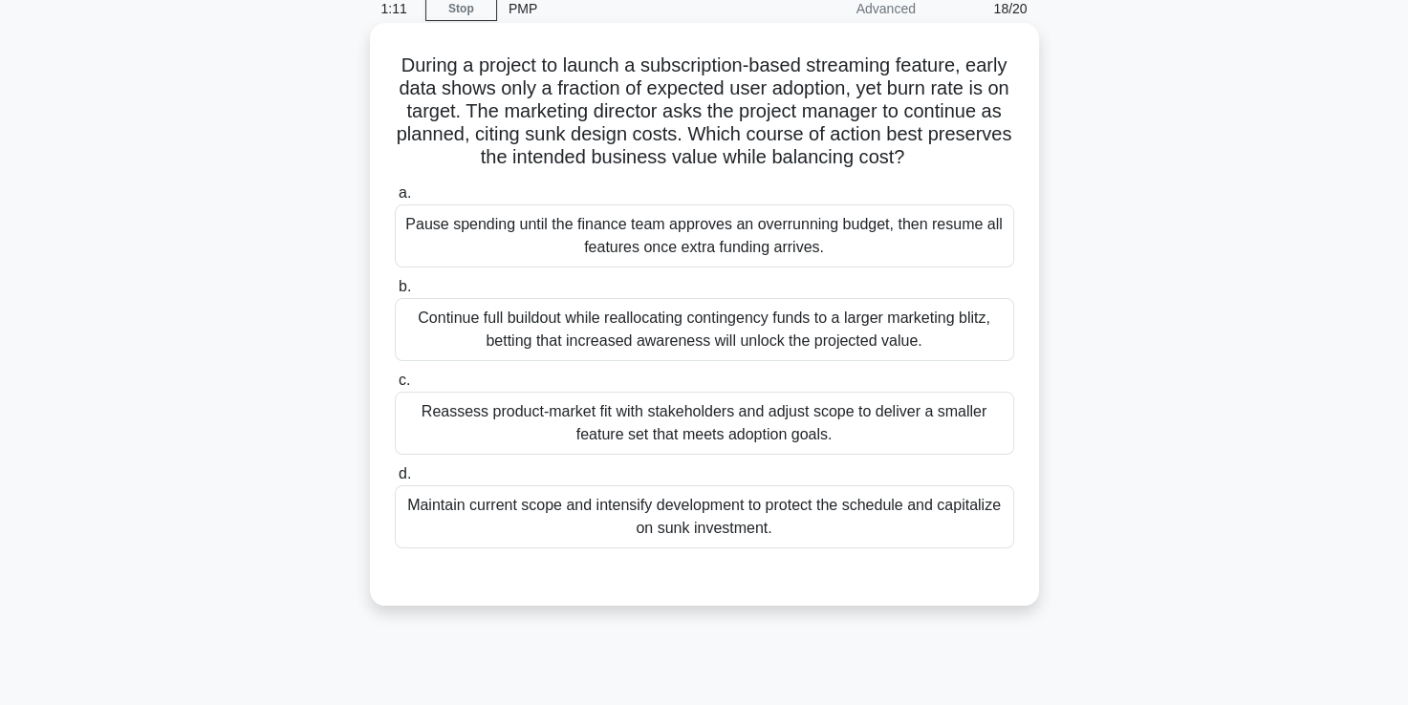
scroll to position [85, 0]
click at [626, 415] on div "Reassess product-market fit with stakeholders and adjust scope to deliver a sma…" at bounding box center [704, 422] width 619 height 63
click at [395, 386] on input "c. Reassess product-market fit with stakeholders and adjust scope to deliver a …" at bounding box center [395, 380] width 0 height 12
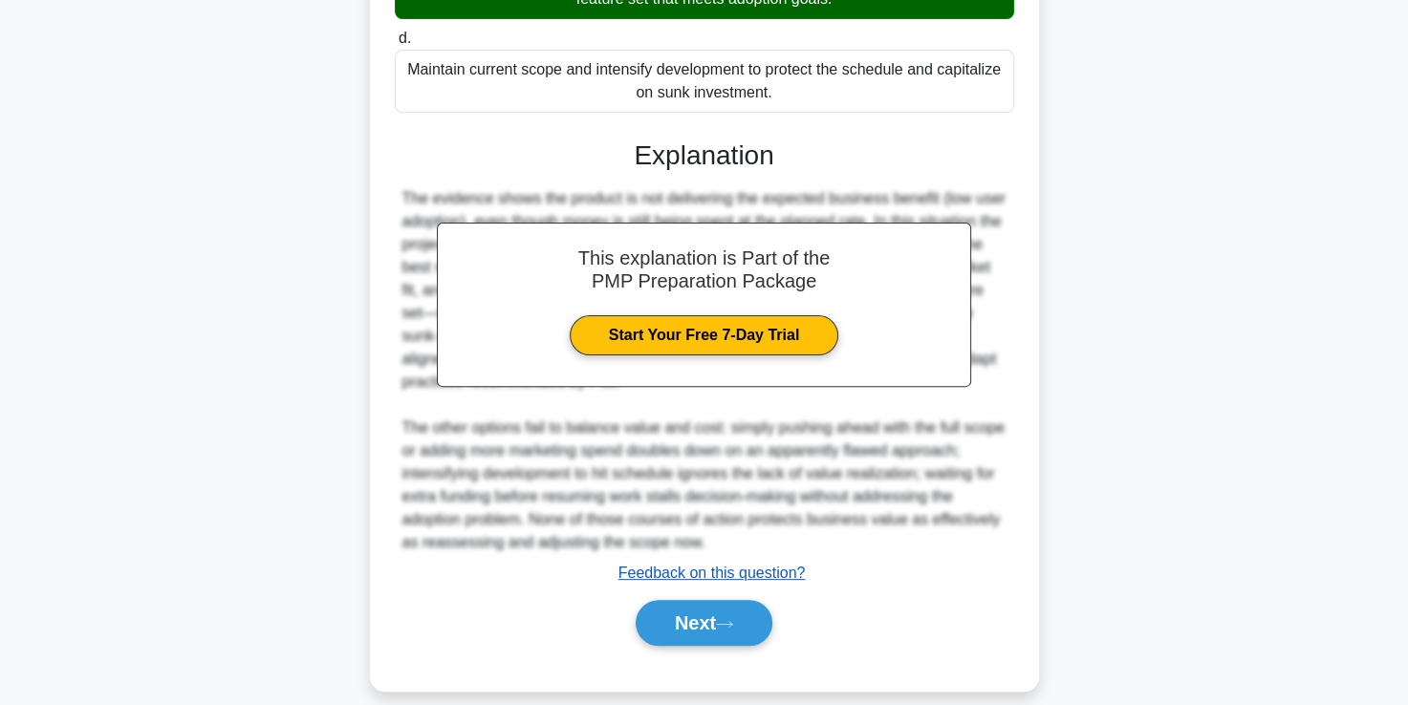
scroll to position [521, 0]
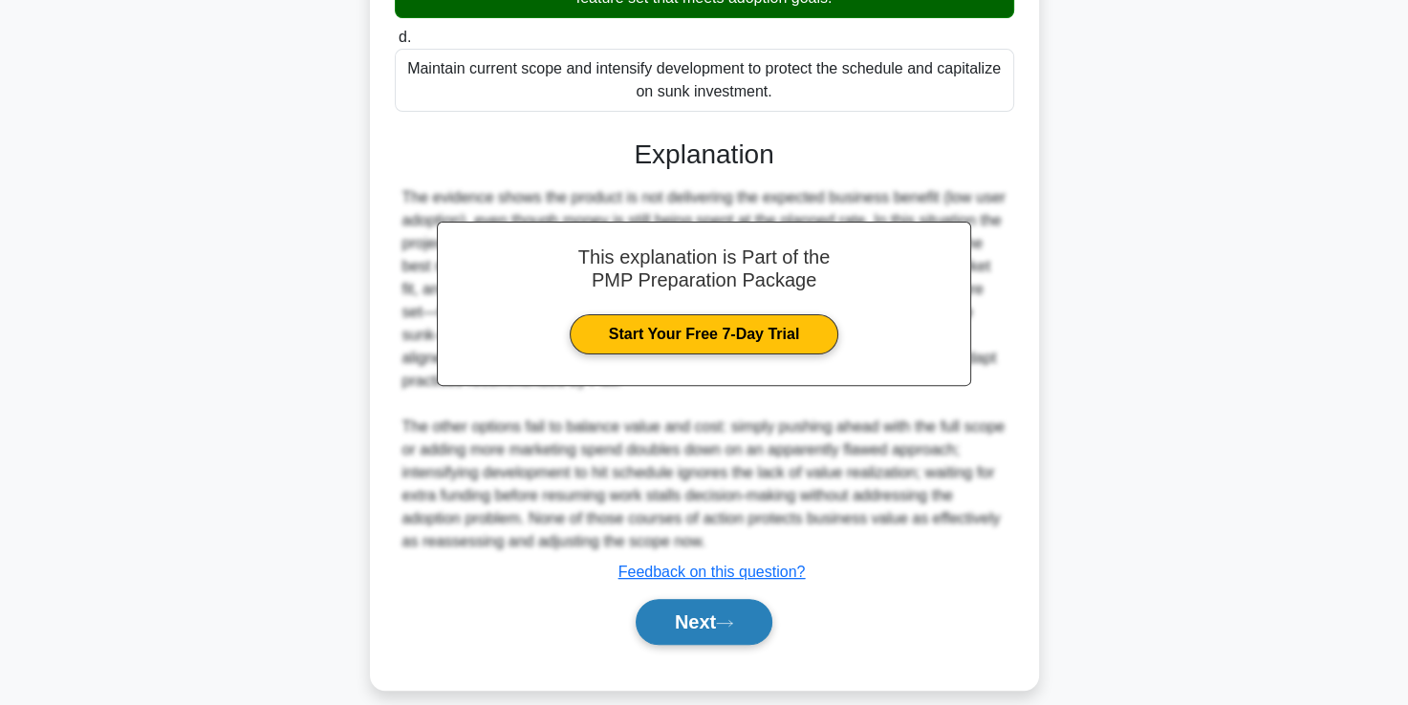
click at [689, 633] on button "Next" at bounding box center [703, 622] width 137 height 46
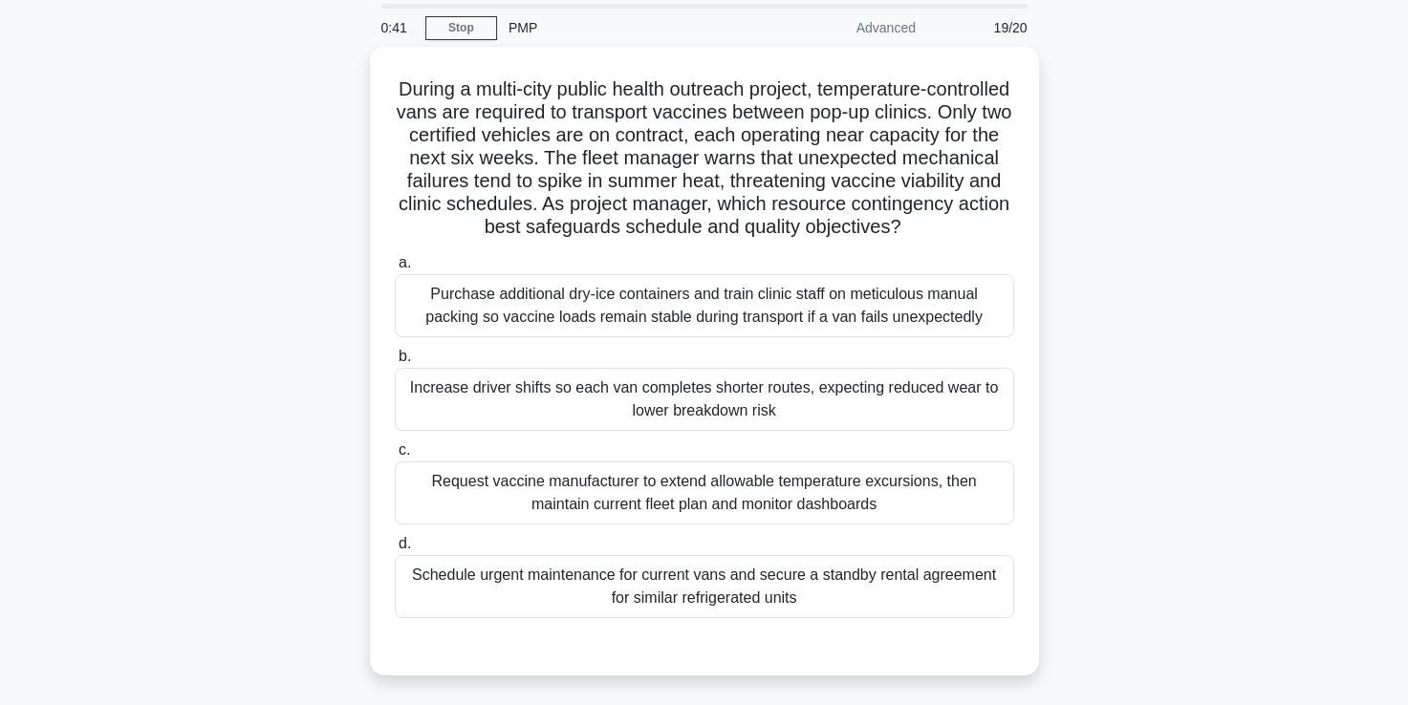
scroll to position [69, 0]
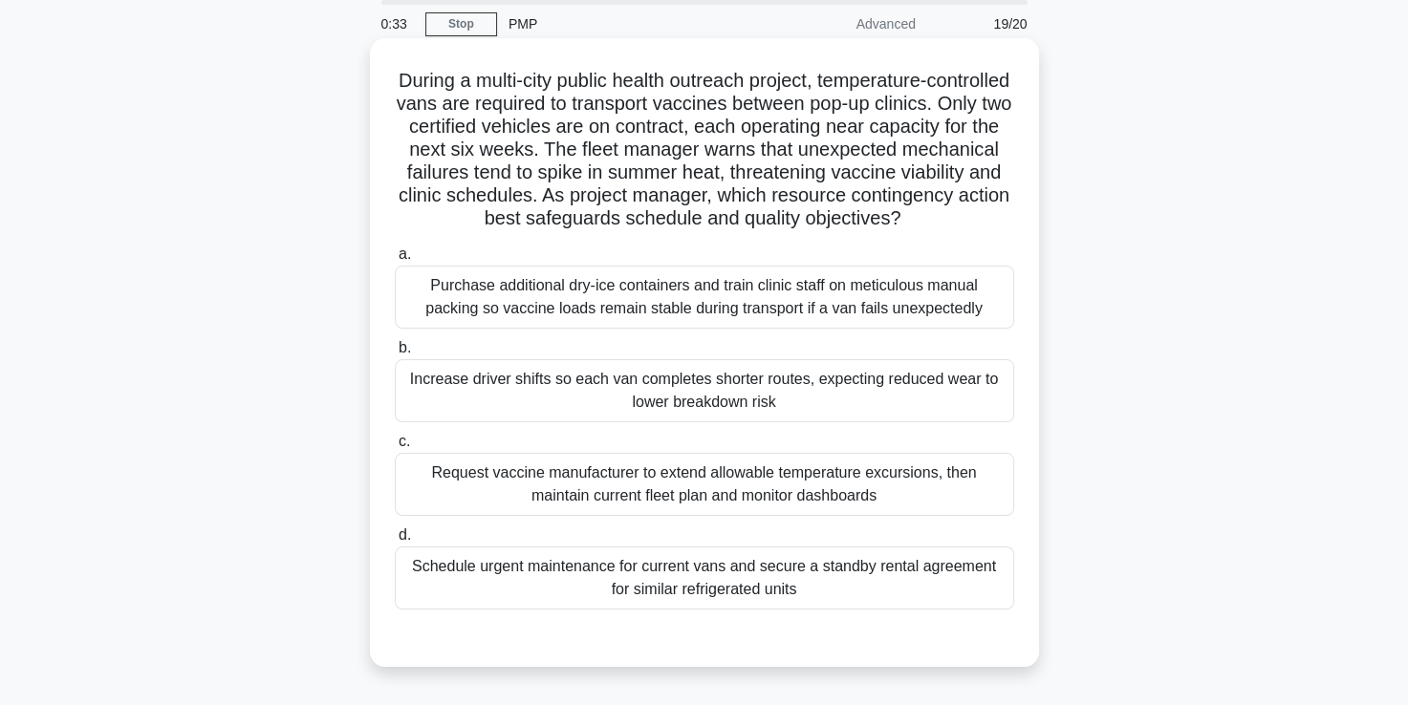
click at [673, 600] on div "Schedule urgent maintenance for current vans and secure a standby rental agreem…" at bounding box center [704, 578] width 619 height 63
click at [395, 542] on input "d. Schedule urgent maintenance for current vans and secure a standby rental agr…" at bounding box center [395, 535] width 0 height 12
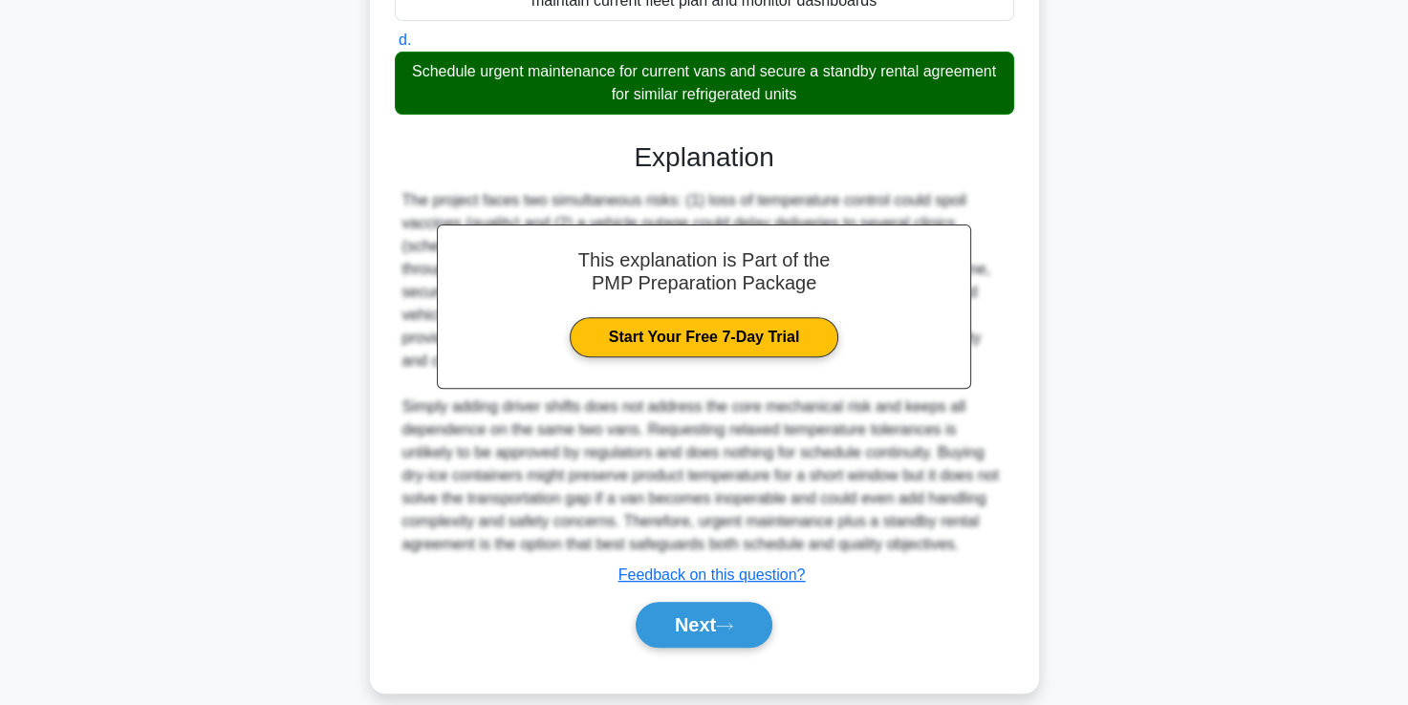
scroll to position [609, 0]
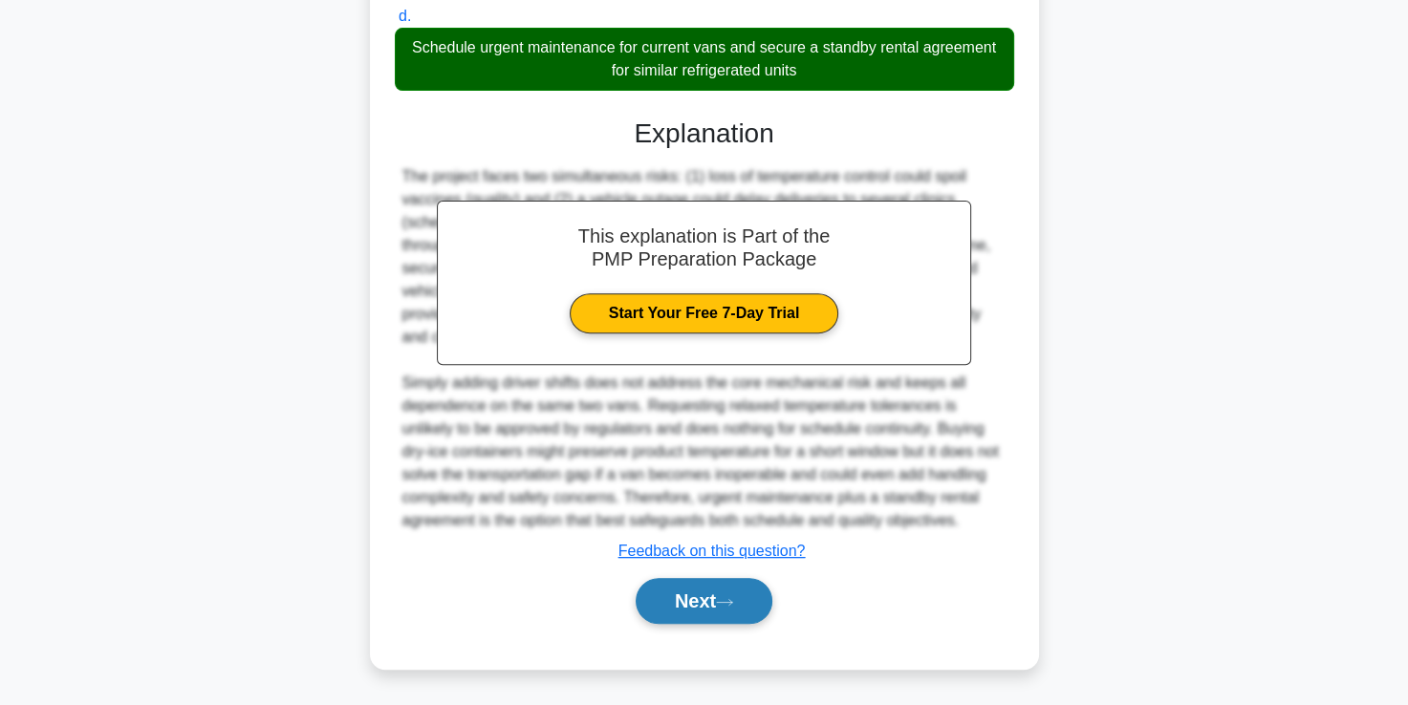
drag, startPoint x: 673, startPoint y: 600, endPoint x: 698, endPoint y: 608, distance: 26.0
click at [698, 608] on button "Next" at bounding box center [703, 601] width 137 height 46
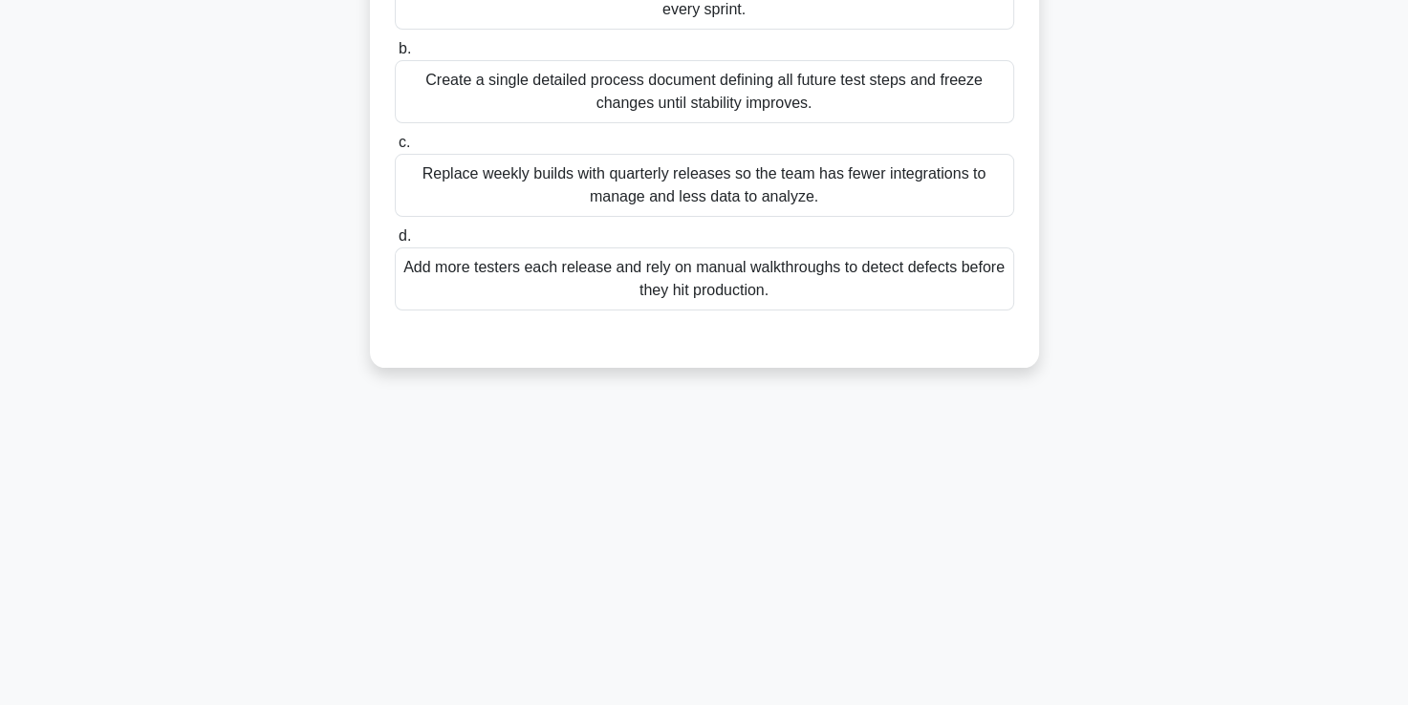
click at [698, 608] on div "0:29 Stop PMP Advanced 20/20 Facing growing crash rates in a mobile banking app…" at bounding box center [704, 220] width 1261 height 956
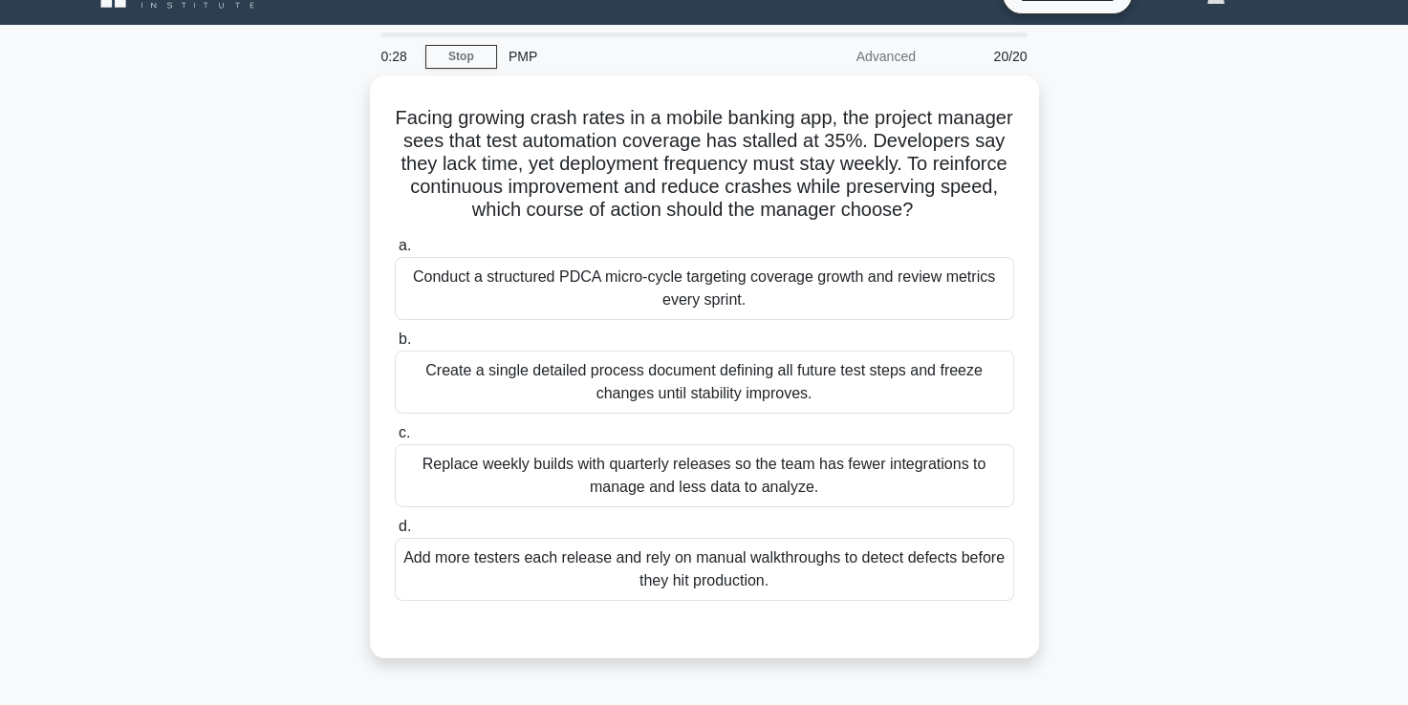
scroll to position [0, 0]
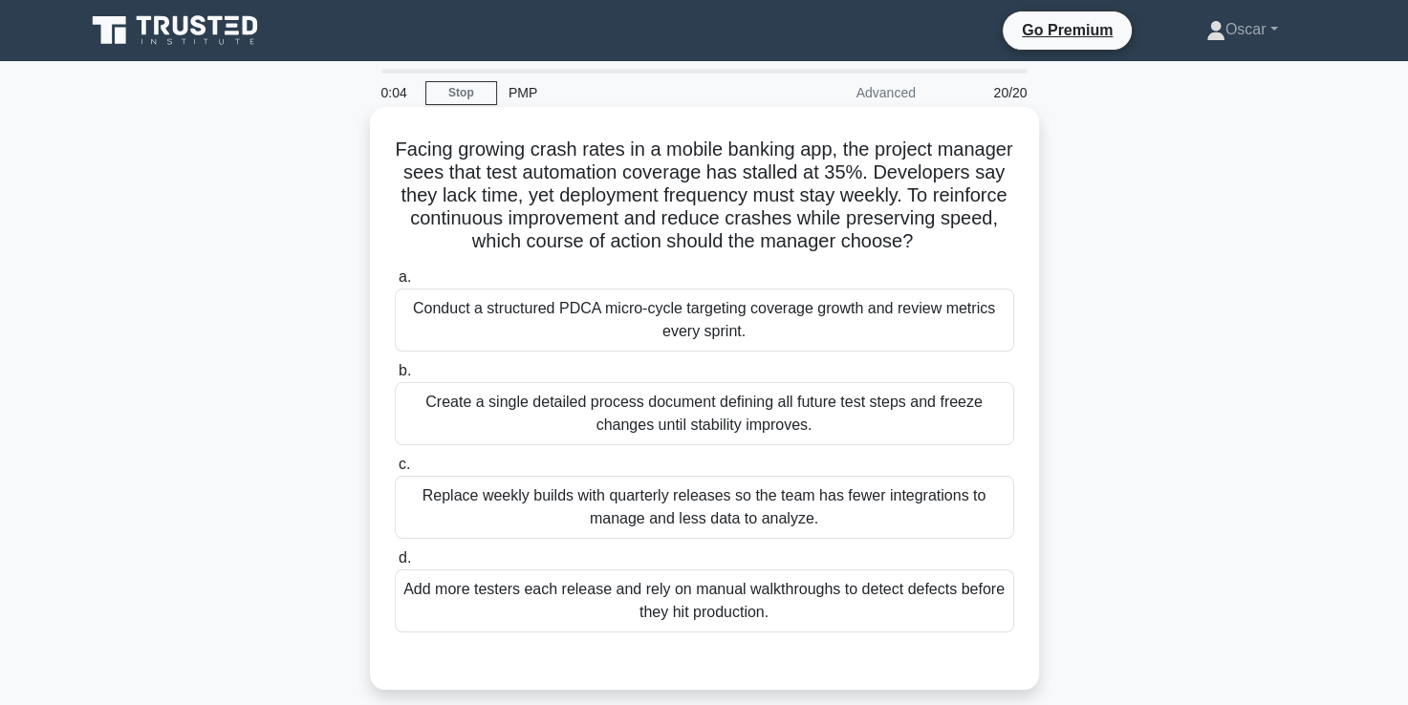
click at [682, 614] on div "Add more testers each release and rely on manual walkthroughs to detect defects…" at bounding box center [704, 601] width 619 height 63
click at [395, 565] on input "d. Add more testers each release and rely on manual walkthroughs to detect defe…" at bounding box center [395, 558] width 0 height 12
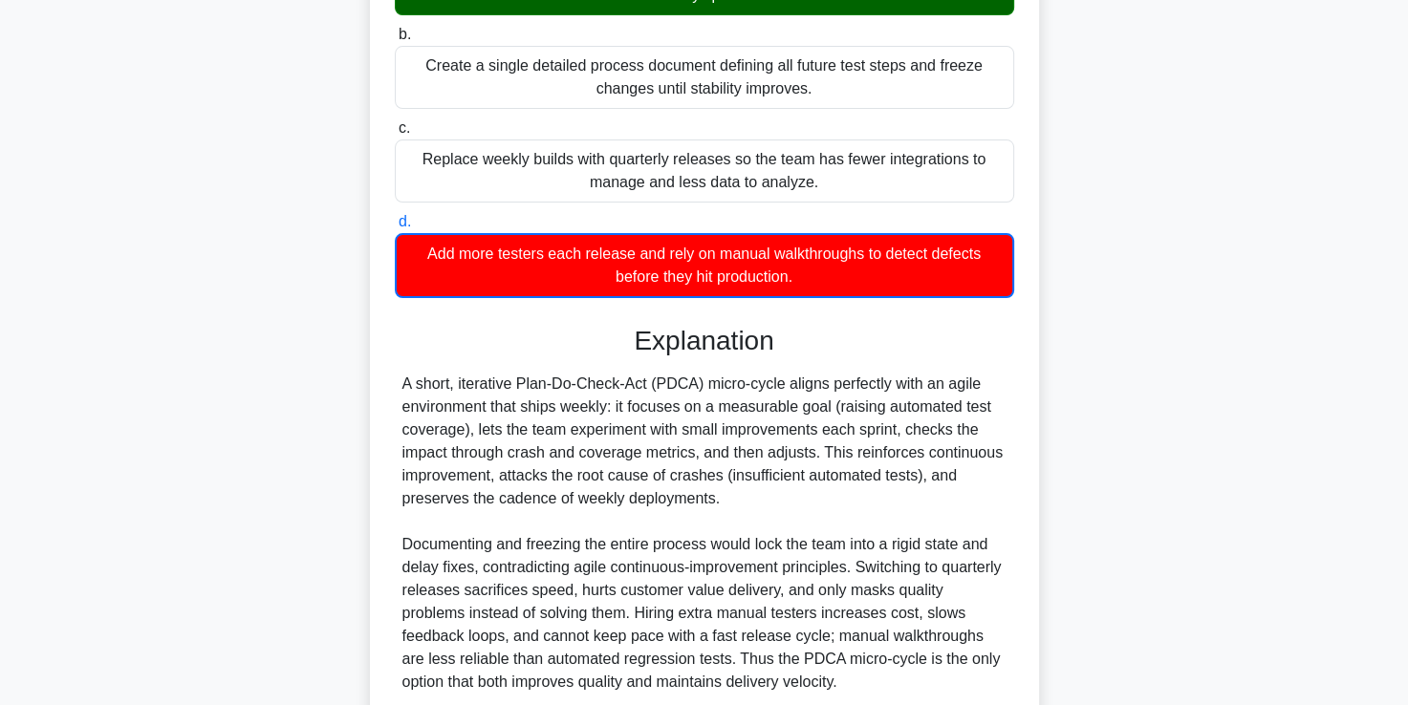
scroll to position [519, 0]
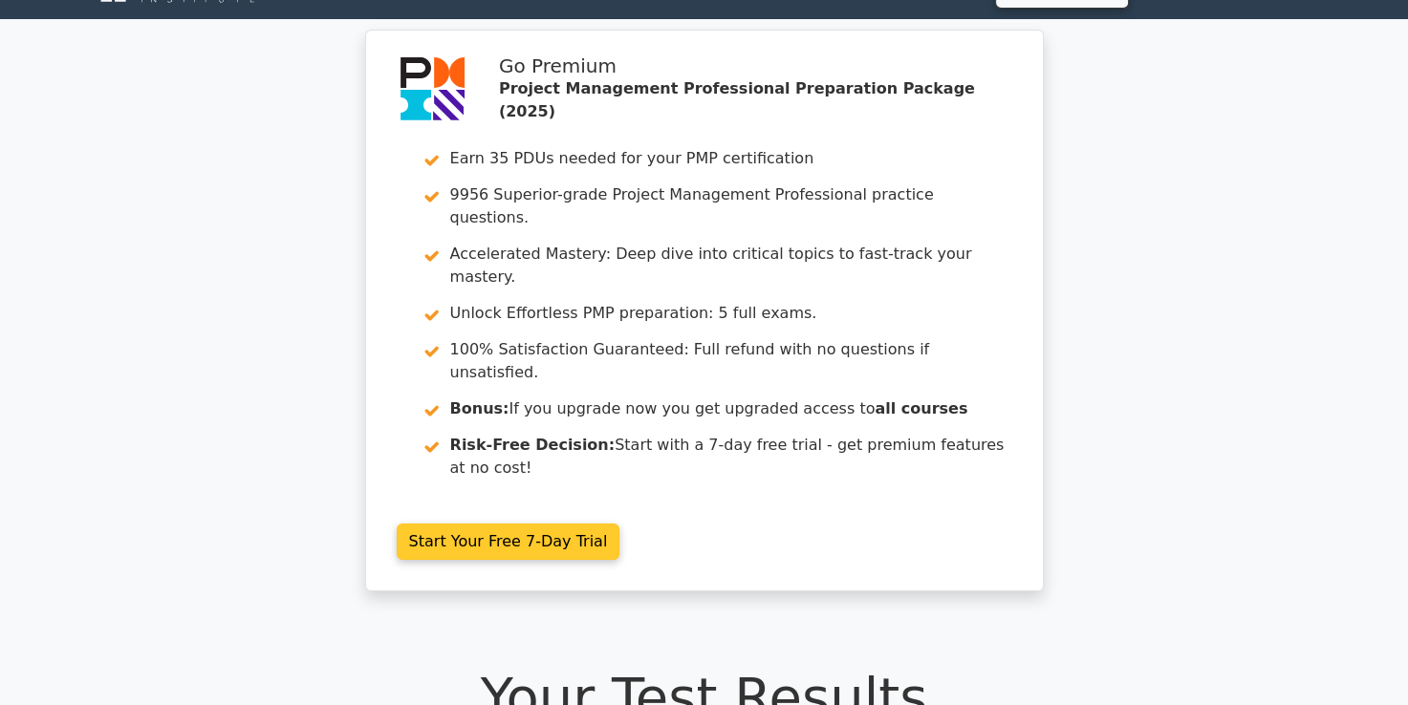
scroll to position [45, 0]
